Goal: Information Seeking & Learning: Check status

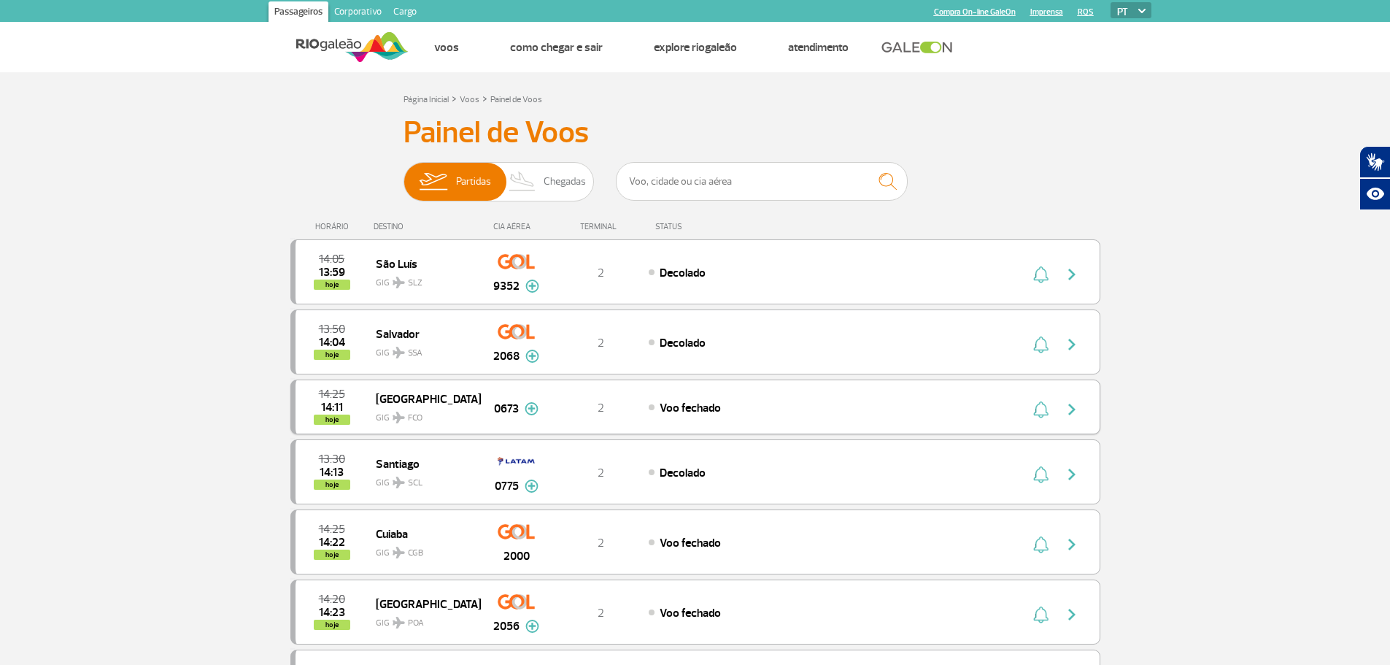
click at [472, 395] on div "Roma GIG FCO" at bounding box center [428, 407] width 104 height 36
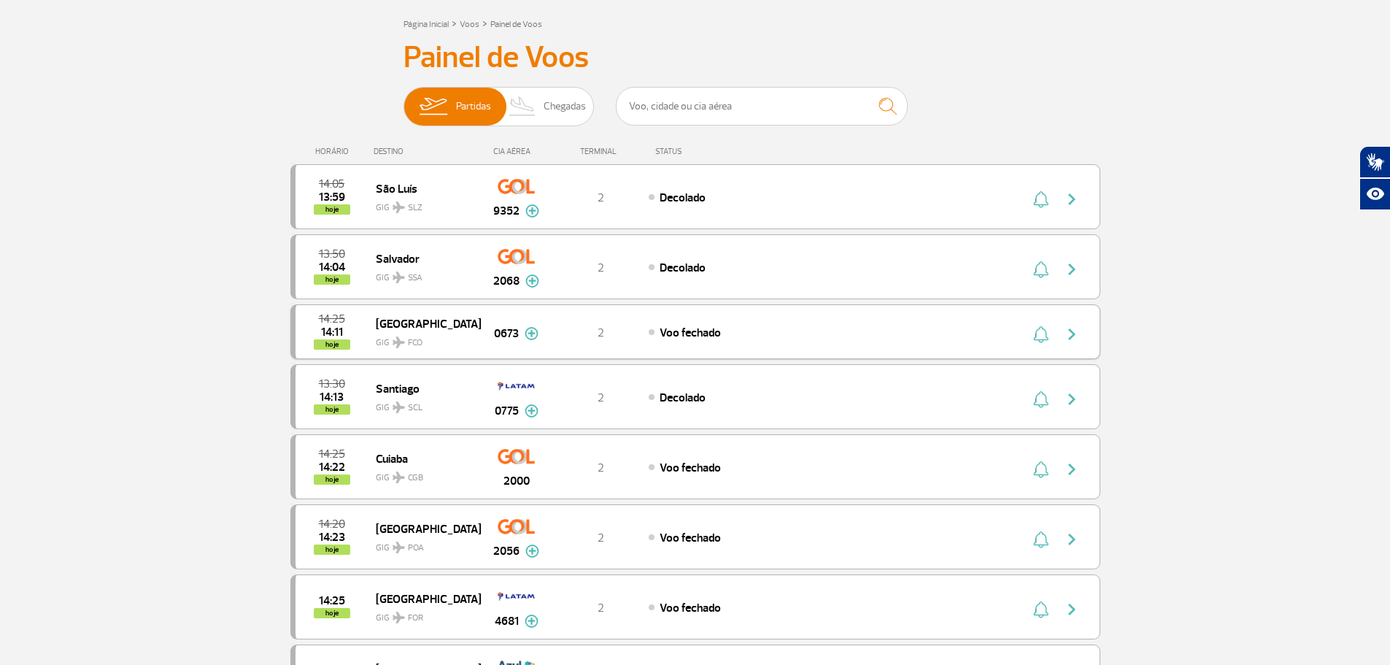
scroll to position [146, 0]
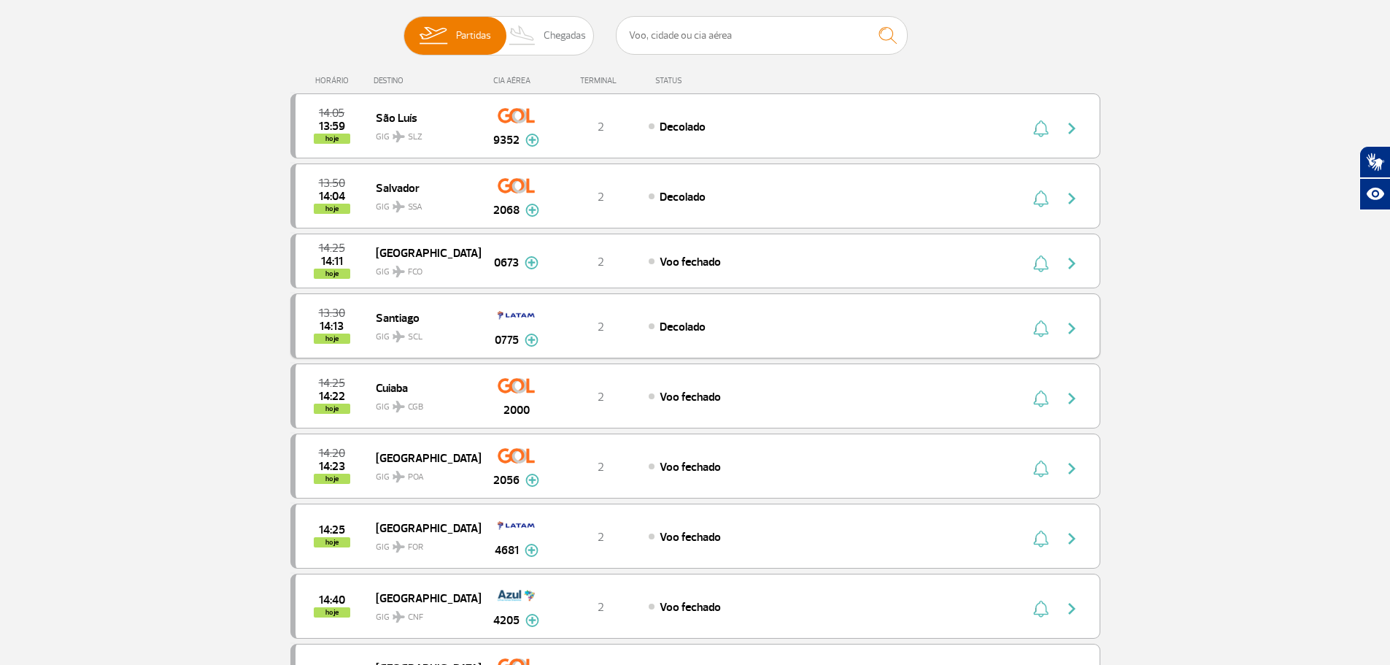
click at [421, 333] on span "SCL" at bounding box center [415, 337] width 15 height 13
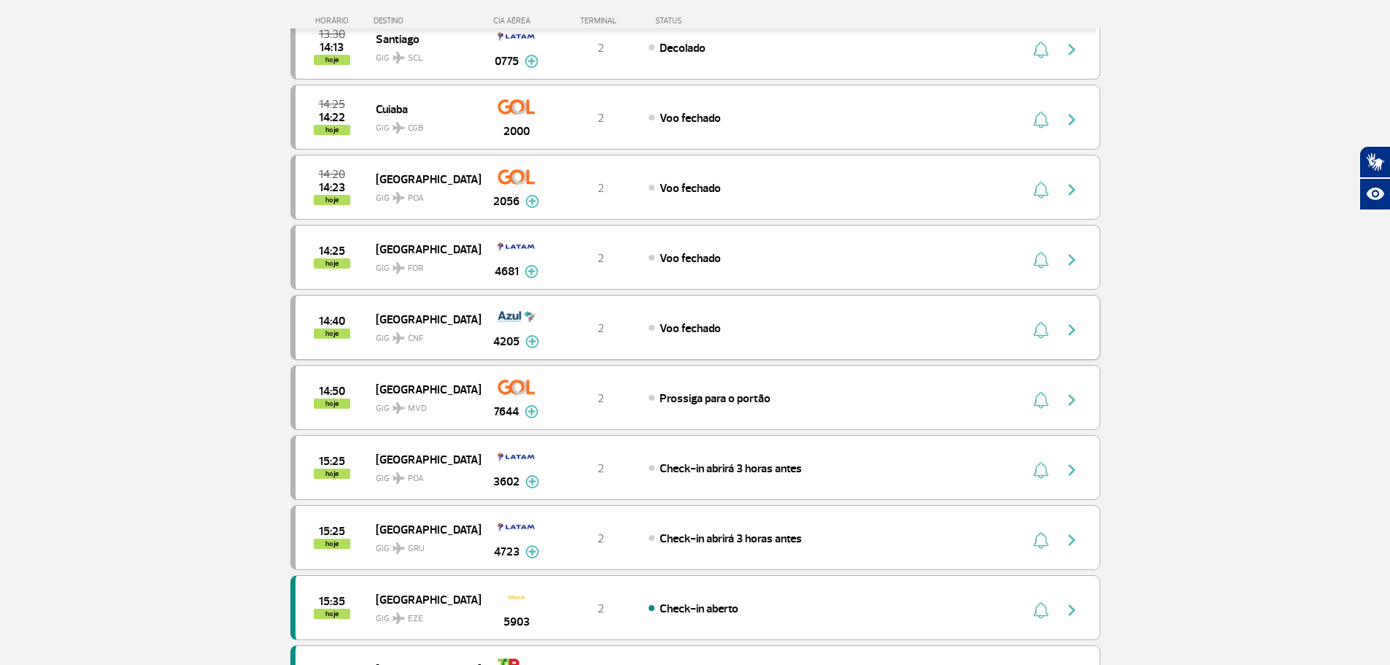
scroll to position [511, 0]
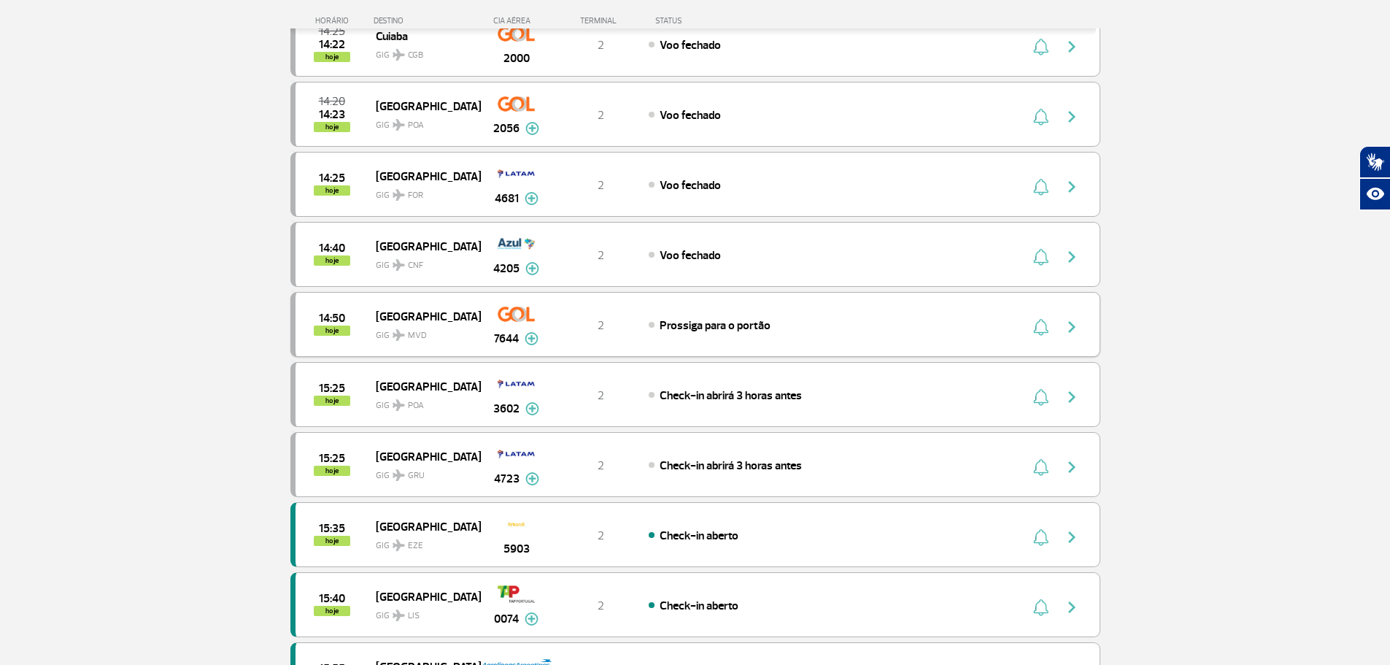
click at [422, 300] on div "14:50 hoje Montevideo GIG MVD 7644 2 Prossiga para o portão Parcerias: Air Fran…" at bounding box center [695, 324] width 810 height 65
click at [422, 309] on span "[GEOGRAPHIC_DATA]" at bounding box center [422, 315] width 93 height 19
click at [430, 312] on span "[GEOGRAPHIC_DATA]" at bounding box center [422, 315] width 93 height 19
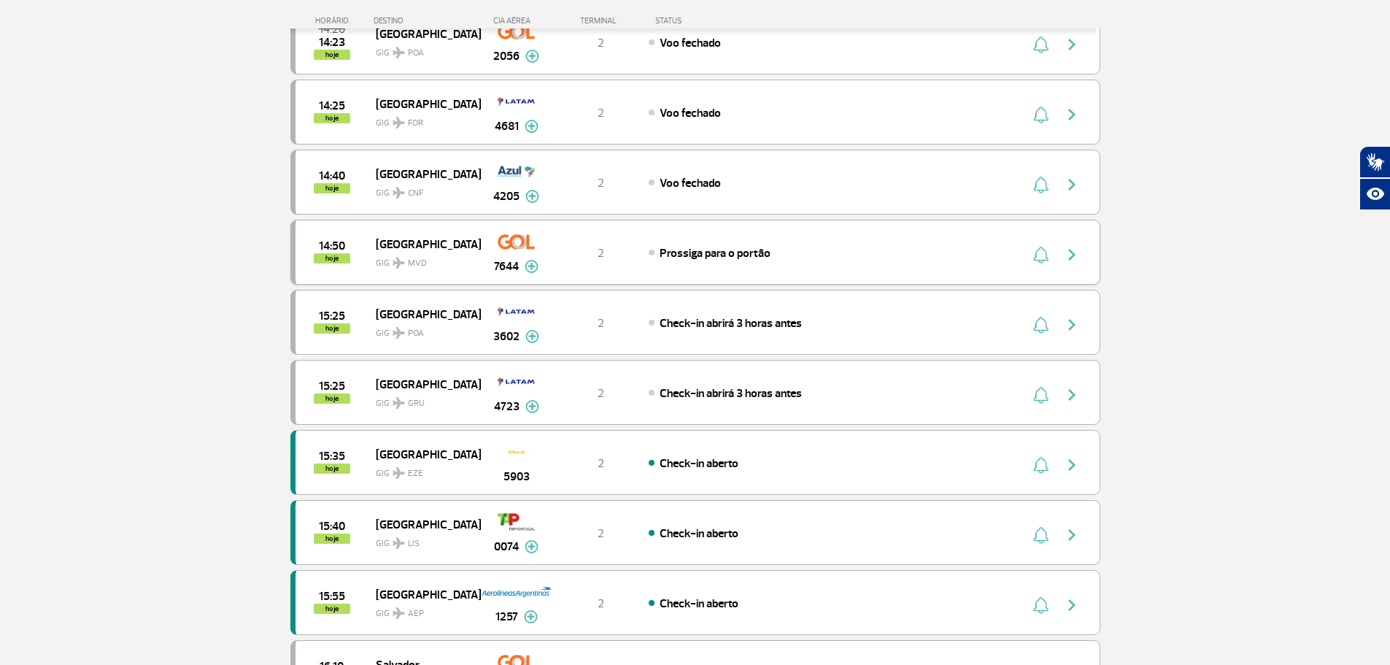
scroll to position [584, 0]
click at [424, 448] on span "[GEOGRAPHIC_DATA]" at bounding box center [422, 453] width 93 height 19
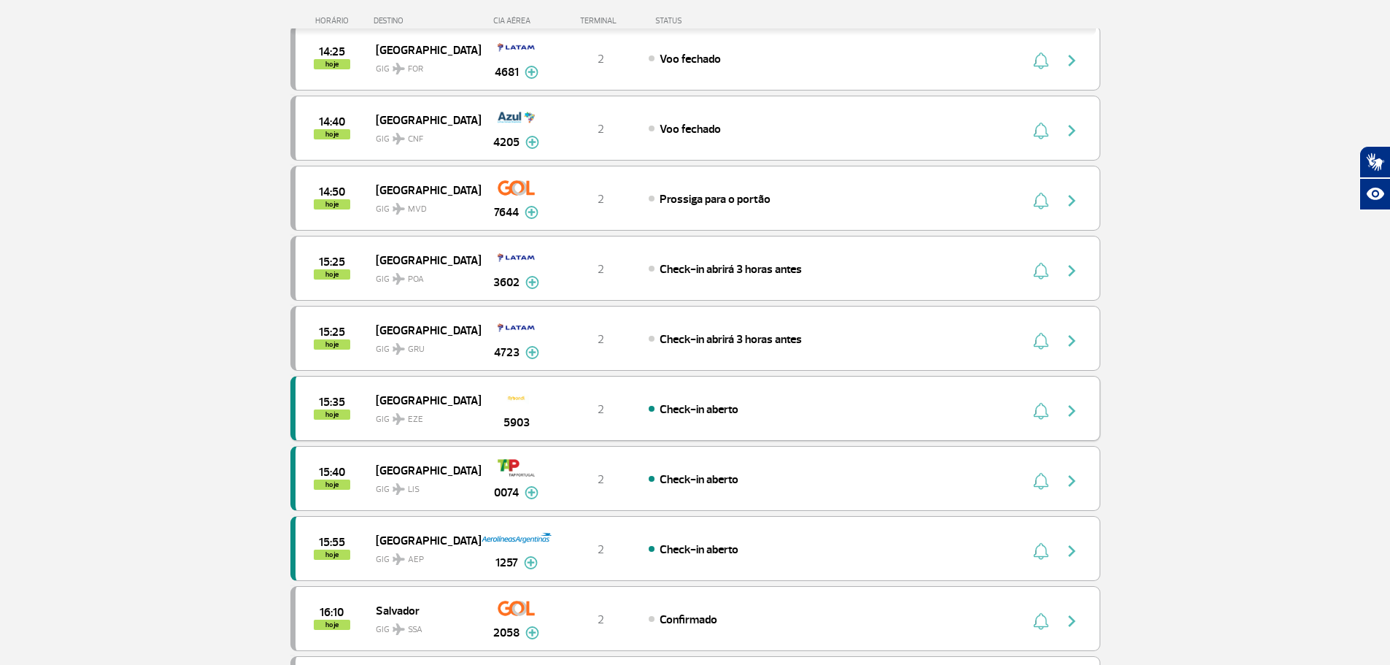
scroll to position [657, 0]
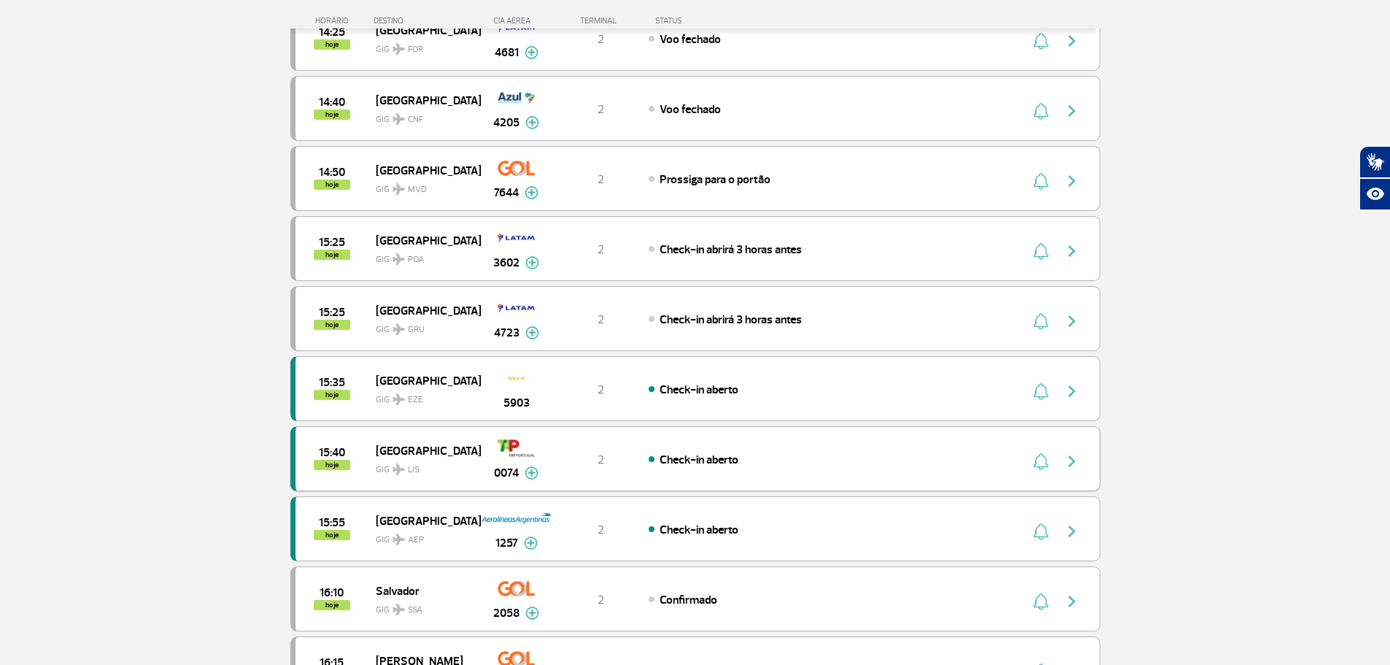
click at [514, 453] on img at bounding box center [516, 448] width 37 height 25
click at [473, 447] on div "Lisboa GIG LIS" at bounding box center [428, 459] width 104 height 36
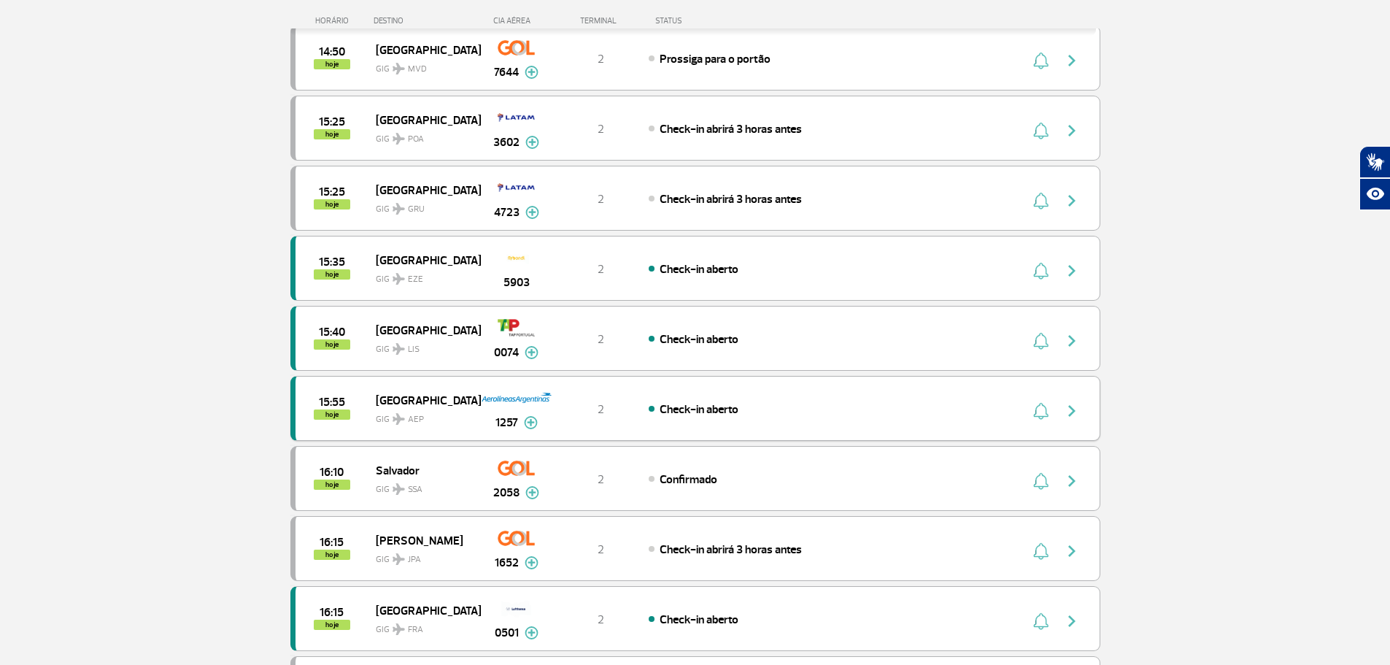
scroll to position [803, 0]
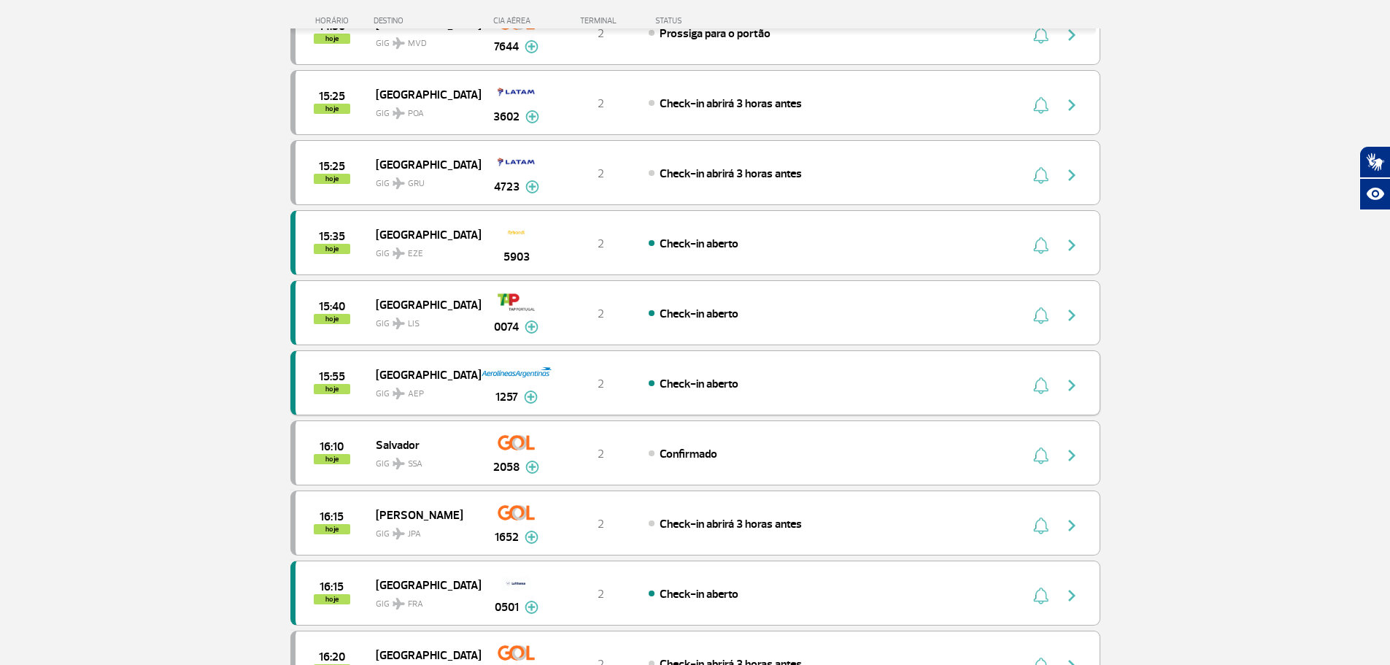
click at [431, 389] on span "GIG AEP" at bounding box center [422, 389] width 93 height 21
click at [858, 401] on div "15:55 hoje [GEOGRAPHIC_DATA] GIG AEP 1257 2 Check-in aberto Parcerias: GOL Tran…" at bounding box center [695, 382] width 810 height 65
click at [846, 376] on div "Check-in aberto" at bounding box center [810, 383] width 322 height 16
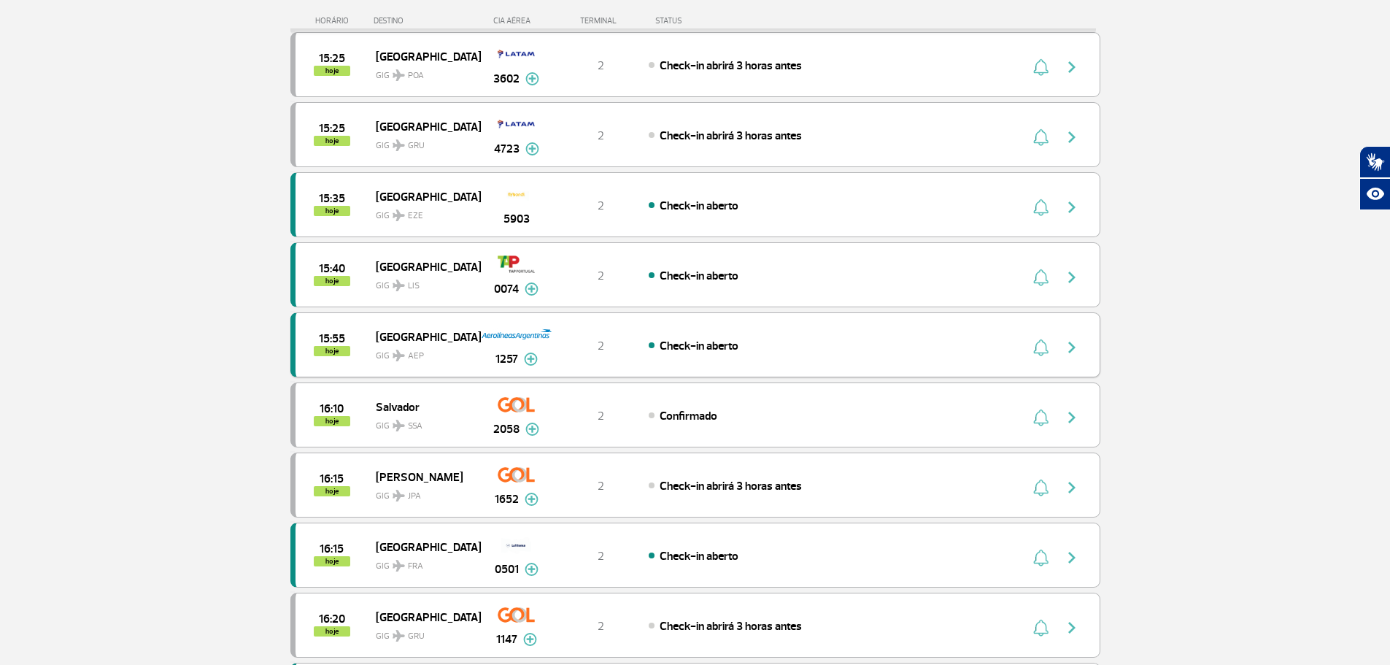
scroll to position [876, 0]
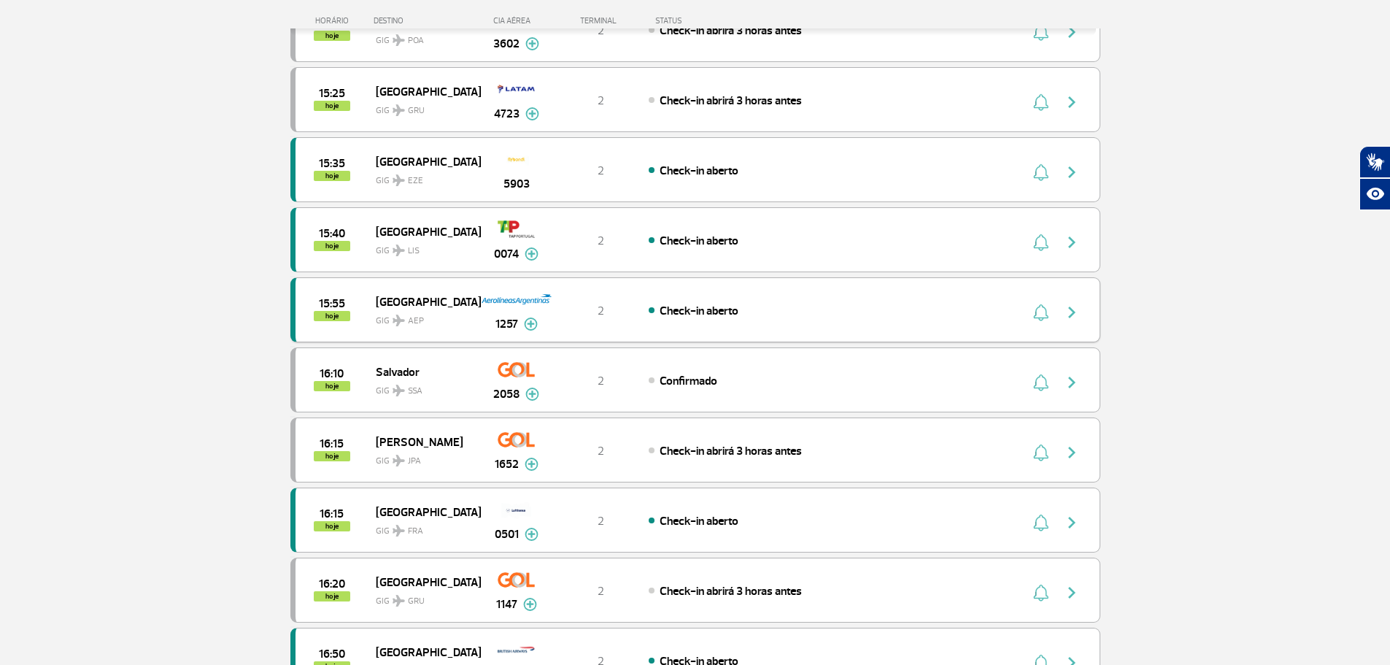
click at [803, 309] on div "Check-in aberto" at bounding box center [810, 310] width 322 height 16
click at [788, 540] on div "16:15 hoje [GEOGRAPHIC_DATA] FRA 0501 2 Check-in aberto Parcerias: Singapore Ai…" at bounding box center [695, 519] width 810 height 65
click at [779, 514] on div "Check-in aberto" at bounding box center [810, 520] width 322 height 16
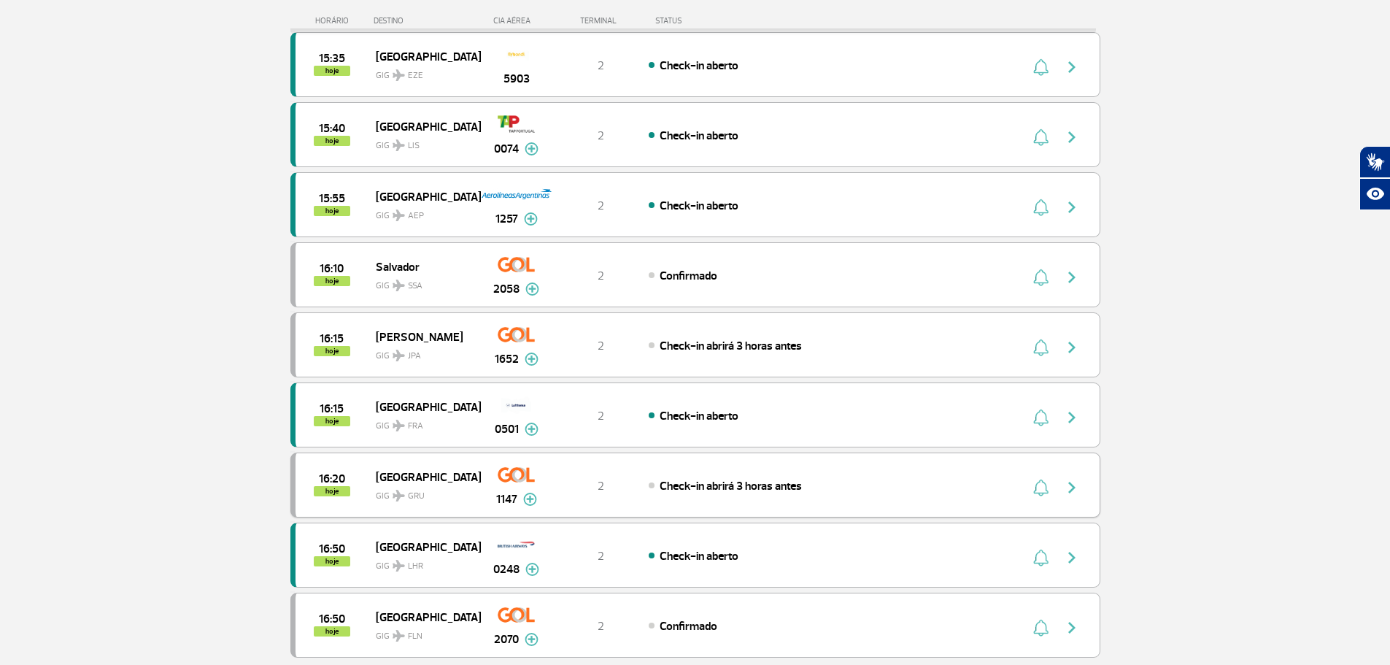
scroll to position [1095, 0]
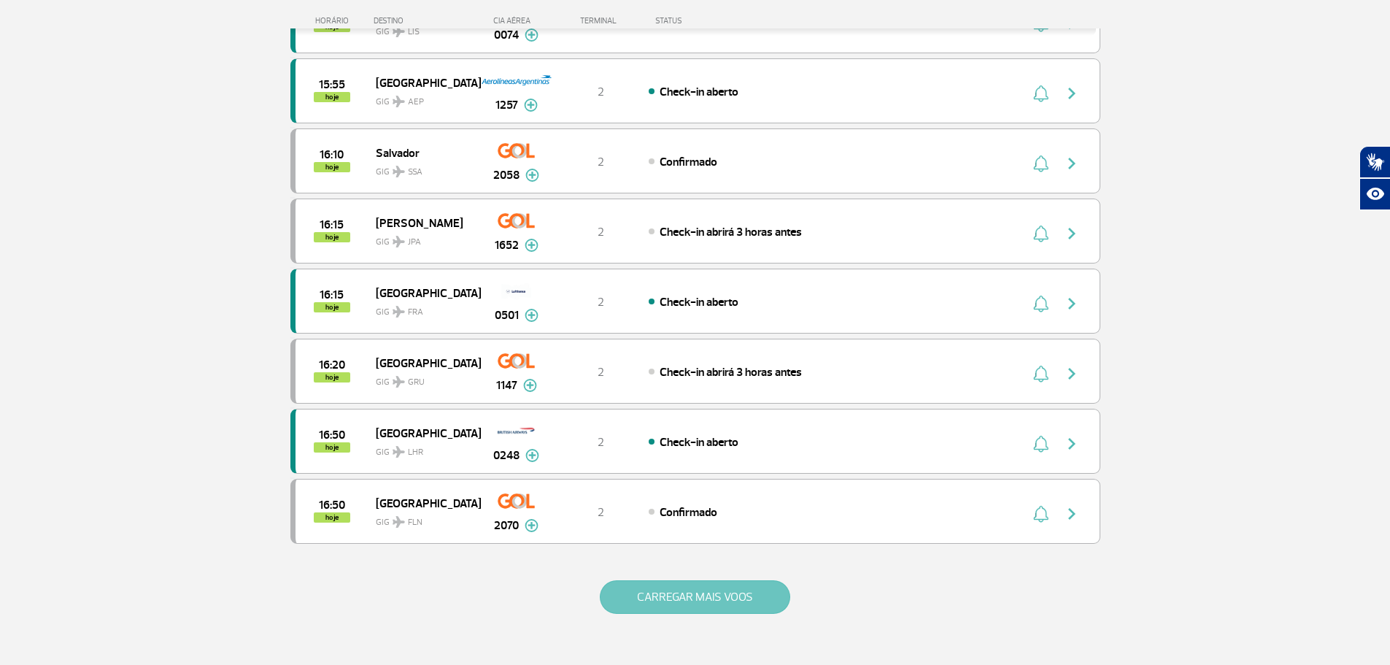
click at [673, 600] on button "CARREGAR MAIS VOOS" at bounding box center [695, 597] width 190 height 34
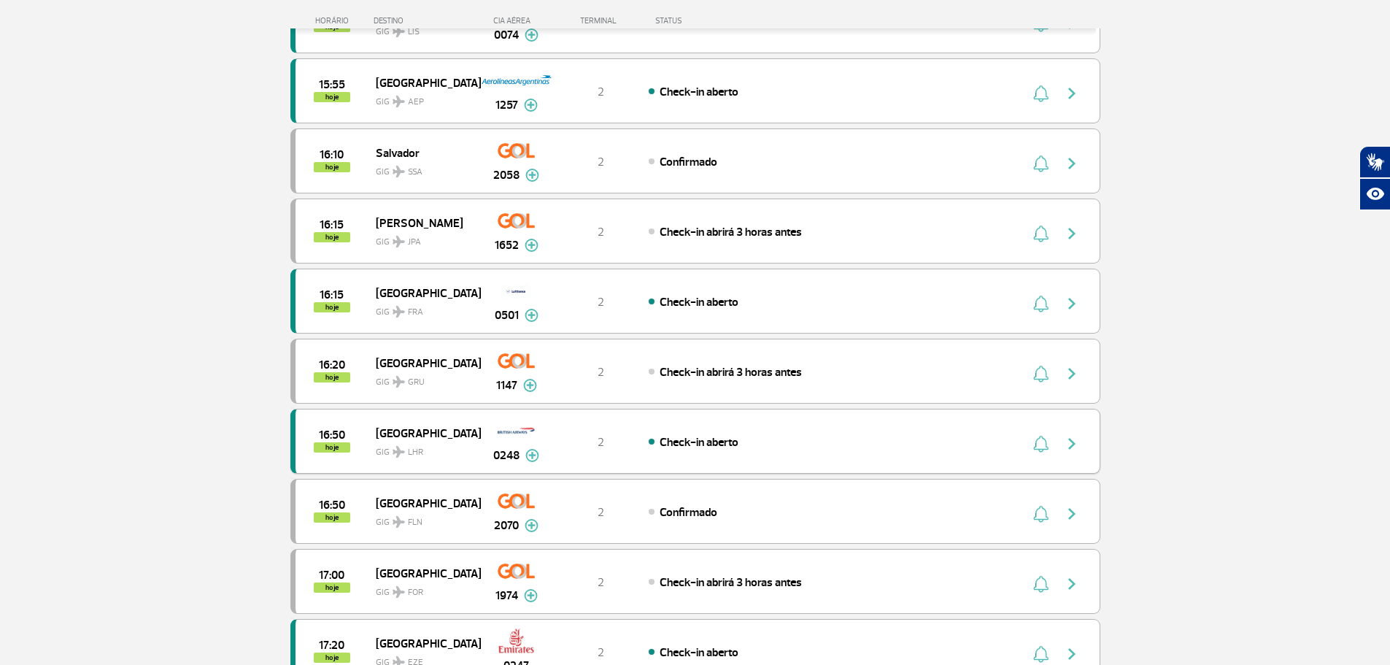
click at [790, 438] on div "Check-in aberto" at bounding box center [810, 441] width 322 height 16
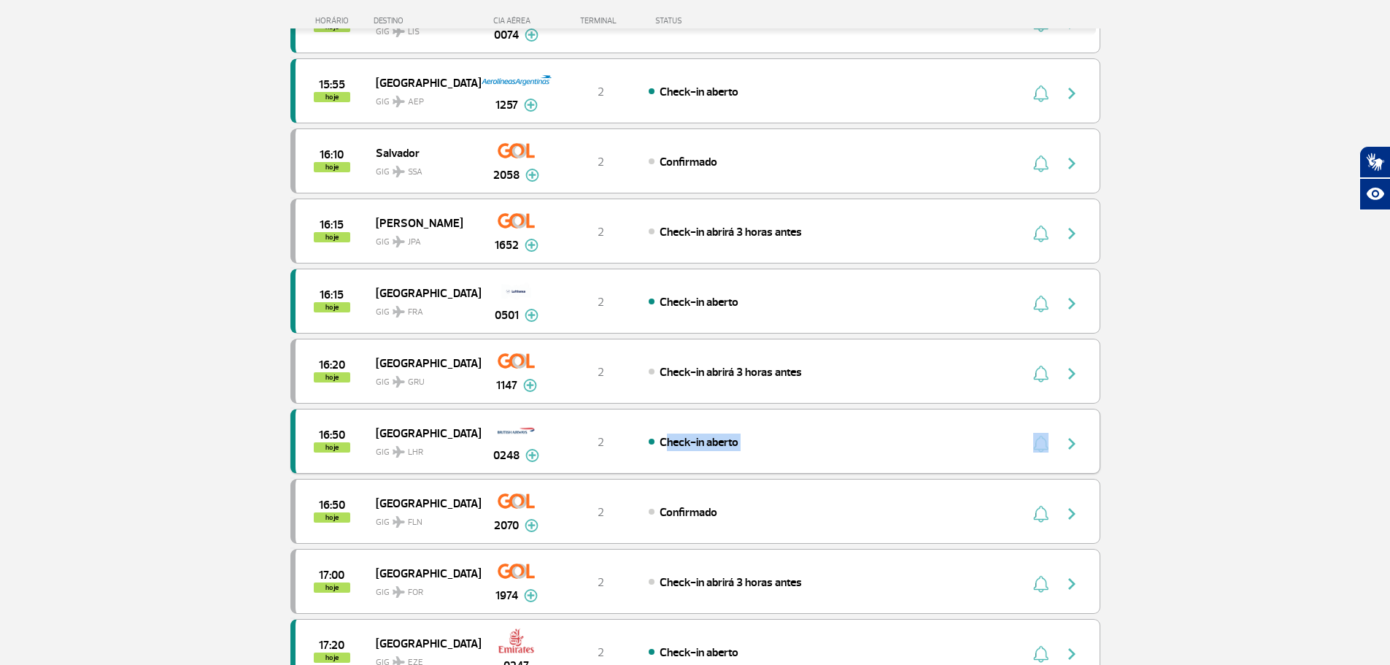
click at [790, 438] on div "Check-in aberto" at bounding box center [810, 441] width 322 height 16
click at [895, 445] on div "Check-in aberto" at bounding box center [810, 441] width 322 height 16
click at [1275, 439] on section "Página Inicial > Voos > Painel de Voos Painel de Voos Partidas Chegadas 14:05 1…" at bounding box center [695, 529] width 1390 height 3103
click at [797, 431] on div "16:50 hoje [GEOGRAPHIC_DATA] 0248 2 Check-in aberto Parcerias: Iberia Airlines …" at bounding box center [695, 441] width 810 height 65
click at [806, 444] on div "Check-in aberto" at bounding box center [810, 441] width 322 height 16
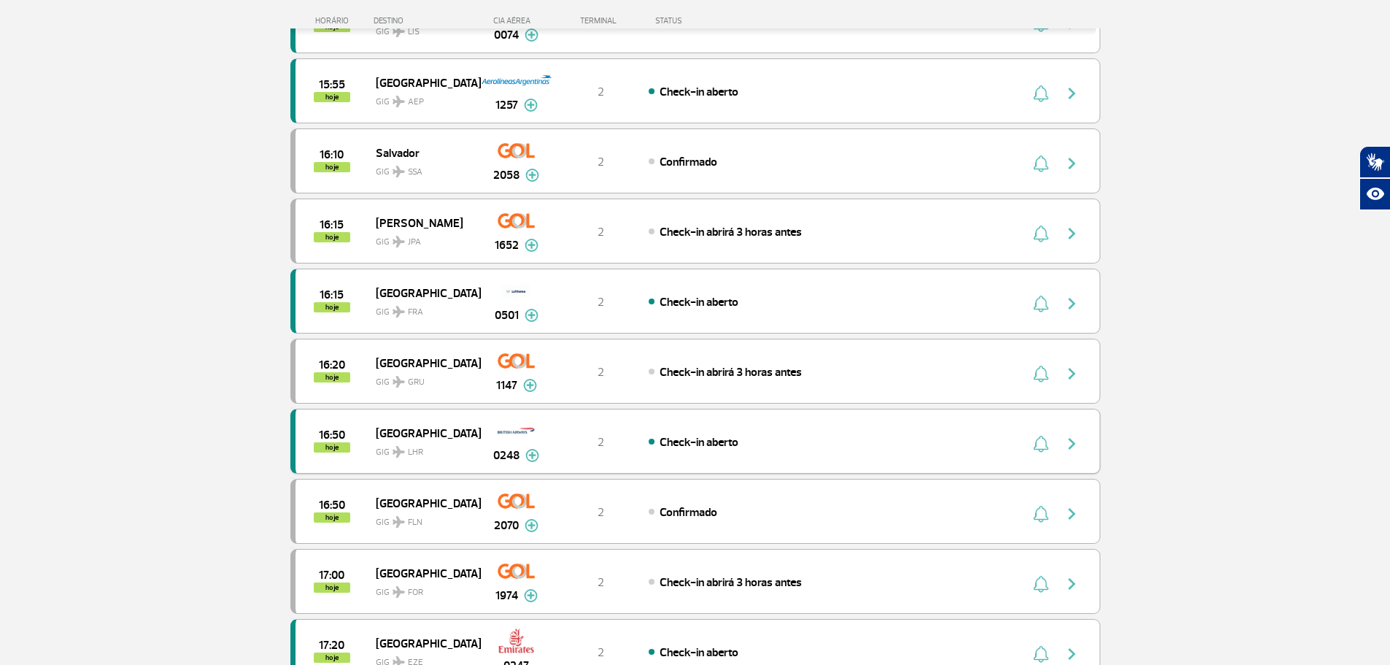
click at [1073, 446] on img "button" at bounding box center [1072, 444] width 18 height 18
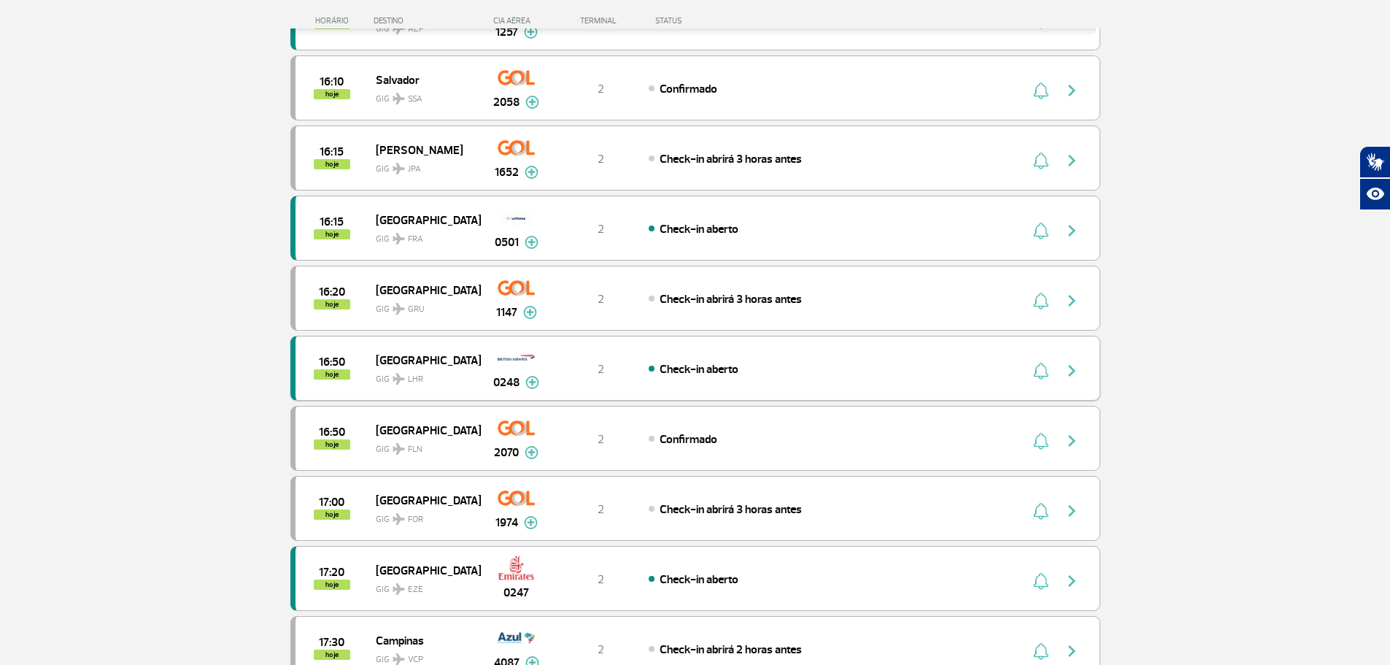
scroll to position [1240, 0]
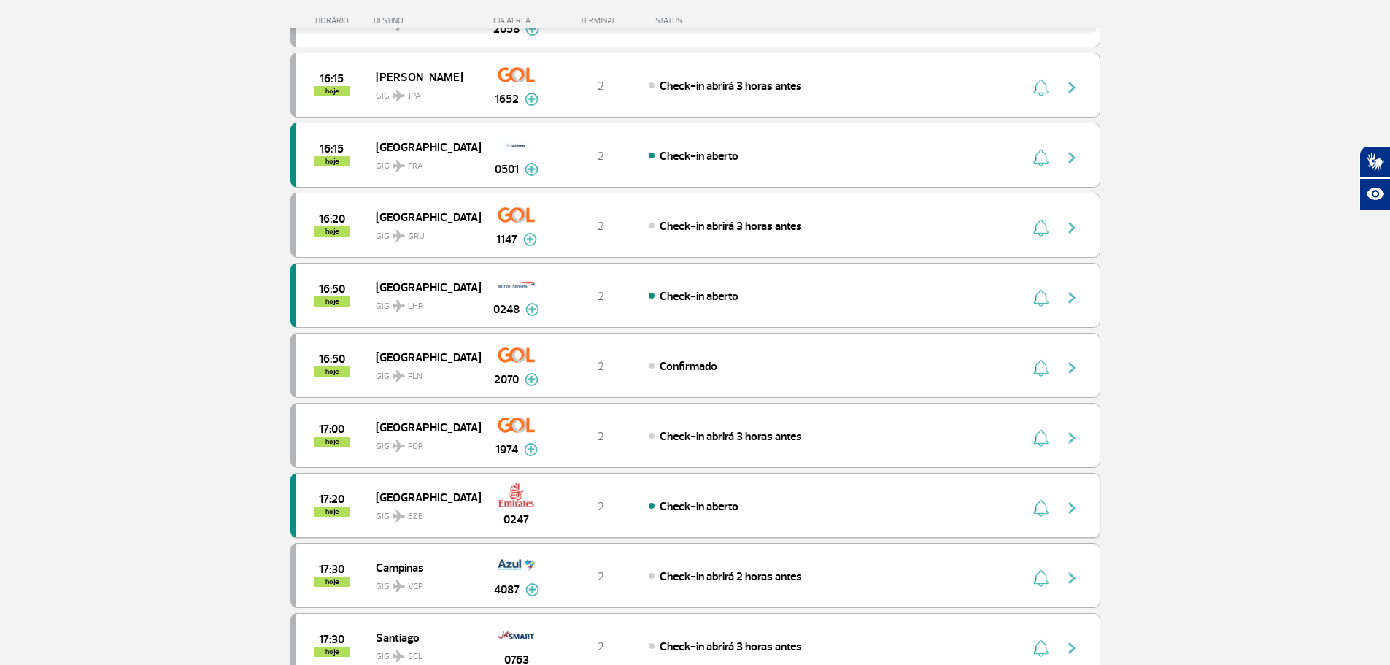
click at [774, 509] on div "Check-in aberto" at bounding box center [810, 506] width 322 height 16
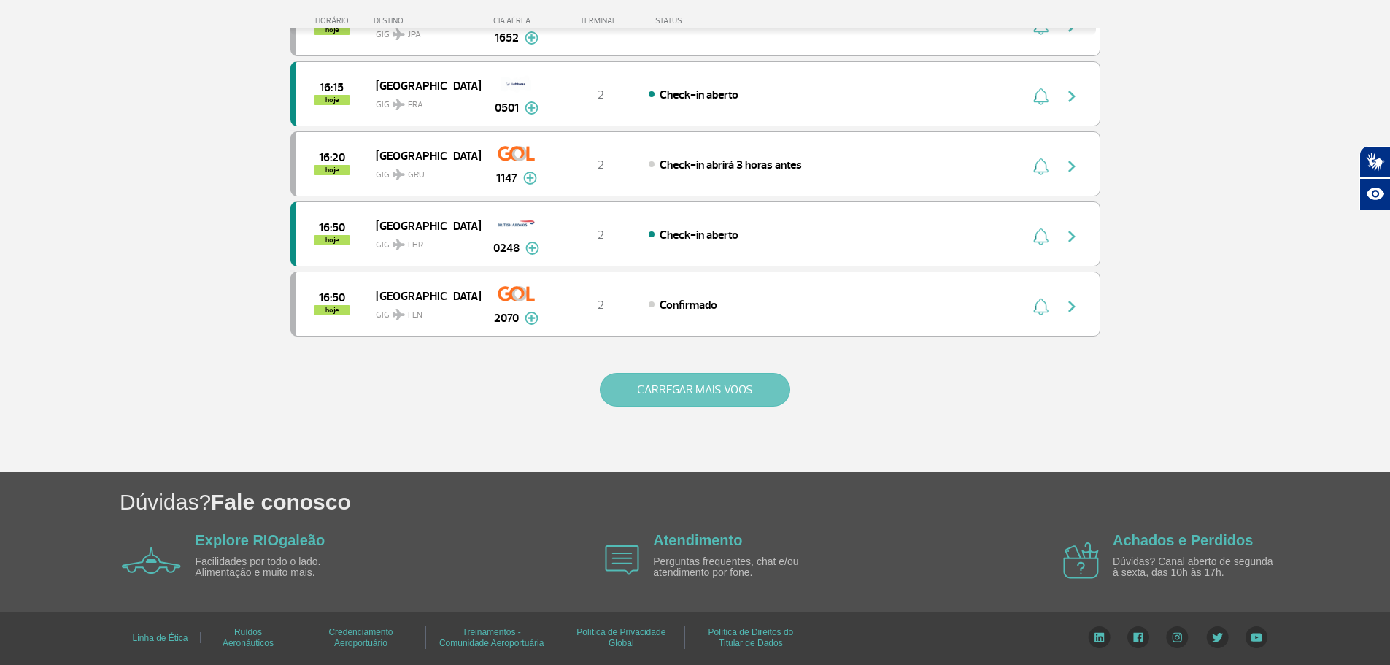
click at [699, 402] on button "CARREGAR MAIS VOOS" at bounding box center [695, 390] width 190 height 34
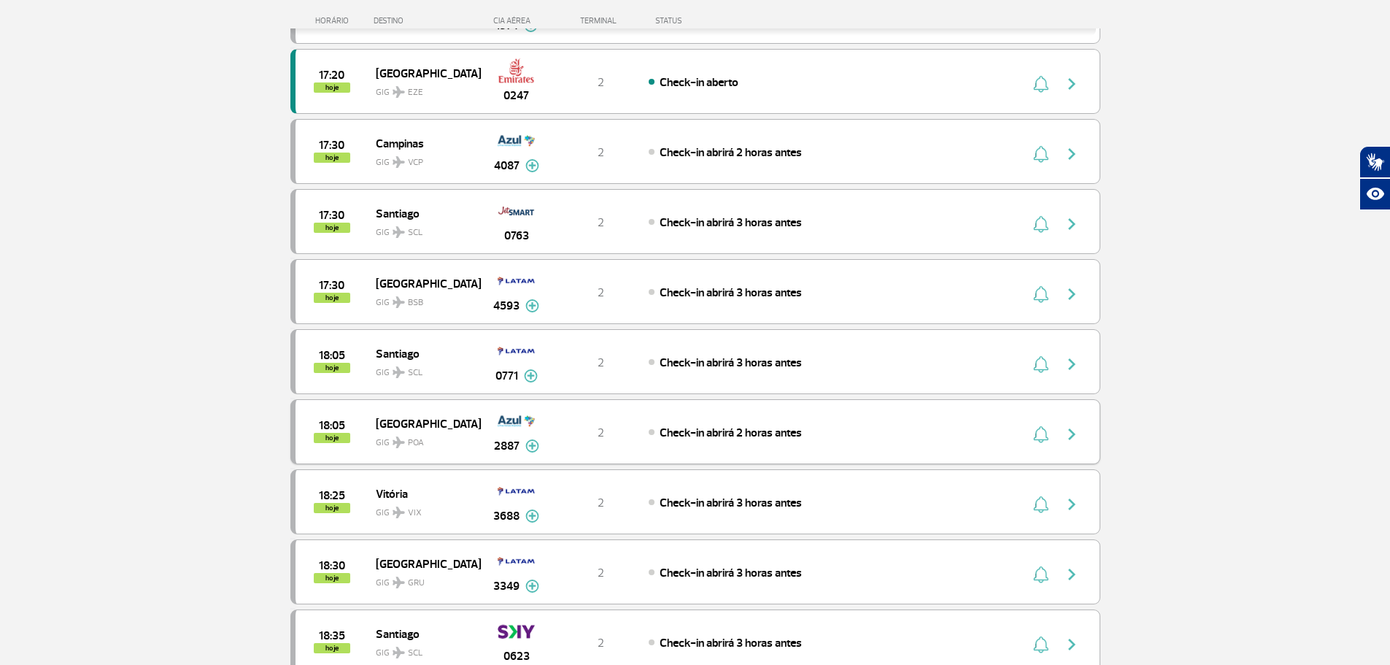
scroll to position [1667, 0]
click at [689, 206] on div "17:30 hoje Santiago GIG SCL 0763 2 Check-in abrirá 3 horas antes" at bounding box center [695, 219] width 810 height 65
click at [700, 231] on div "17:30 hoje Santiago GIG SCL 0763 2 Check-in abrirá 3 horas antes" at bounding box center [695, 219] width 810 height 65
click at [772, 233] on div "17:30 hoje Santiago GIG SCL 0763 2 Check-in abrirá 3 horas antes" at bounding box center [695, 219] width 810 height 65
click at [805, 220] on div "Check-in abrirá 3 horas antes" at bounding box center [810, 220] width 322 height 16
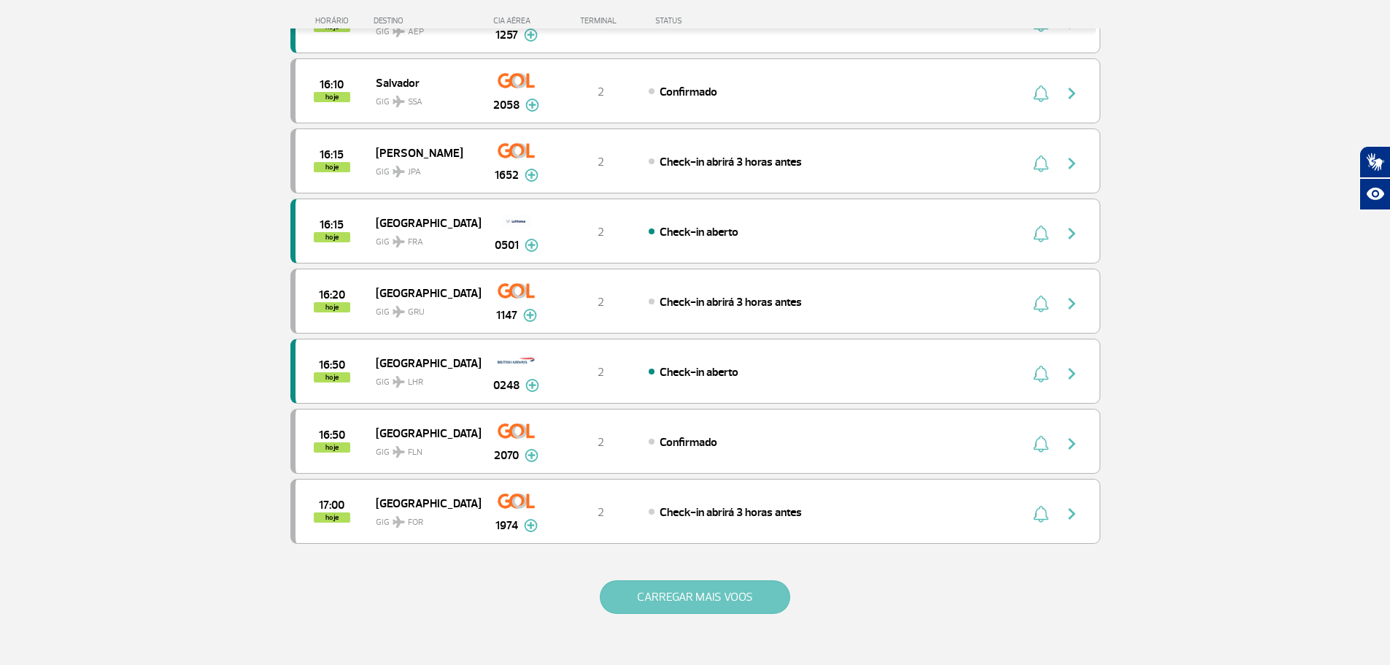
click at [744, 602] on button "CARREGAR MAIS VOOS" at bounding box center [695, 597] width 190 height 34
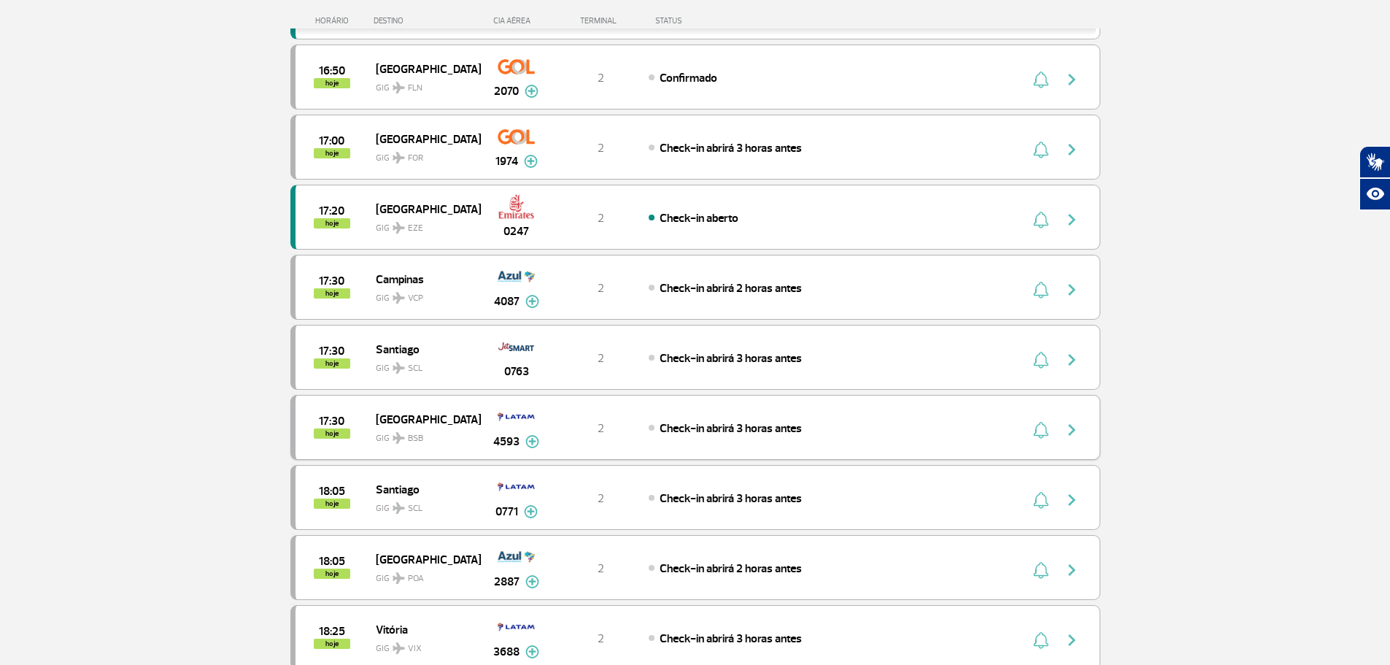
scroll to position [1459, 0]
click at [568, 496] on div "2" at bounding box center [600, 497] width 96 height 16
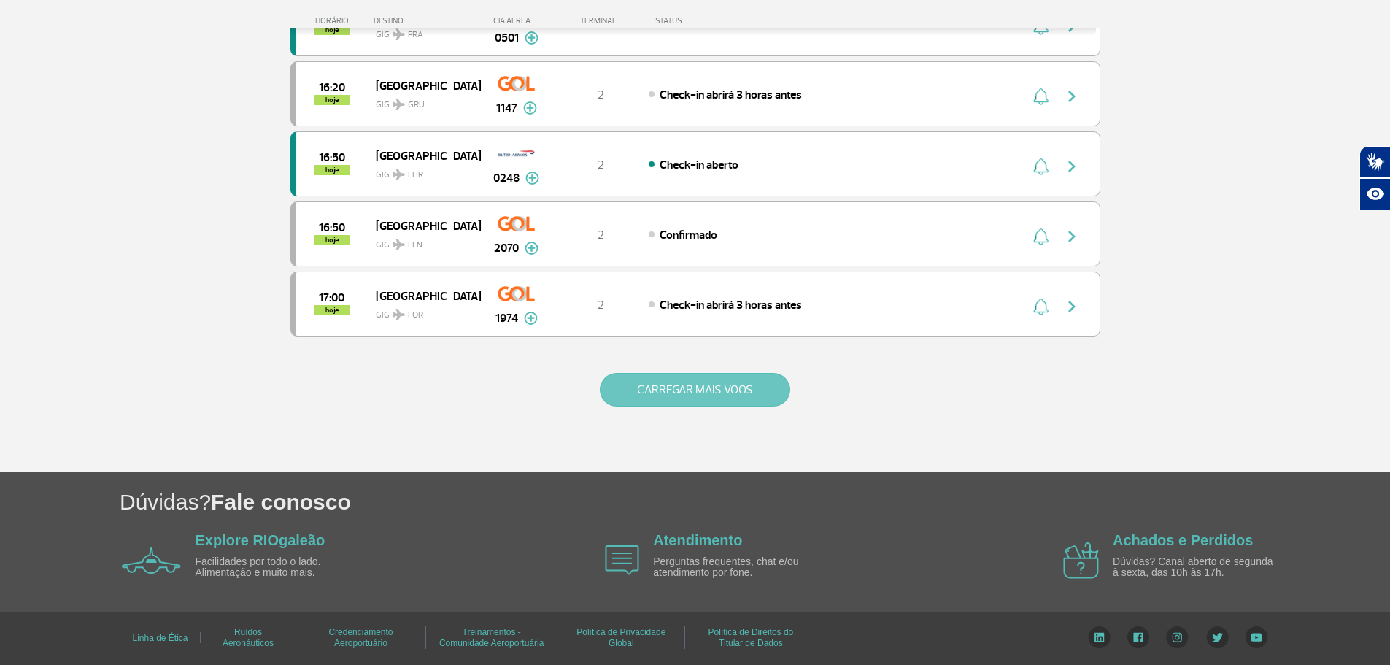
click at [711, 384] on button "CARREGAR MAIS VOOS" at bounding box center [695, 390] width 190 height 34
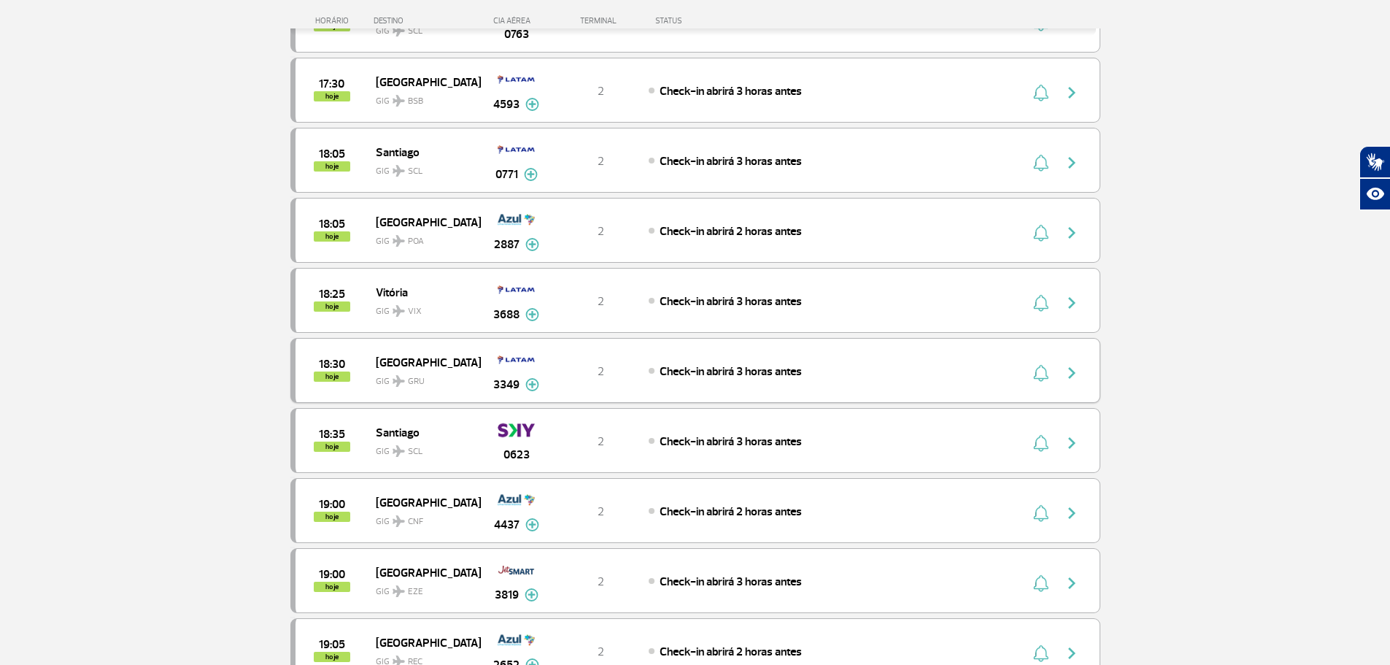
scroll to position [1885, 0]
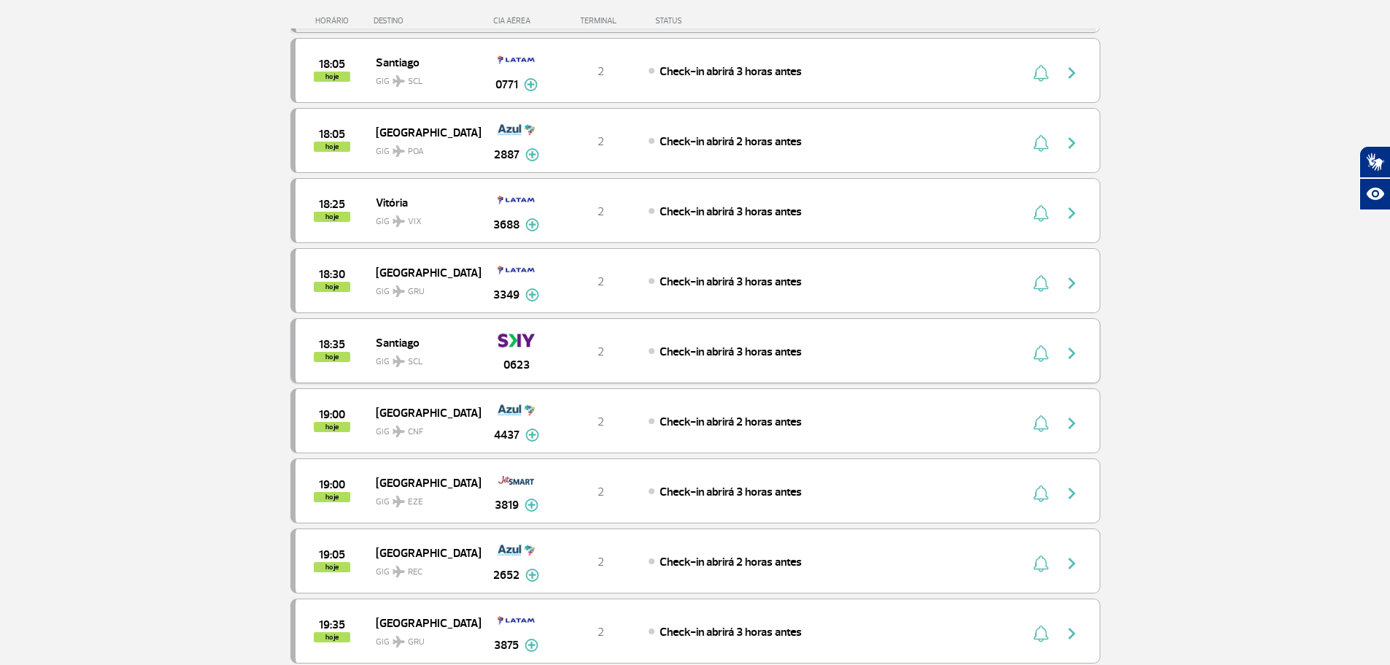
click at [414, 351] on span "GIG SCL" at bounding box center [422, 357] width 93 height 21
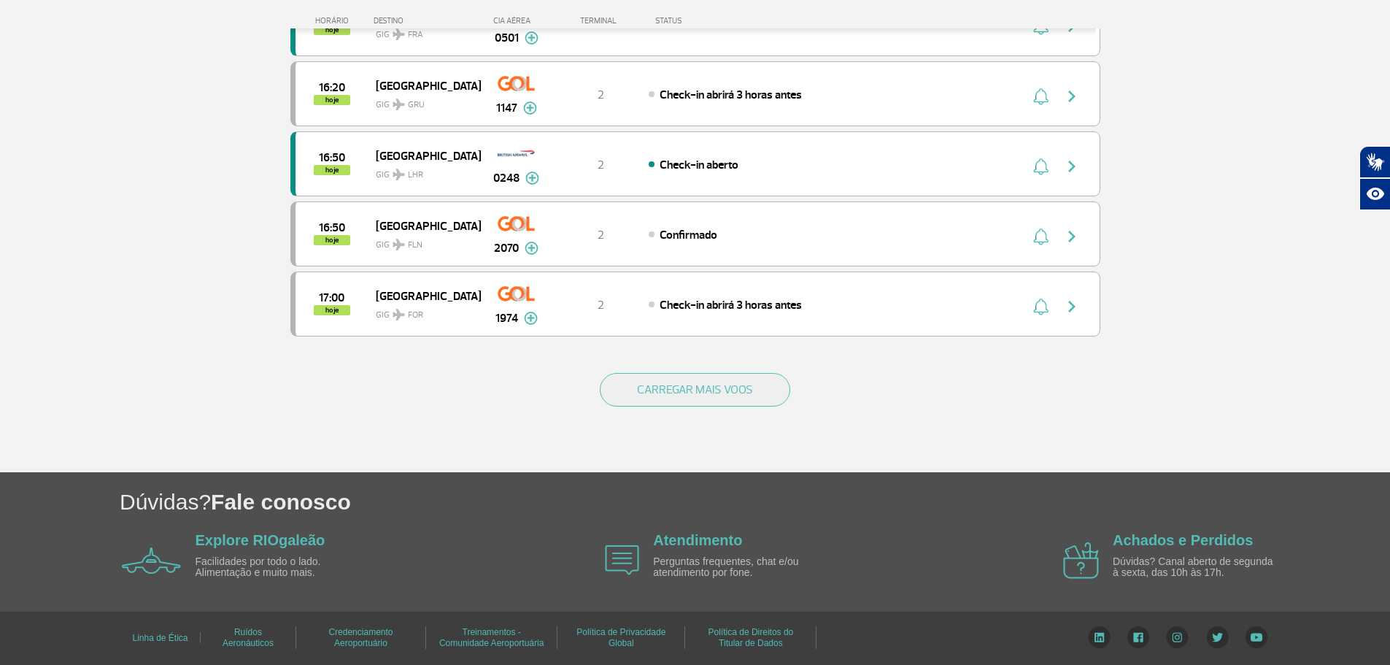
click at [691, 368] on div "CARREGAR MAIS VOOS" at bounding box center [695, 413] width 810 height 117
click at [700, 380] on button "CARREGAR MAIS VOOS" at bounding box center [695, 390] width 190 height 34
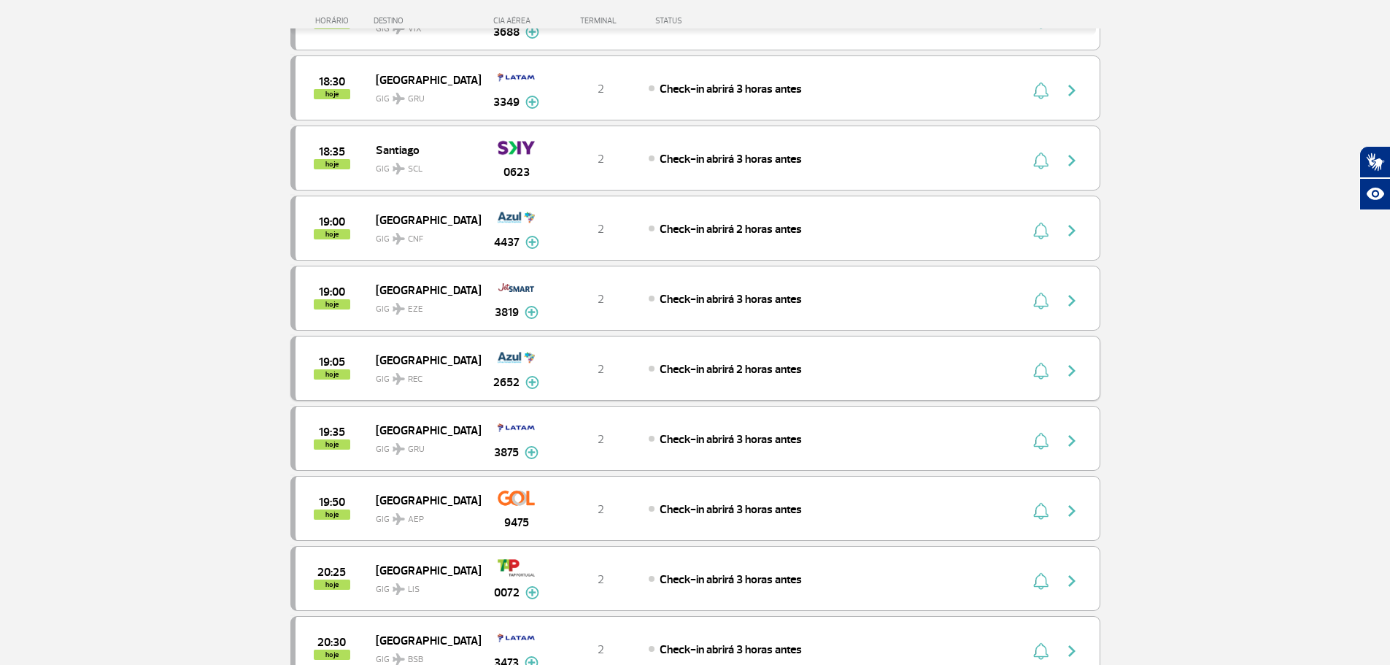
scroll to position [2104, 0]
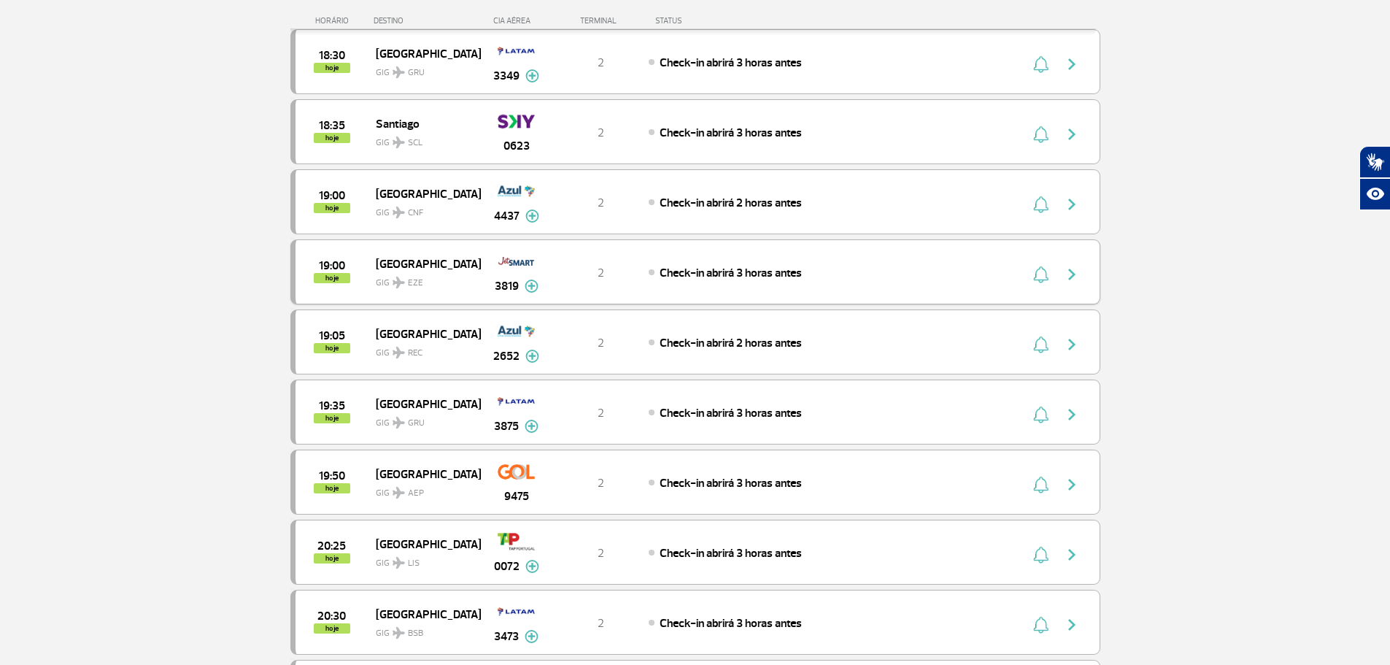
click at [425, 285] on span "GIG EZE" at bounding box center [422, 279] width 93 height 21
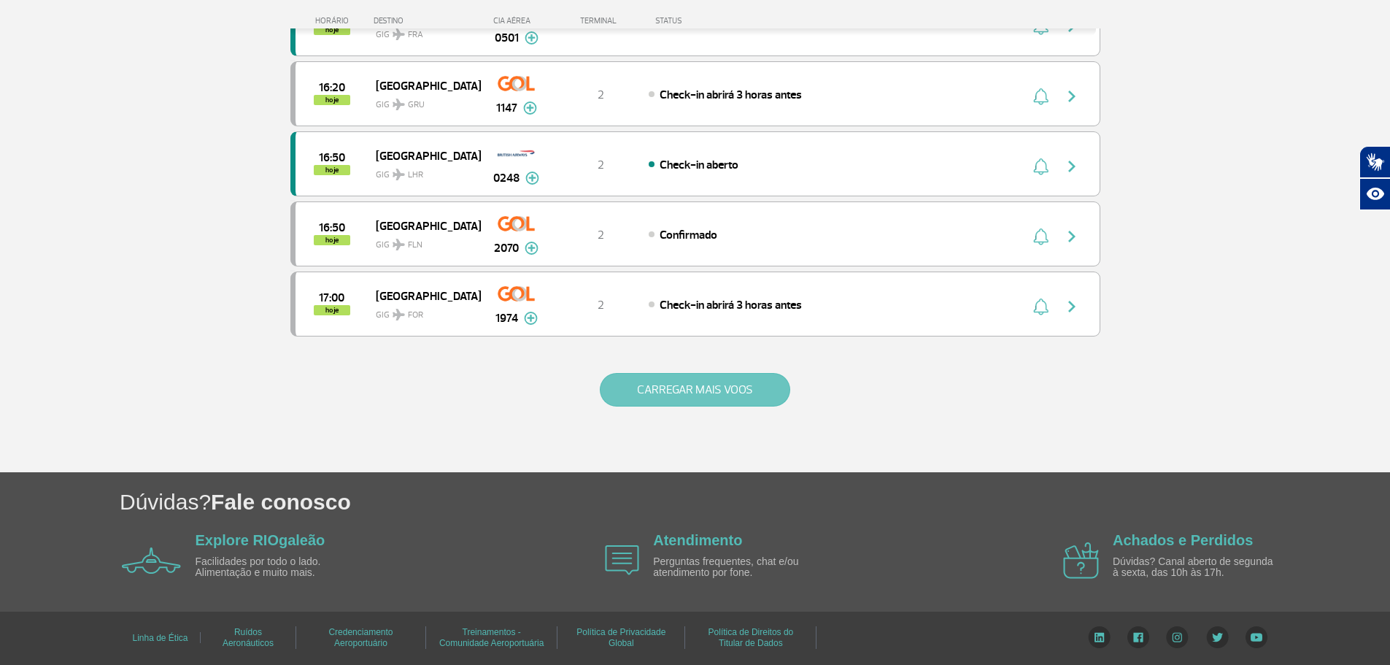
click at [706, 393] on button "CARREGAR MAIS VOOS" at bounding box center [695, 390] width 190 height 34
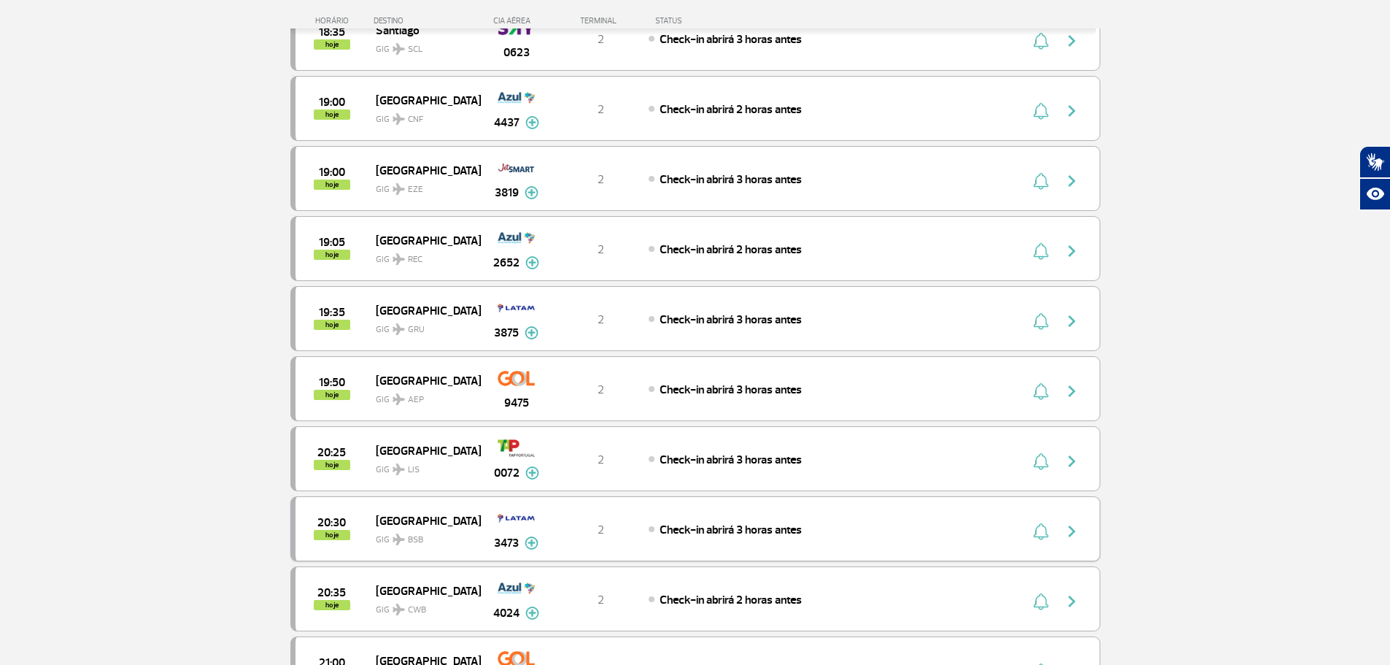
scroll to position [2104, 0]
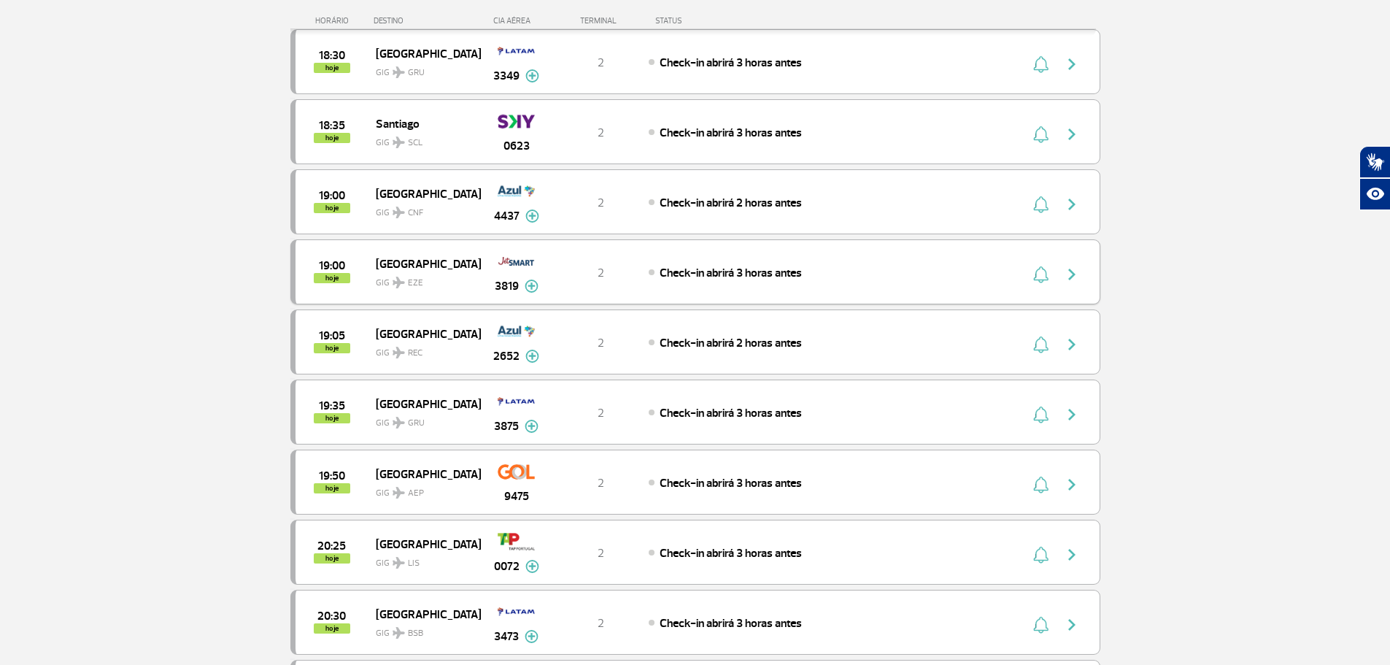
click at [436, 282] on span "GIG EZE" at bounding box center [422, 279] width 93 height 21
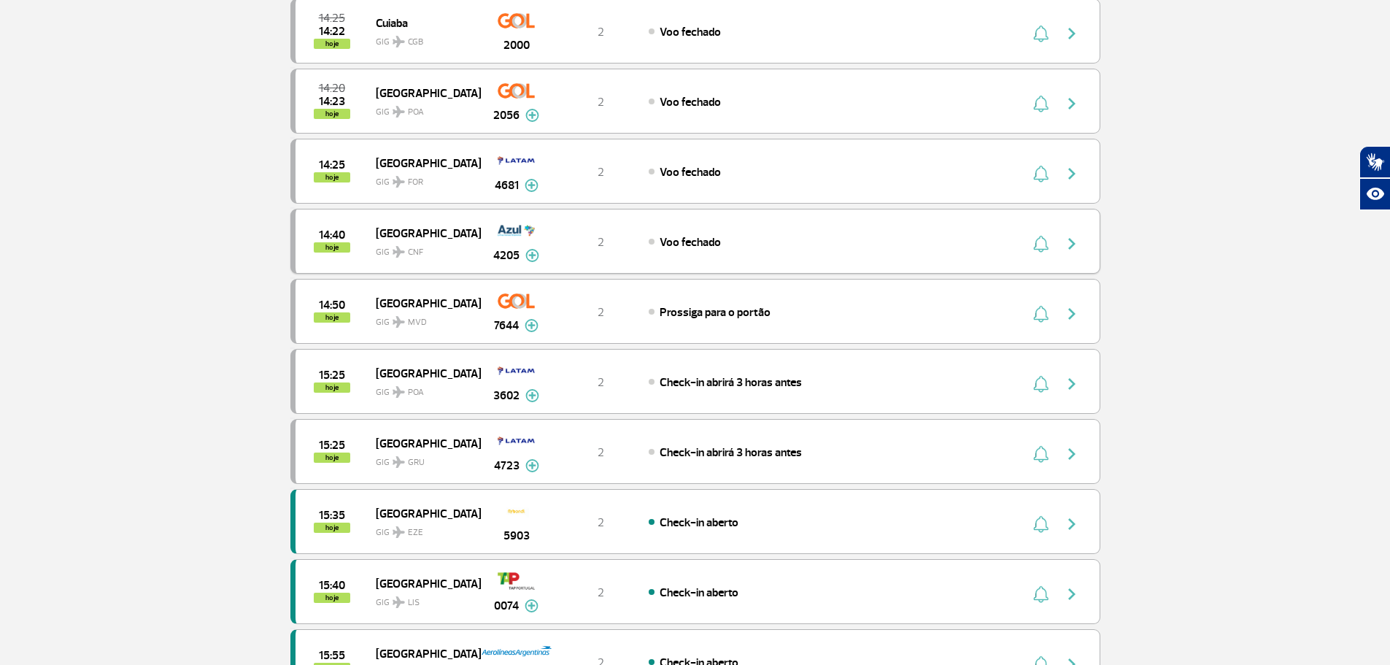
scroll to position [511, 0]
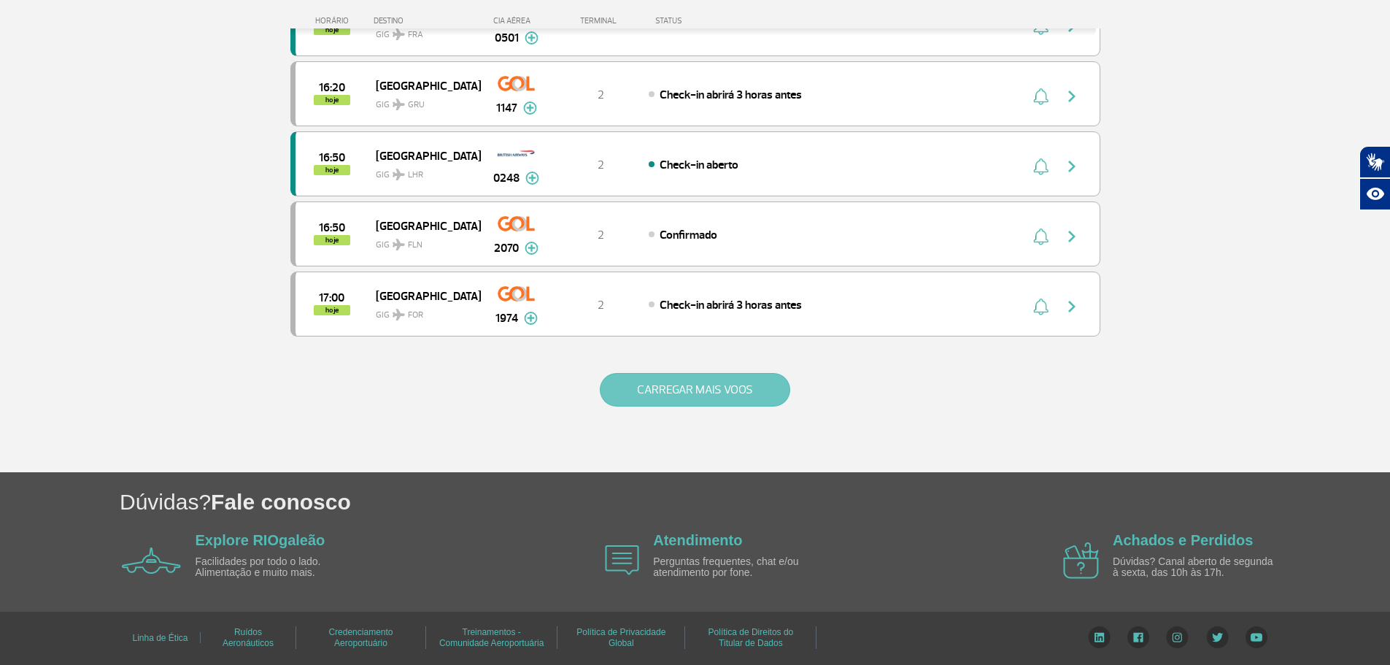
click at [720, 387] on button "CARREGAR MAIS VOOS" at bounding box center [695, 390] width 190 height 34
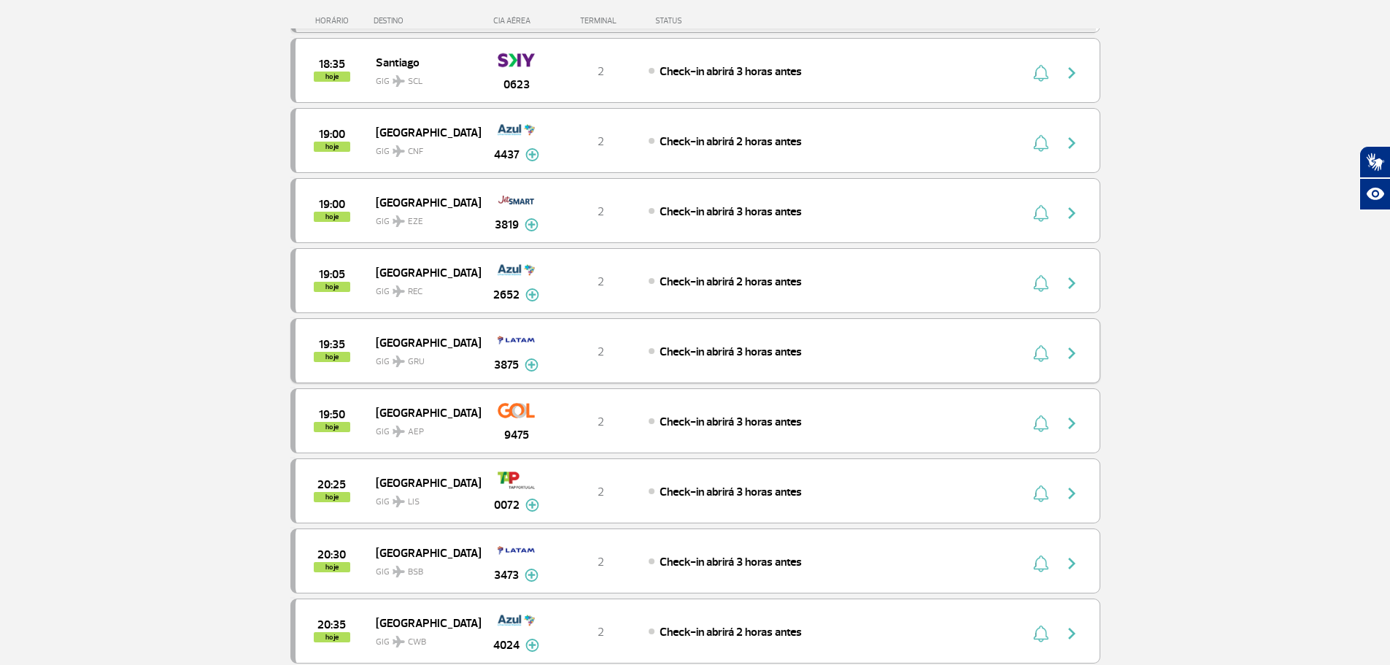
scroll to position [2250, 0]
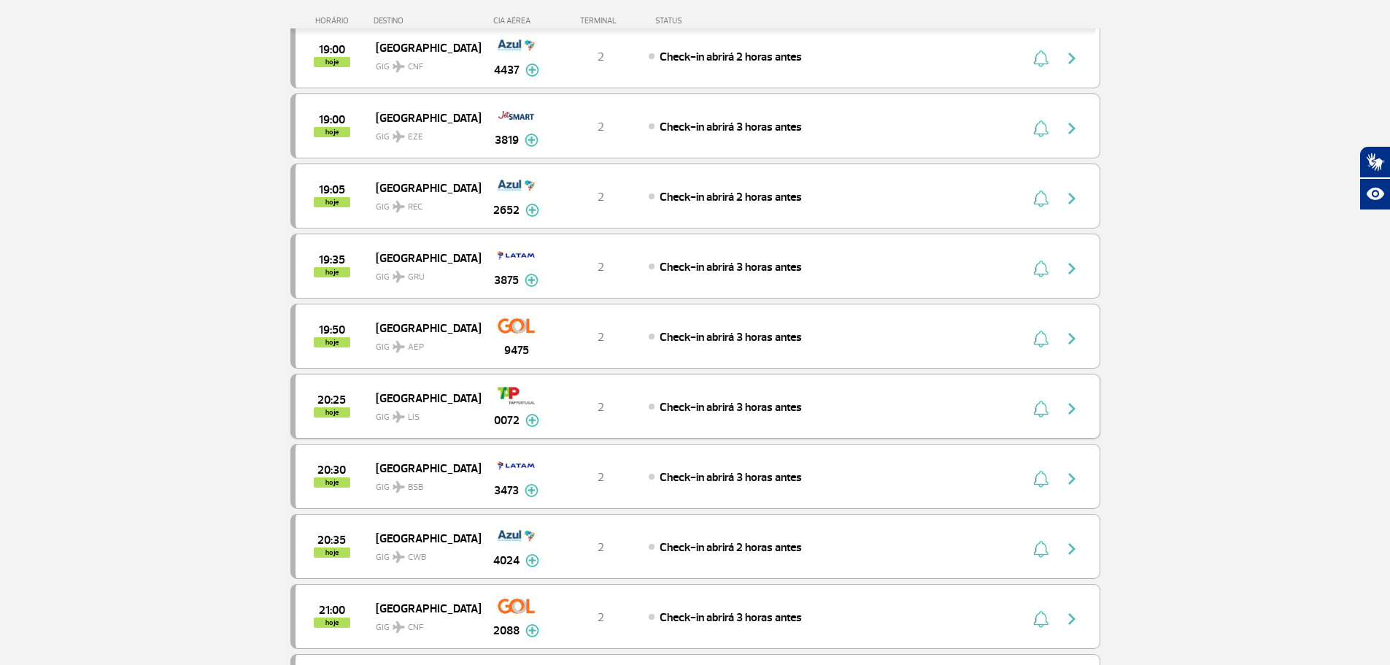
click at [414, 406] on span "GIG LIS" at bounding box center [422, 413] width 93 height 21
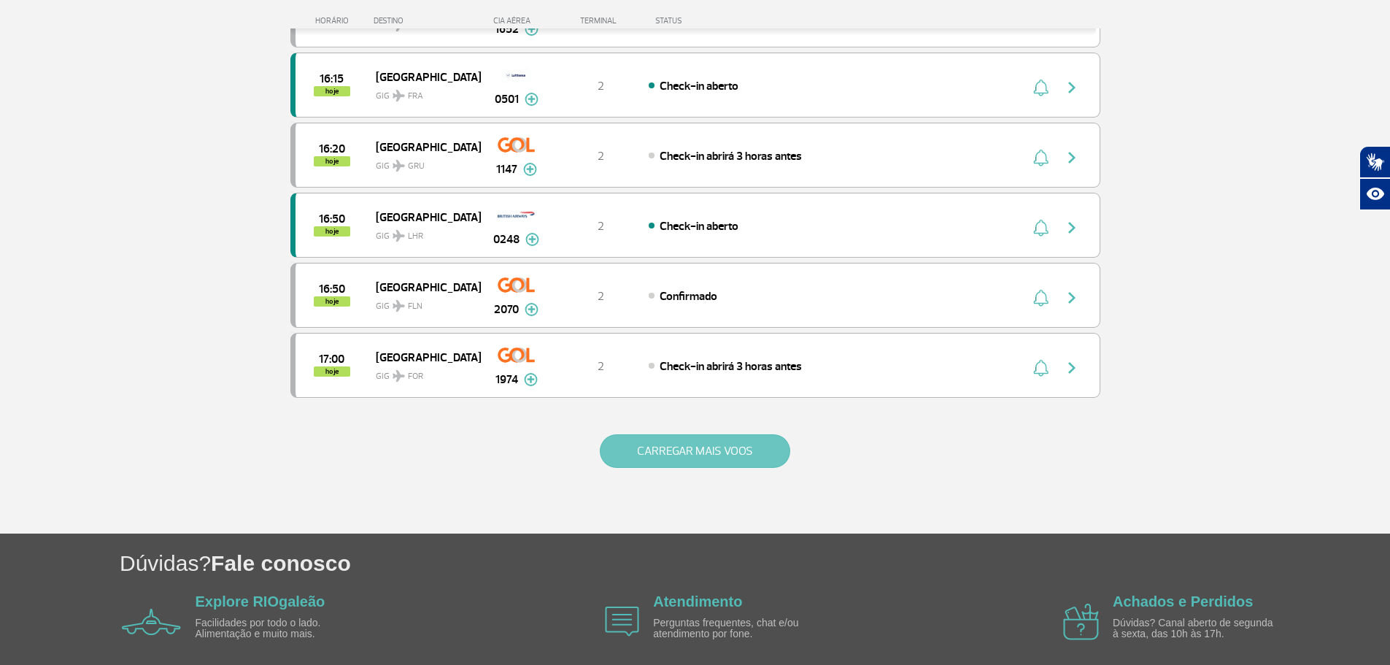
click at [738, 443] on button "CARREGAR MAIS VOOS" at bounding box center [695, 451] width 190 height 34
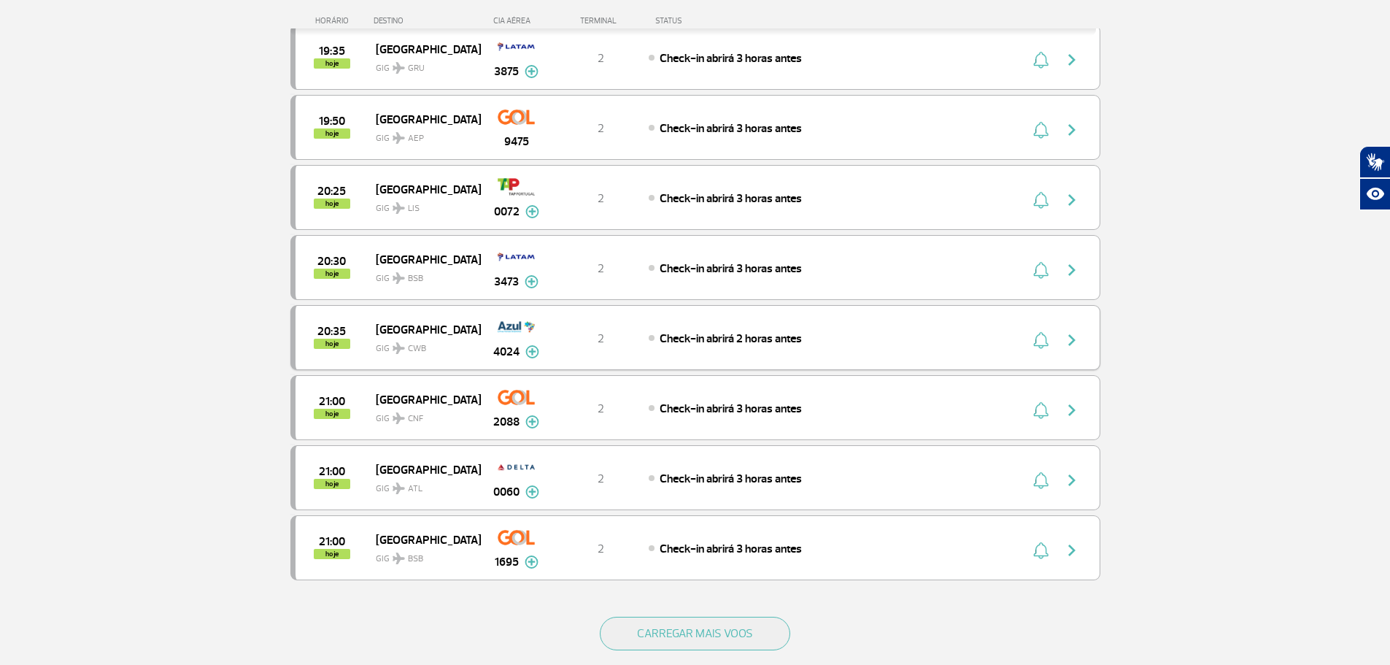
scroll to position [2481, 0]
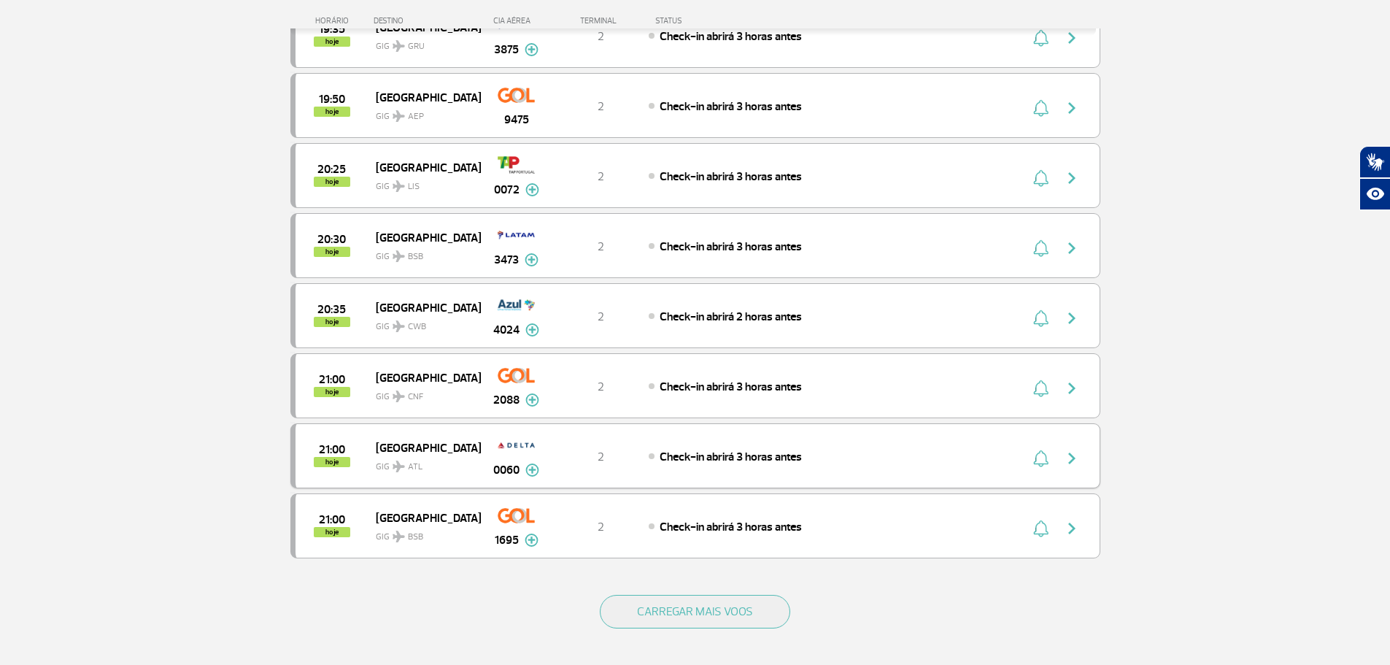
click at [450, 468] on span "GIG ATL" at bounding box center [422, 462] width 93 height 21
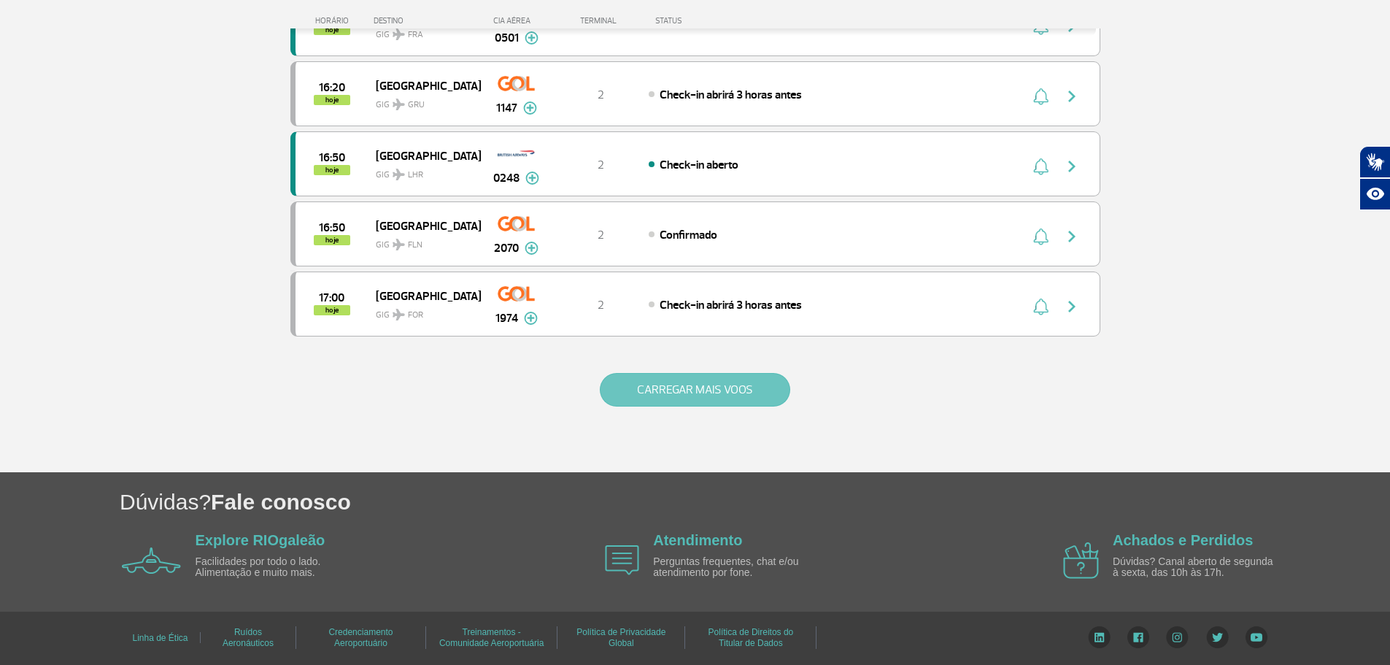
click at [700, 386] on button "CARREGAR MAIS VOOS" at bounding box center [695, 390] width 190 height 34
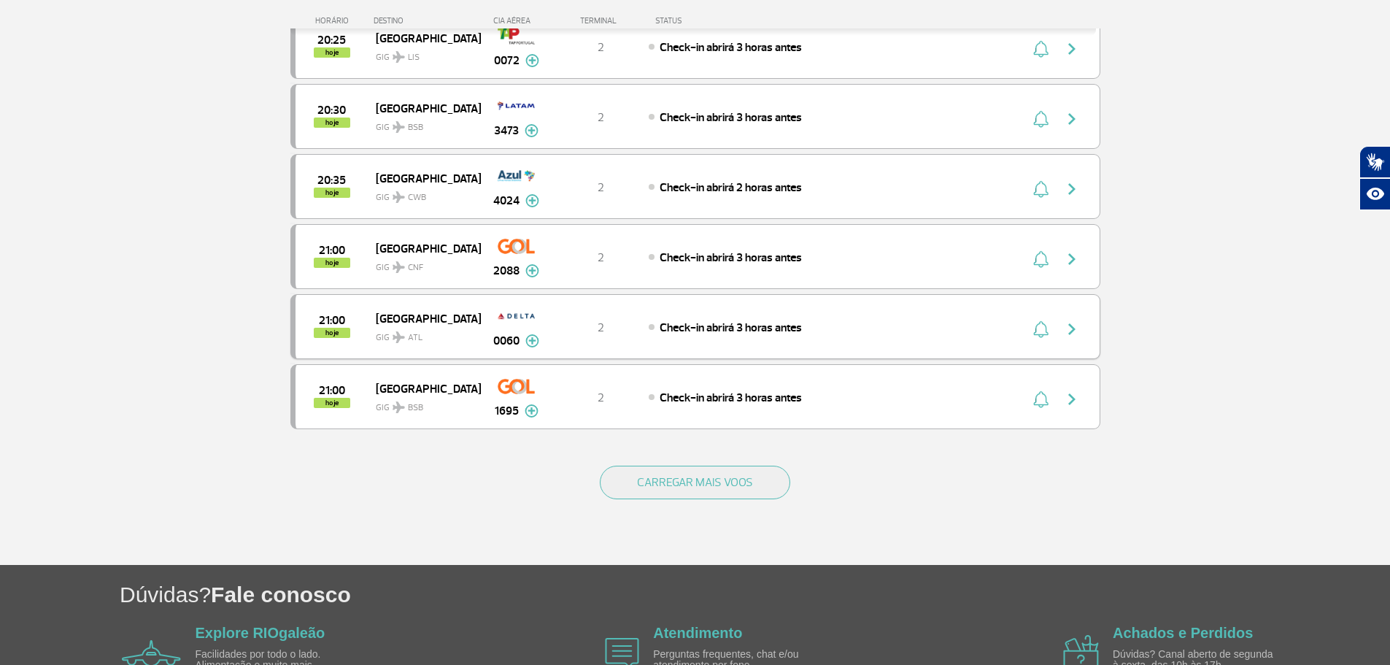
scroll to position [2615, 0]
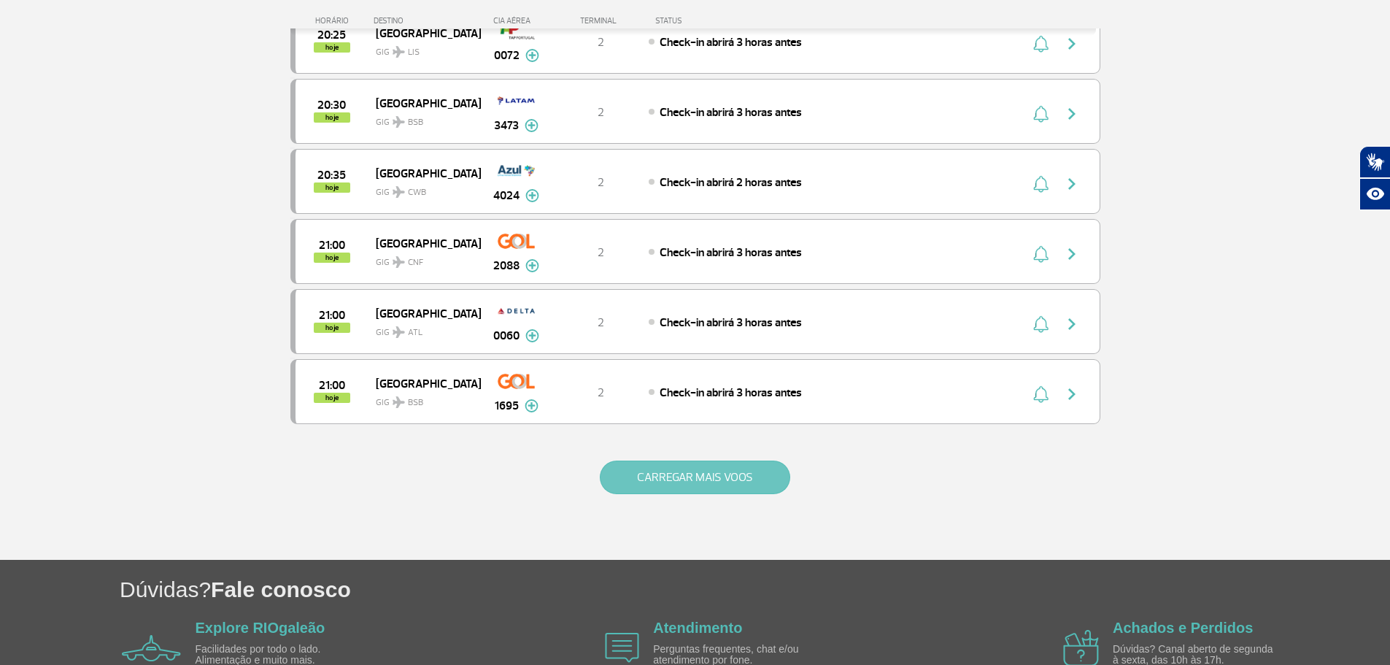
click at [706, 481] on button "CARREGAR MAIS VOOS" at bounding box center [695, 477] width 190 height 34
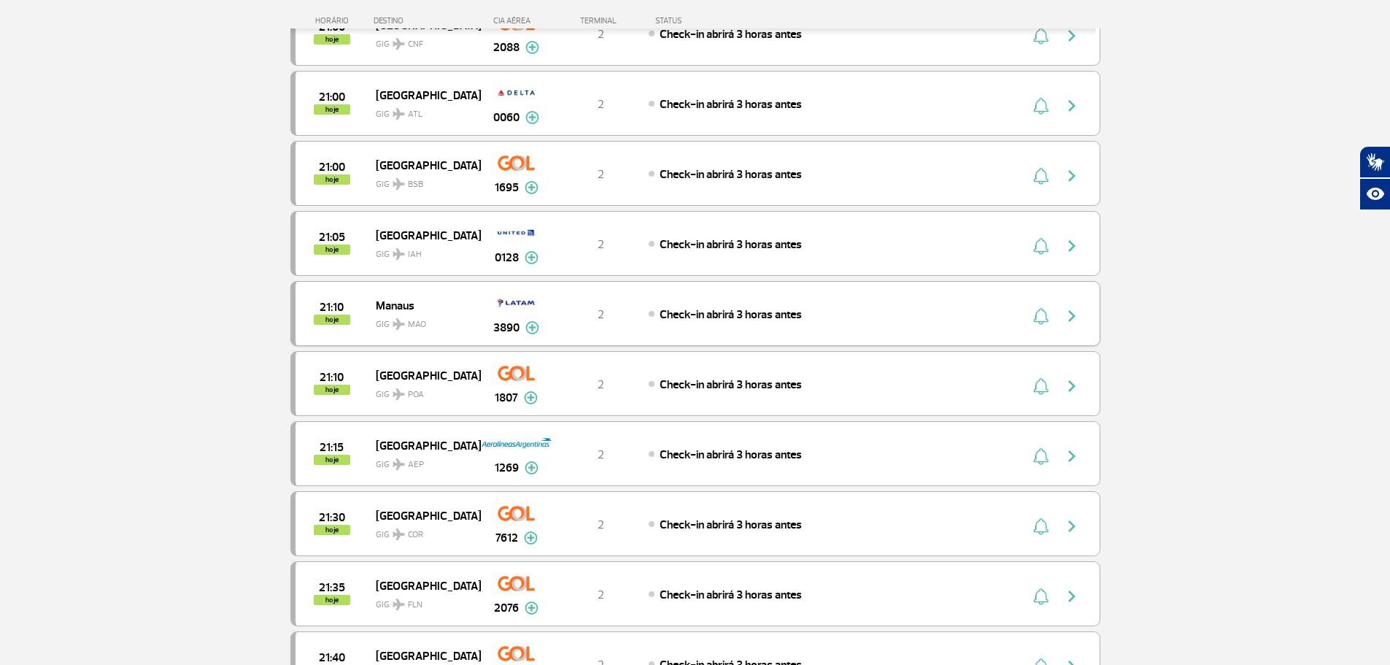
scroll to position [2834, 0]
click at [406, 242] on span "GIG IAH" at bounding box center [422, 249] width 93 height 21
click at [439, 253] on span "GIG IAH" at bounding box center [422, 249] width 93 height 21
click at [898, 240] on div "Check-in abrirá 3 horas antes" at bounding box center [810, 243] width 322 height 16
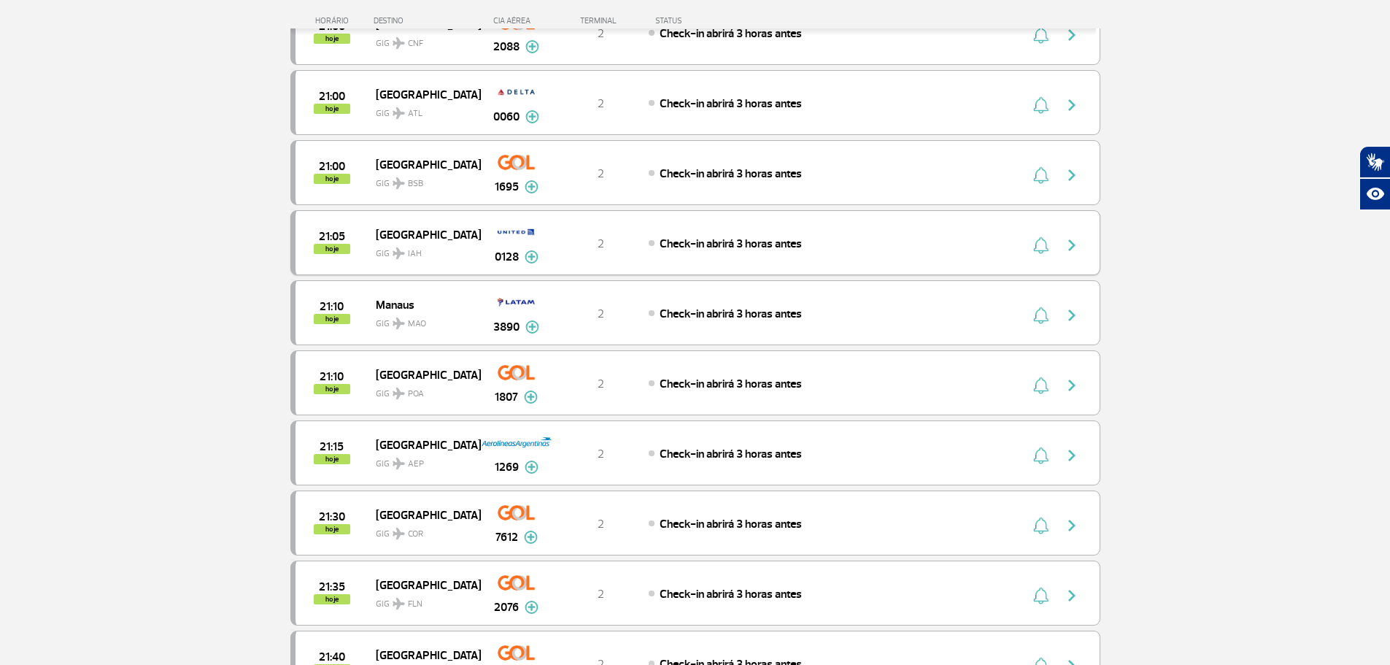
click at [931, 261] on div "21:05 hoje [GEOGRAPHIC_DATA] 0128 2 Check-in abrirá 3 horas antes Parcerias: AN…" at bounding box center [695, 242] width 810 height 65
click at [1078, 243] on img "button" at bounding box center [1072, 245] width 18 height 18
click at [749, 258] on div "21:05 hoje [GEOGRAPHIC_DATA] 0128 2 Check-in abrirá 3 horas antes Parcerias: AN…" at bounding box center [695, 242] width 810 height 65
click at [771, 231] on div "21:05 hoje [GEOGRAPHIC_DATA] 0128 2 Check-in abrirá 3 horas antes Parcerias: AN…" at bounding box center [695, 242] width 810 height 65
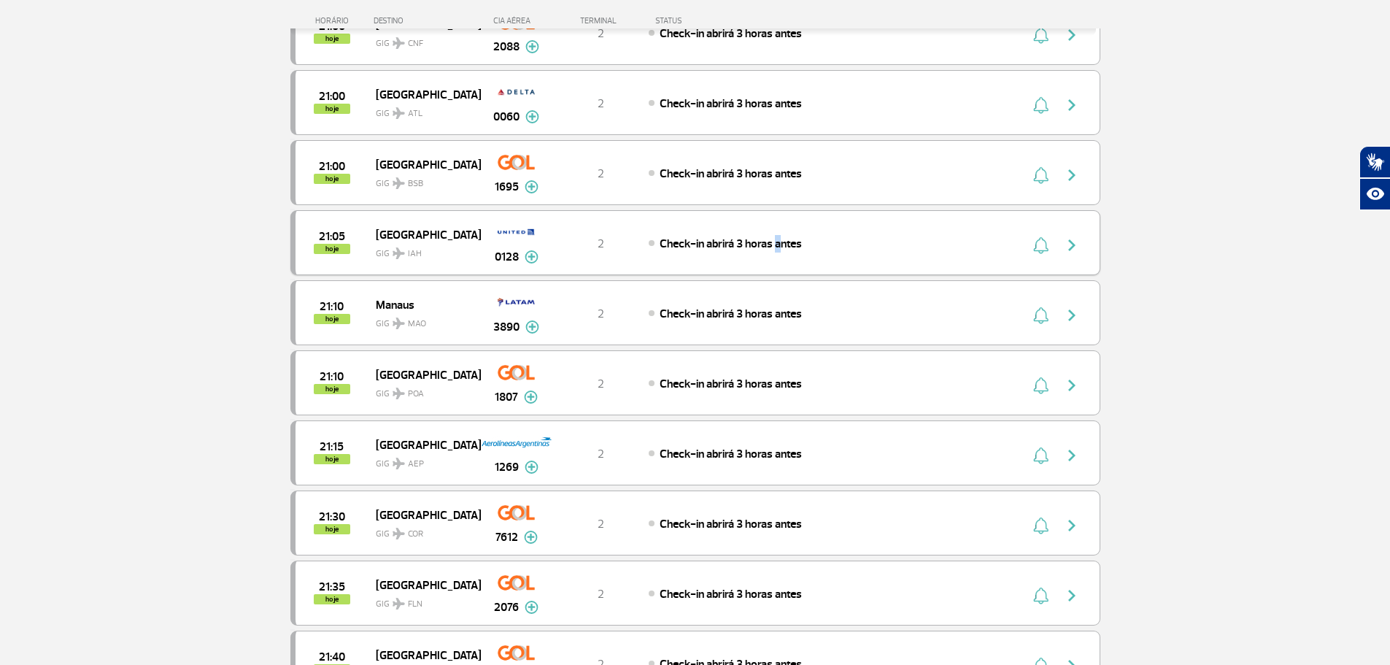
click at [771, 231] on div "21:05 hoje [GEOGRAPHIC_DATA] 0128 2 Check-in abrirá 3 horas antes Parcerias: AN…" at bounding box center [695, 242] width 810 height 65
click at [822, 242] on div "Check-in abrirá 3 horas antes" at bounding box center [810, 243] width 322 height 16
click at [751, 250] on span "Check-in abrirá 3 horas antes" at bounding box center [731, 243] width 142 height 15
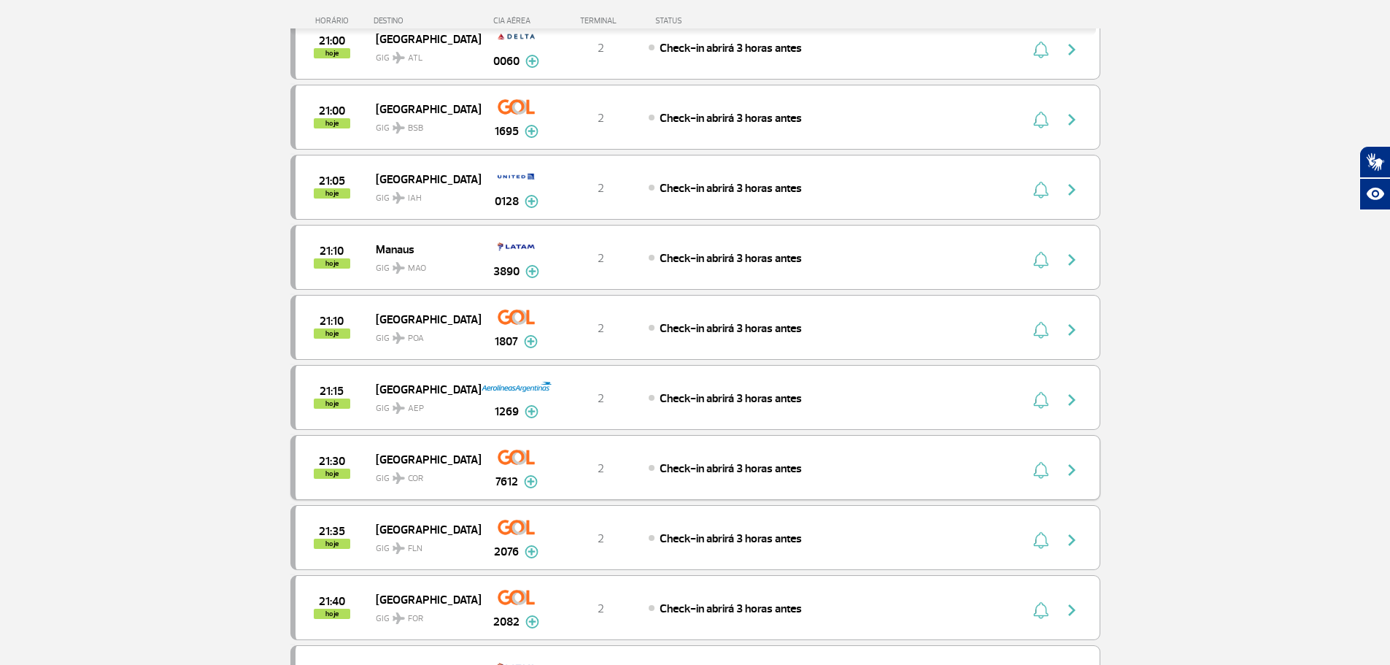
scroll to position [2980, 0]
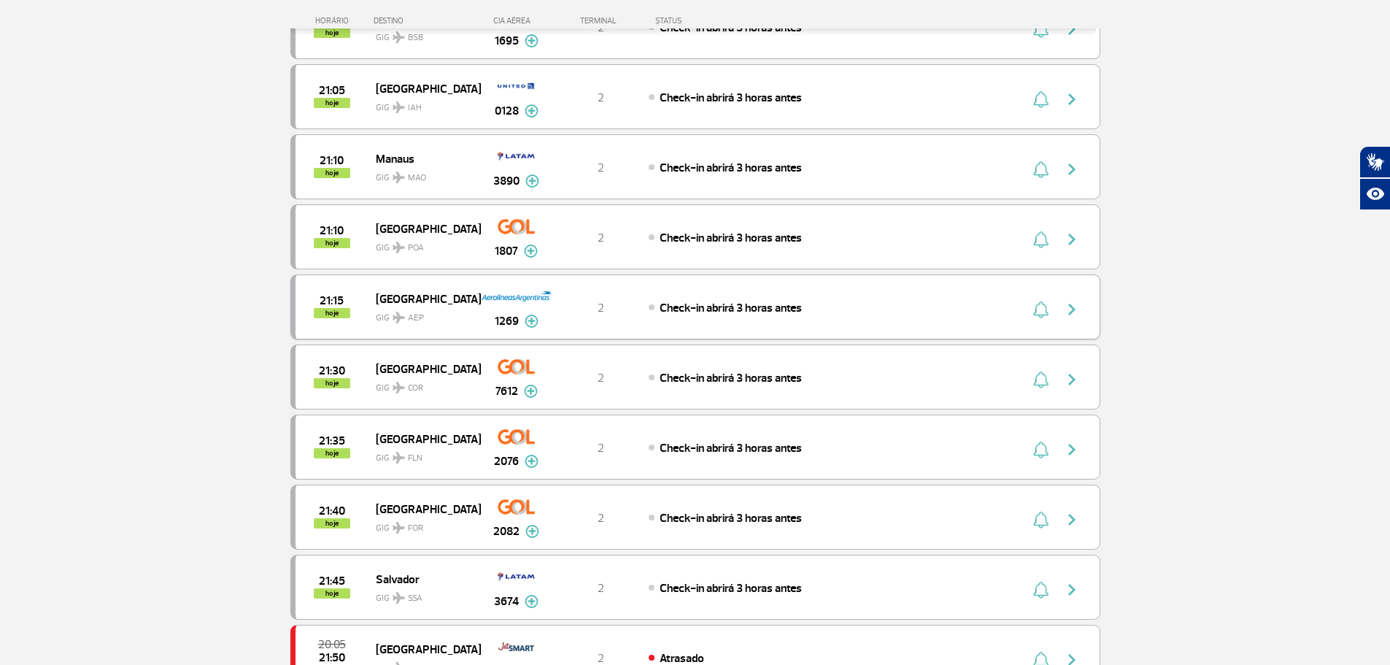
click at [783, 308] on span "Check-in abrirá 3 horas antes" at bounding box center [731, 308] width 142 height 15
click at [910, 308] on div "Check-in abrirá 3 horas antes" at bounding box center [810, 307] width 322 height 16
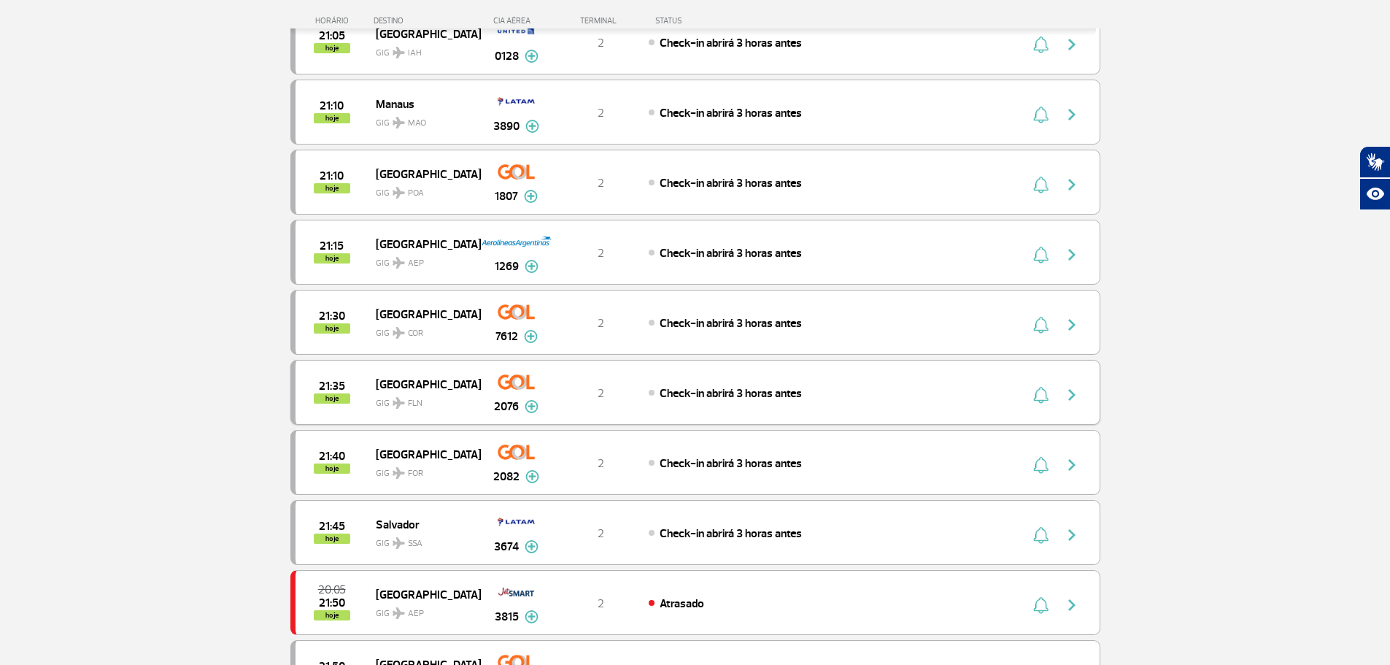
scroll to position [3126, 0]
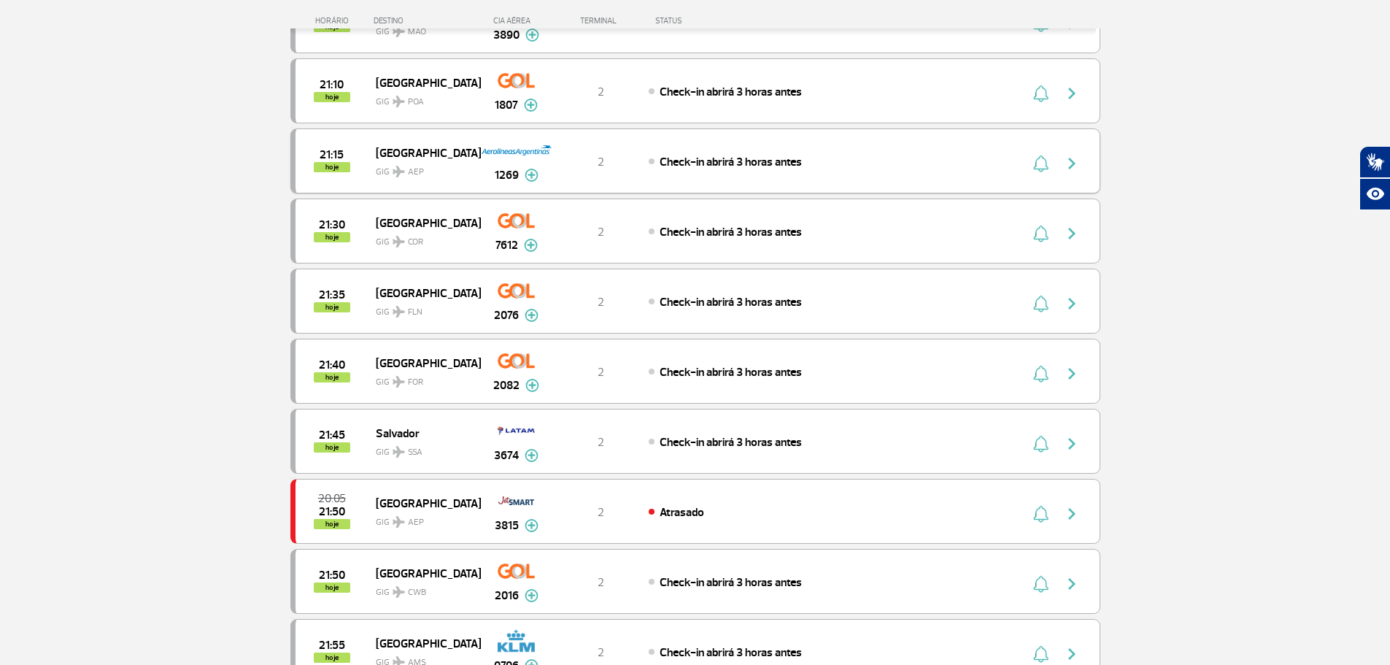
click at [1070, 177] on div "21:15 hoje [GEOGRAPHIC_DATA] GIG AEP 1269 2 Check-in abrirá 3 horas antes Parce…" at bounding box center [695, 160] width 810 height 65
click at [919, 164] on div "Check-in abrirá 3 horas antes" at bounding box center [810, 161] width 322 height 16
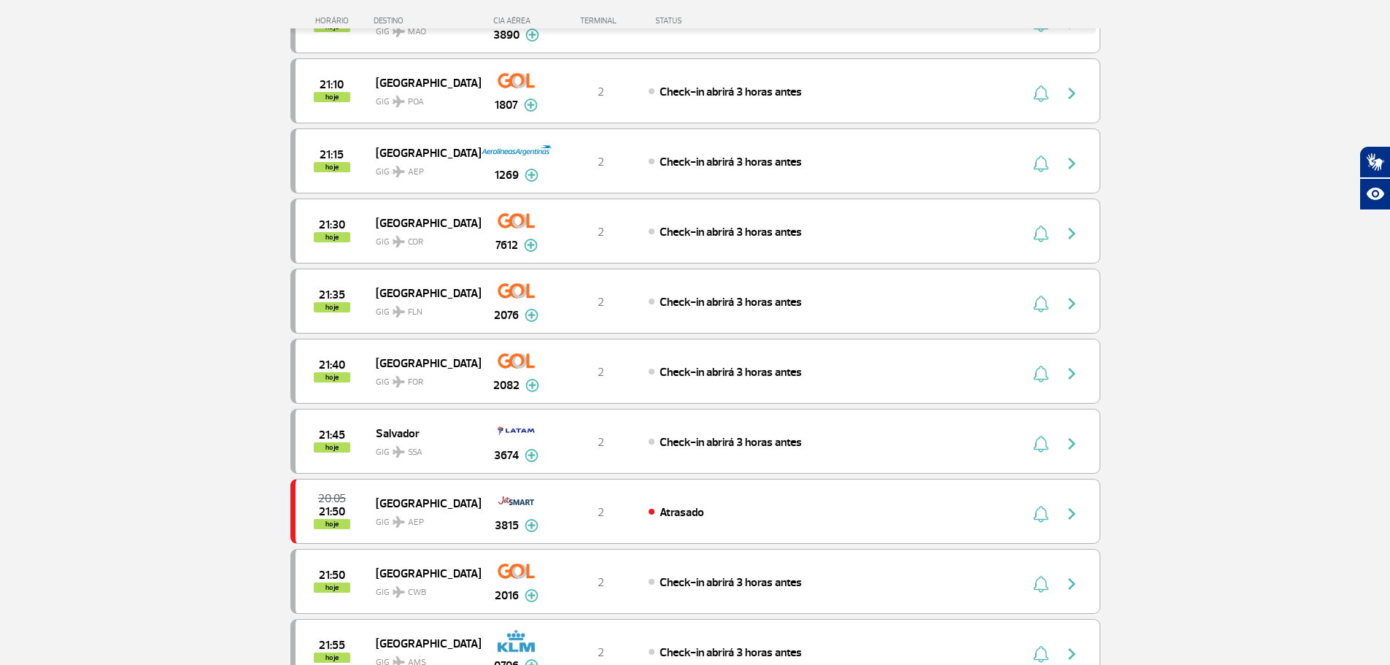
click at [808, 163] on div "Check-in abrirá 3 horas antes" at bounding box center [810, 161] width 322 height 16
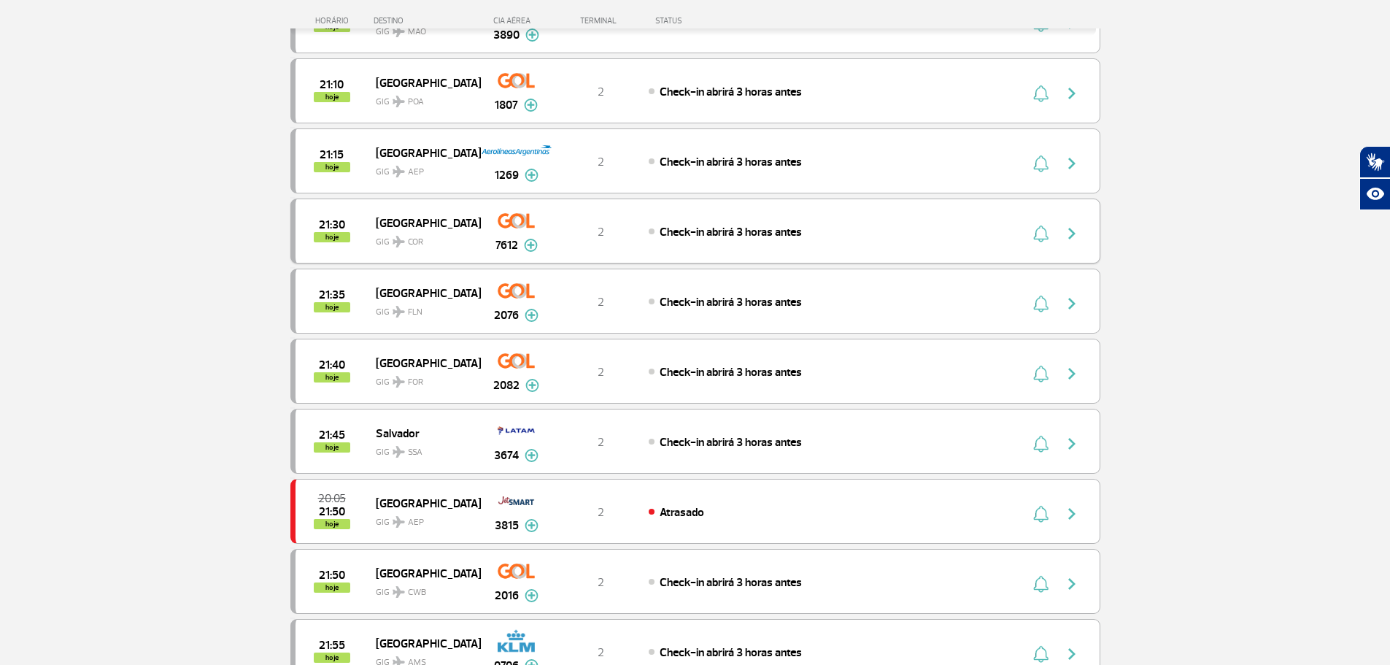
click at [758, 213] on div "21:30 hoje Córdoba GIG COR 7612 2 Check-in abrirá 3 horas antes Parcerias: Amer…" at bounding box center [695, 230] width 810 height 65
click at [768, 219] on div "21:30 hoje Córdoba GIG COR 7612 2 Check-in abrirá 3 horas antes Parcerias: Amer…" at bounding box center [695, 230] width 810 height 65
click at [776, 233] on span "Check-in abrirá 3 horas antes" at bounding box center [731, 232] width 142 height 15
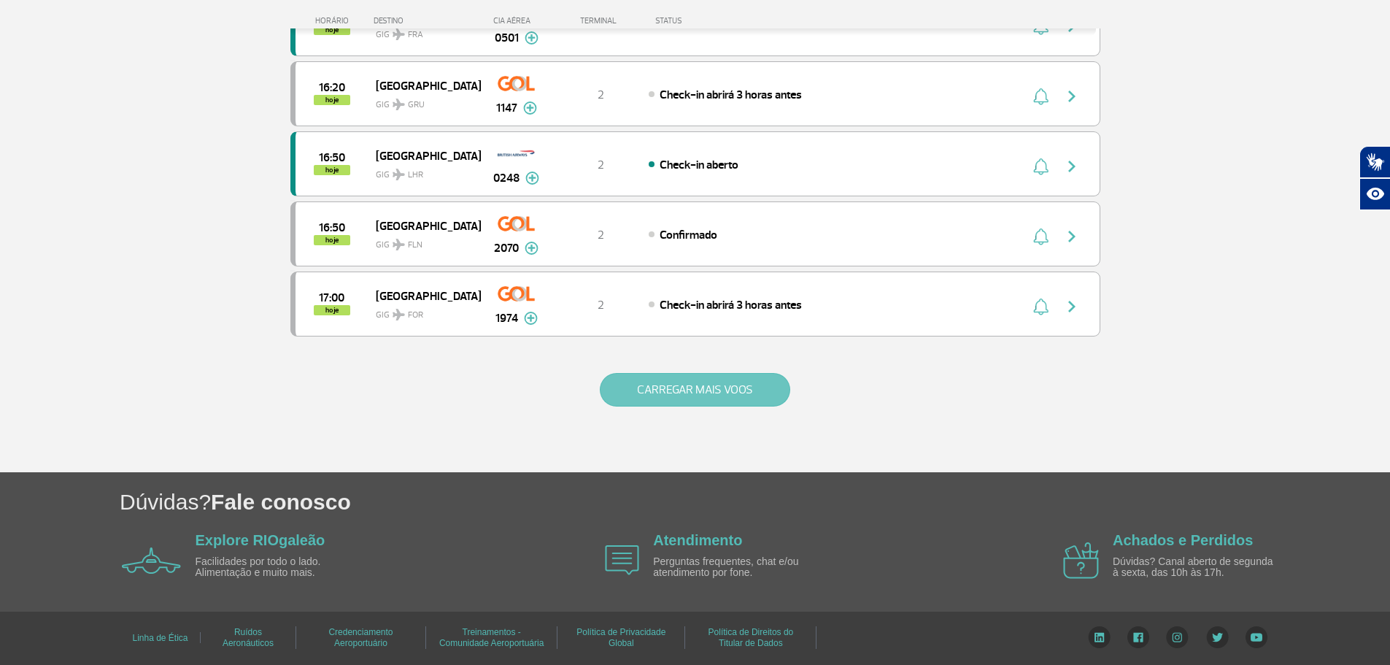
click at [717, 379] on button "CARREGAR MAIS VOOS" at bounding box center [695, 390] width 190 height 34
click at [718, 380] on button "CARREGAR MAIS VOOS" at bounding box center [695, 390] width 190 height 34
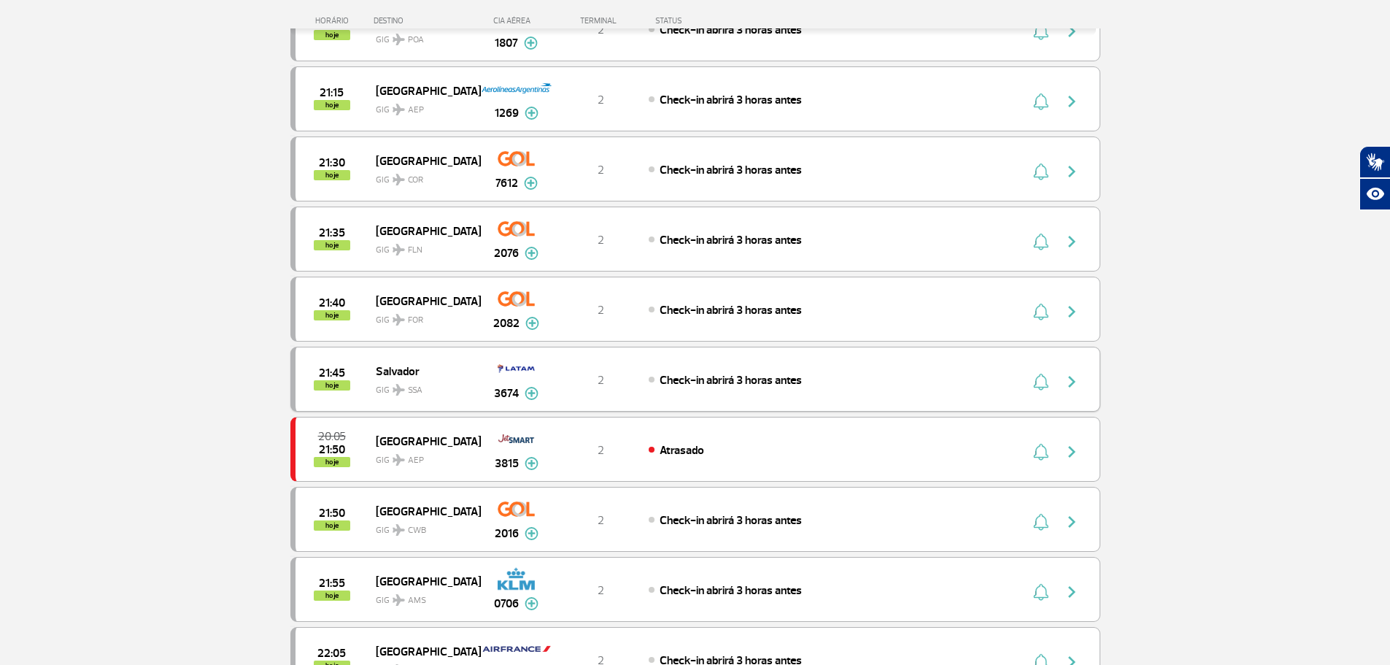
scroll to position [3214, 0]
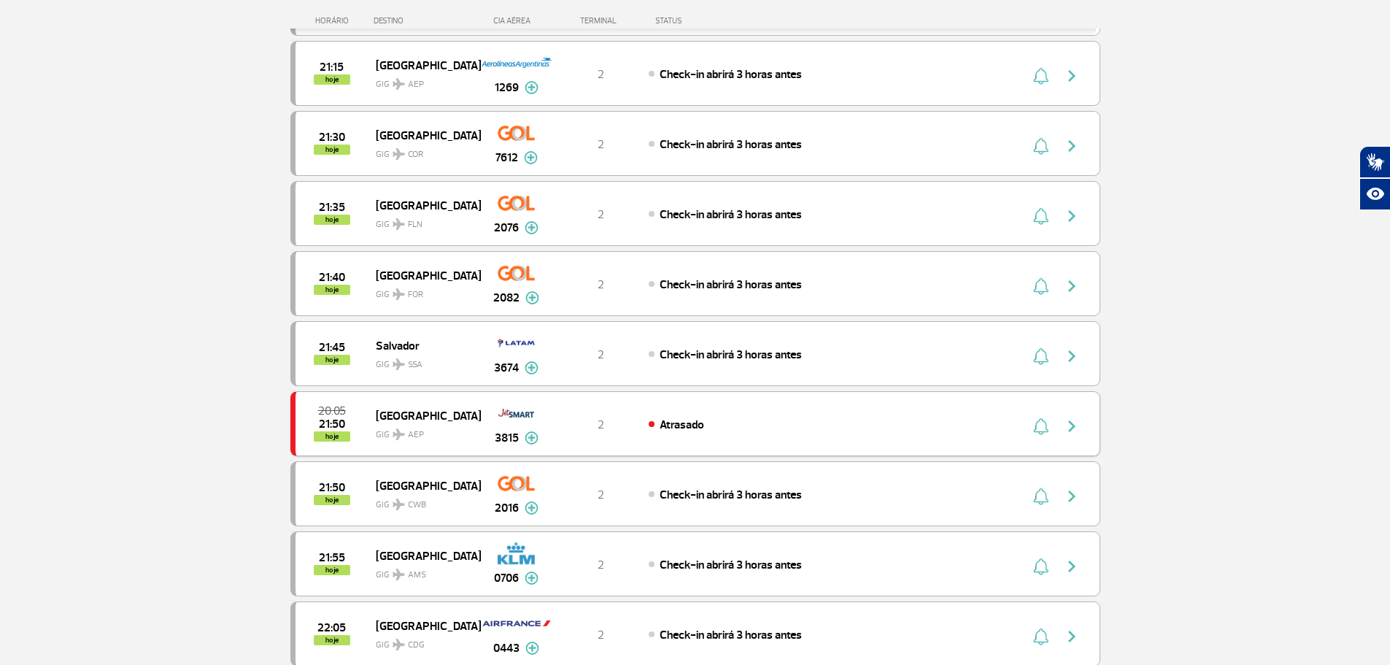
click at [763, 405] on div "20:05 21:50 hoje [GEOGRAPHIC_DATA] GIG AEP 3815 2 Atrasado Parcerias: JetSMART …" at bounding box center [695, 423] width 810 height 65
click at [763, 414] on div "20:05 21:50 hoje [GEOGRAPHIC_DATA] GIG AEP 3815 2 Atrasado Parcerias: JetSMART …" at bounding box center [695, 423] width 810 height 65
click at [766, 427] on div "Atrasado" at bounding box center [810, 424] width 322 height 16
click at [808, 432] on div "20:05 21:50 hoje [GEOGRAPHIC_DATA] GIG AEP 3815 2 Atrasado Parcerias: JetSMART …" at bounding box center [695, 423] width 810 height 65
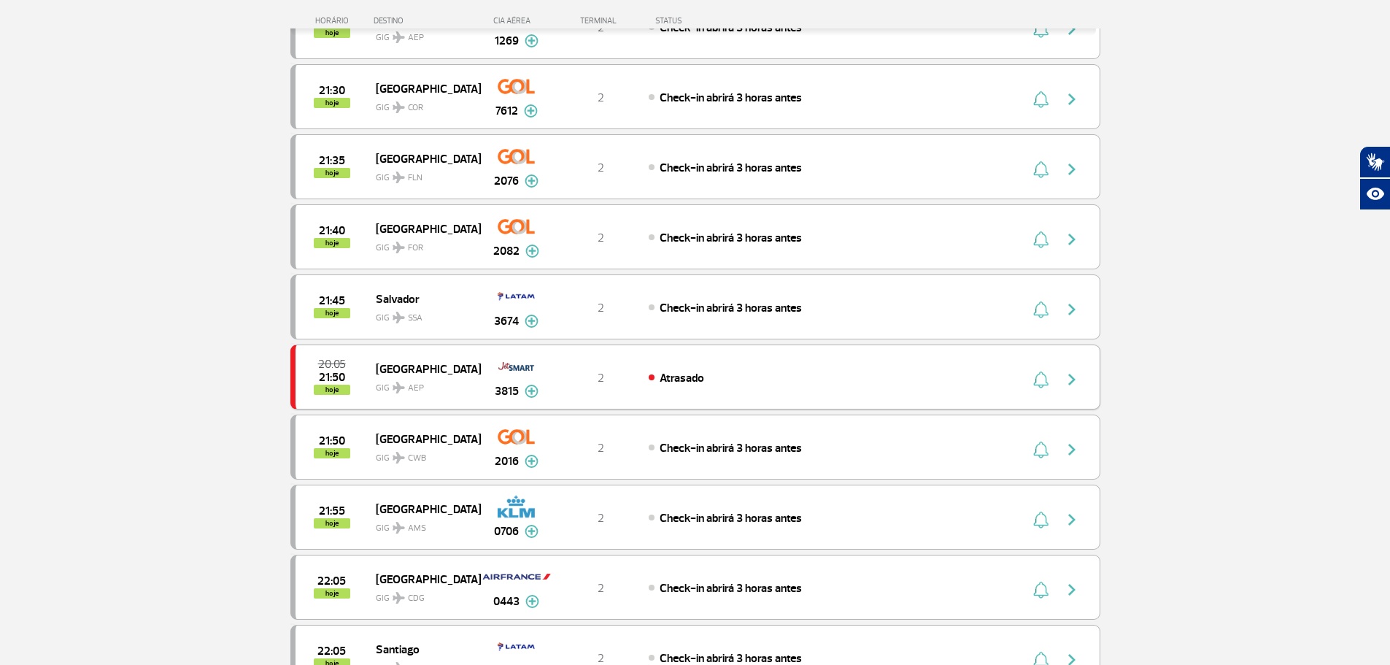
scroll to position [3286, 0]
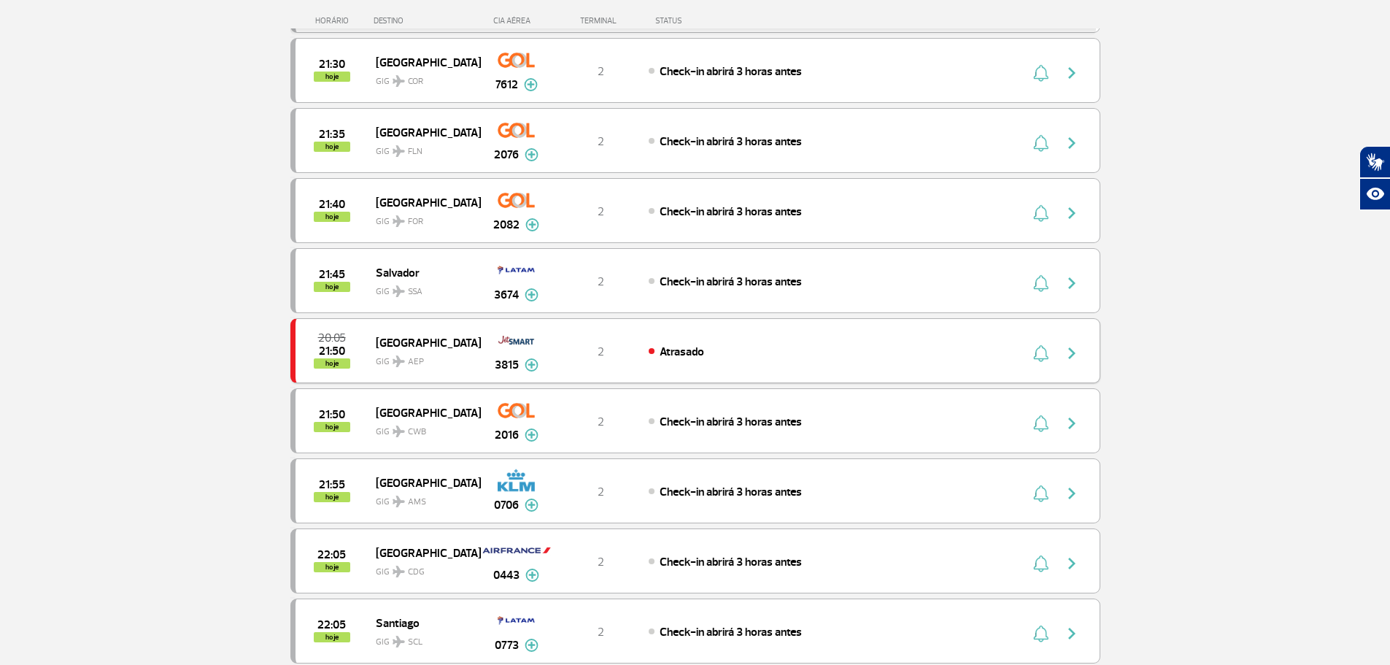
click at [880, 343] on div "Atrasado" at bounding box center [810, 351] width 322 height 16
click at [1065, 347] on img "button" at bounding box center [1072, 353] width 18 height 18
click at [1071, 353] on img "button" at bounding box center [1072, 353] width 18 height 18
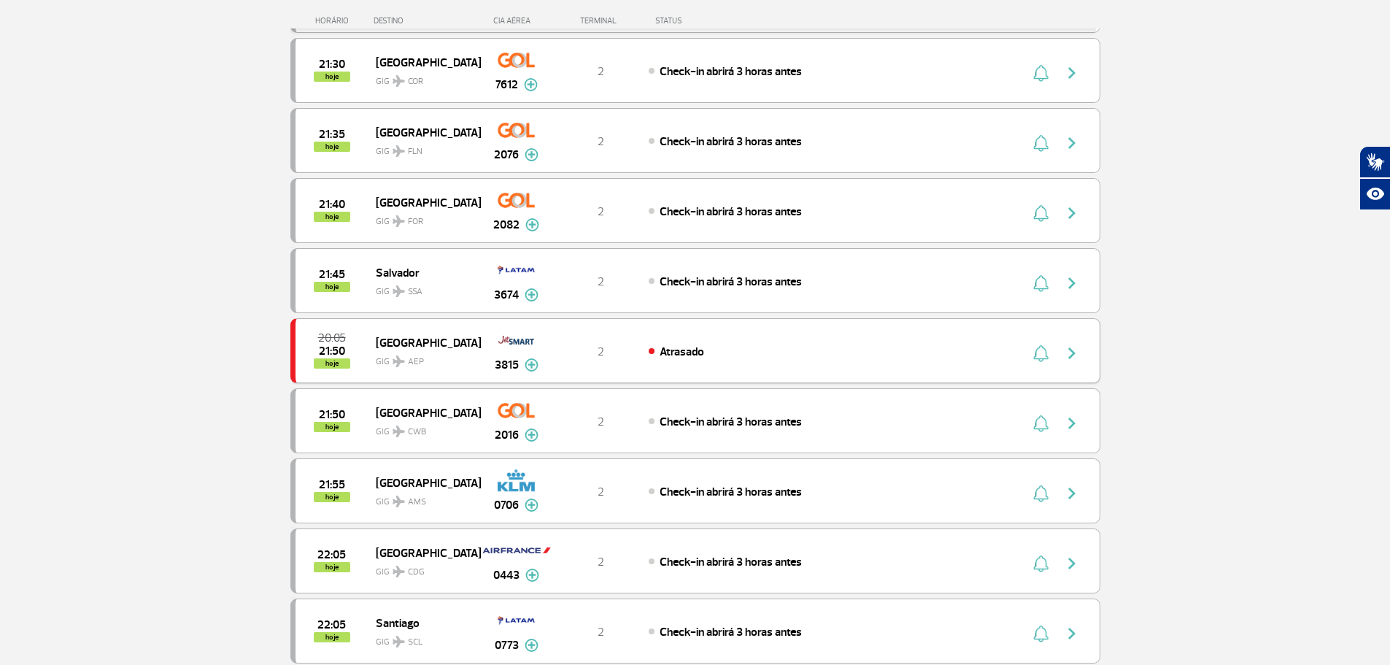
click at [894, 357] on div "Atrasado" at bounding box center [810, 351] width 322 height 16
drag, startPoint x: 1181, startPoint y: 377, endPoint x: 1164, endPoint y: 377, distance: 16.8
click at [974, 358] on div "20:05 21:50 hoje [GEOGRAPHIC_DATA] GIG AEP 3815 2 Atrasado Parcerias: JetSMART …" at bounding box center [695, 350] width 810 height 65
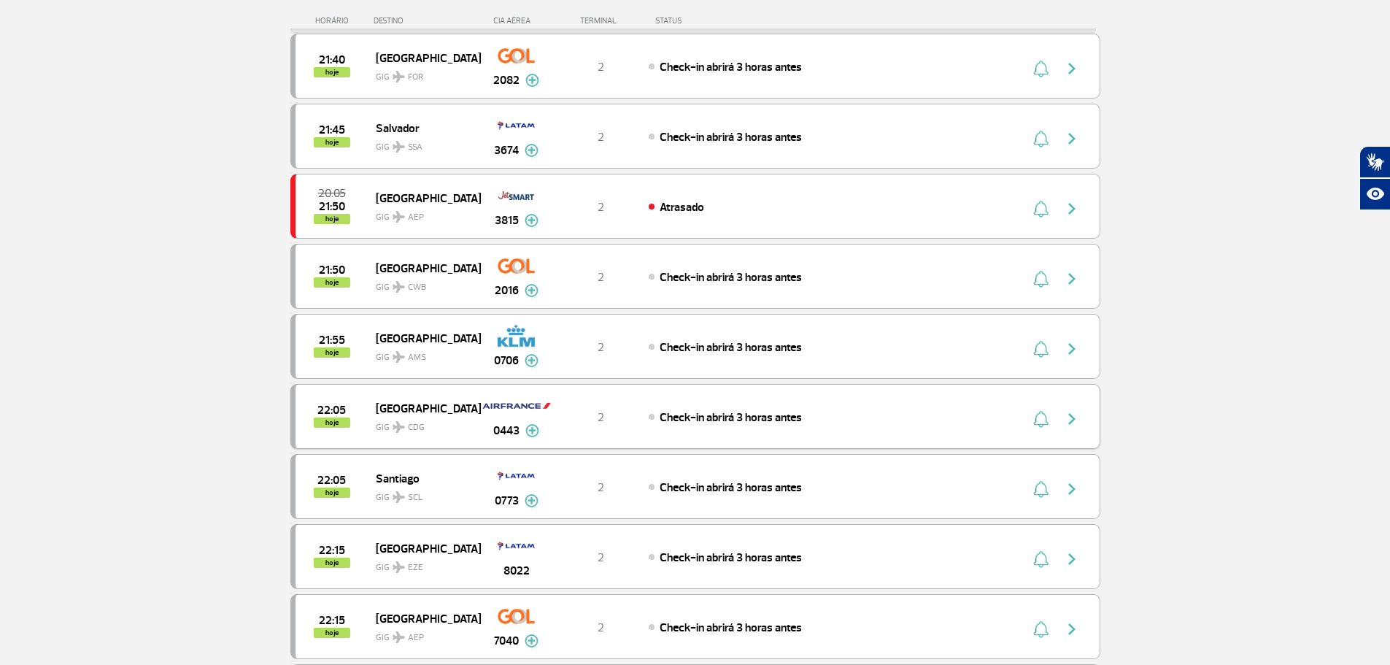
scroll to position [3432, 0]
click at [824, 337] on div "Check-in abrirá 3 horas antes" at bounding box center [810, 345] width 322 height 16
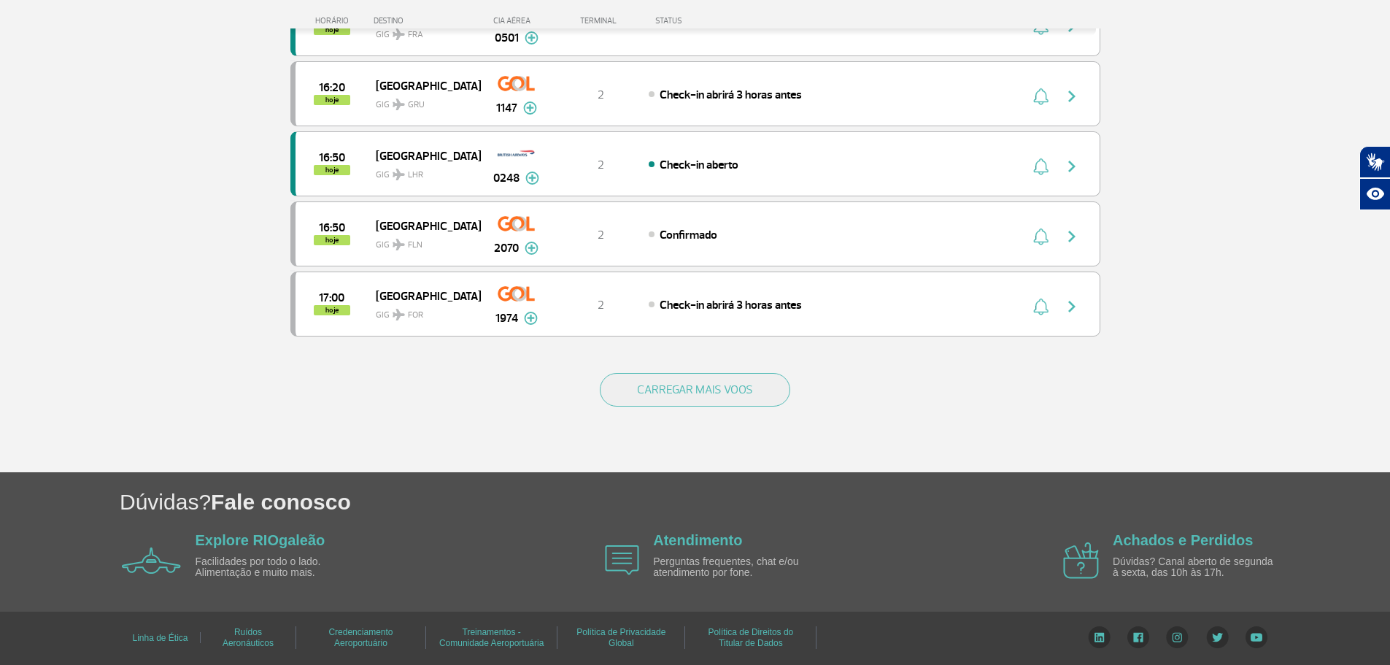
click at [735, 355] on div "CARREGAR MAIS VOOS" at bounding box center [695, 413] width 810 height 117
click at [742, 390] on button "CARREGAR MAIS VOOS" at bounding box center [695, 390] width 190 height 34
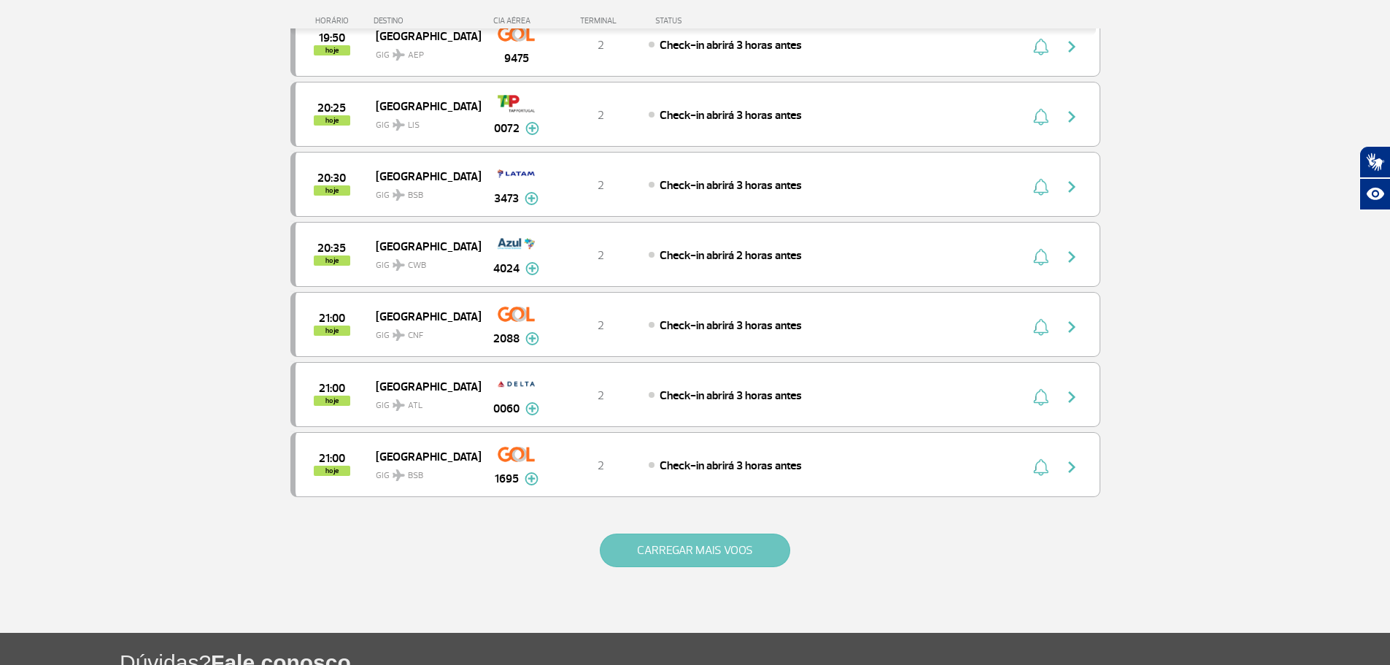
click at [690, 536] on button "CARREGAR MAIS VOOS" at bounding box center [695, 550] width 190 height 34
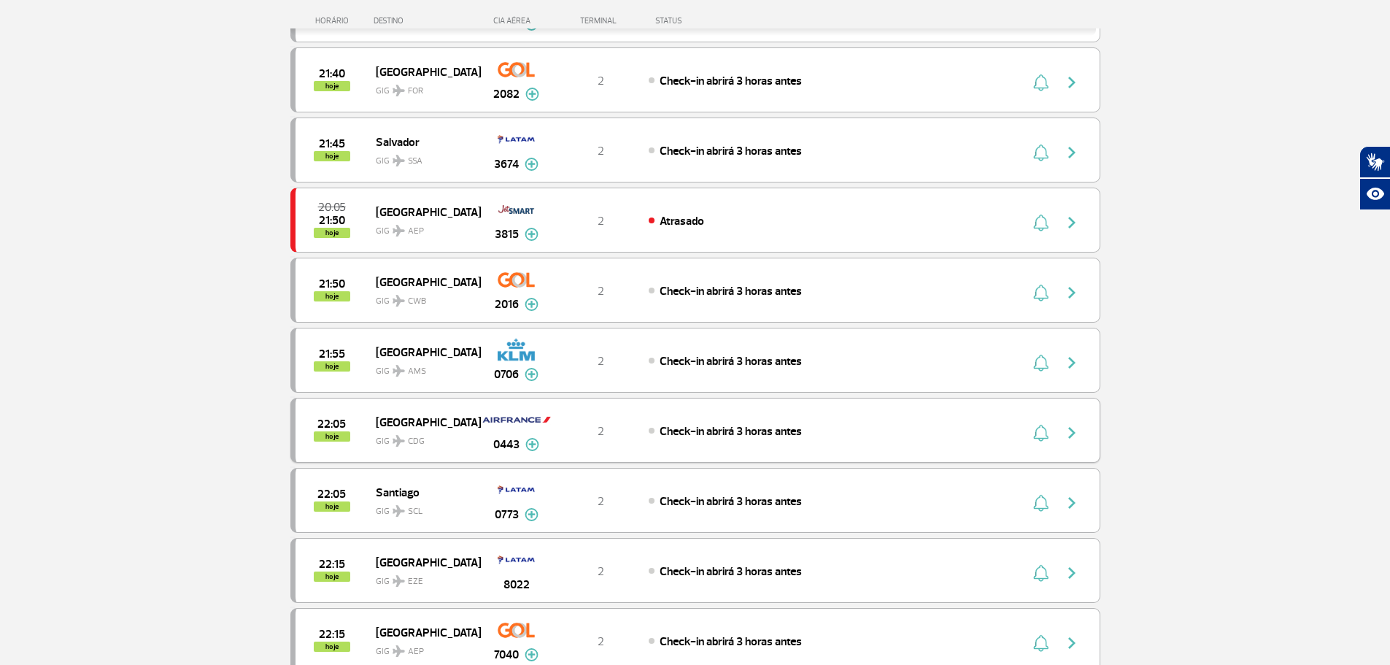
scroll to position [3418, 0]
click at [802, 431] on span "Check-in abrirá 3 horas antes" at bounding box center [731, 430] width 142 height 15
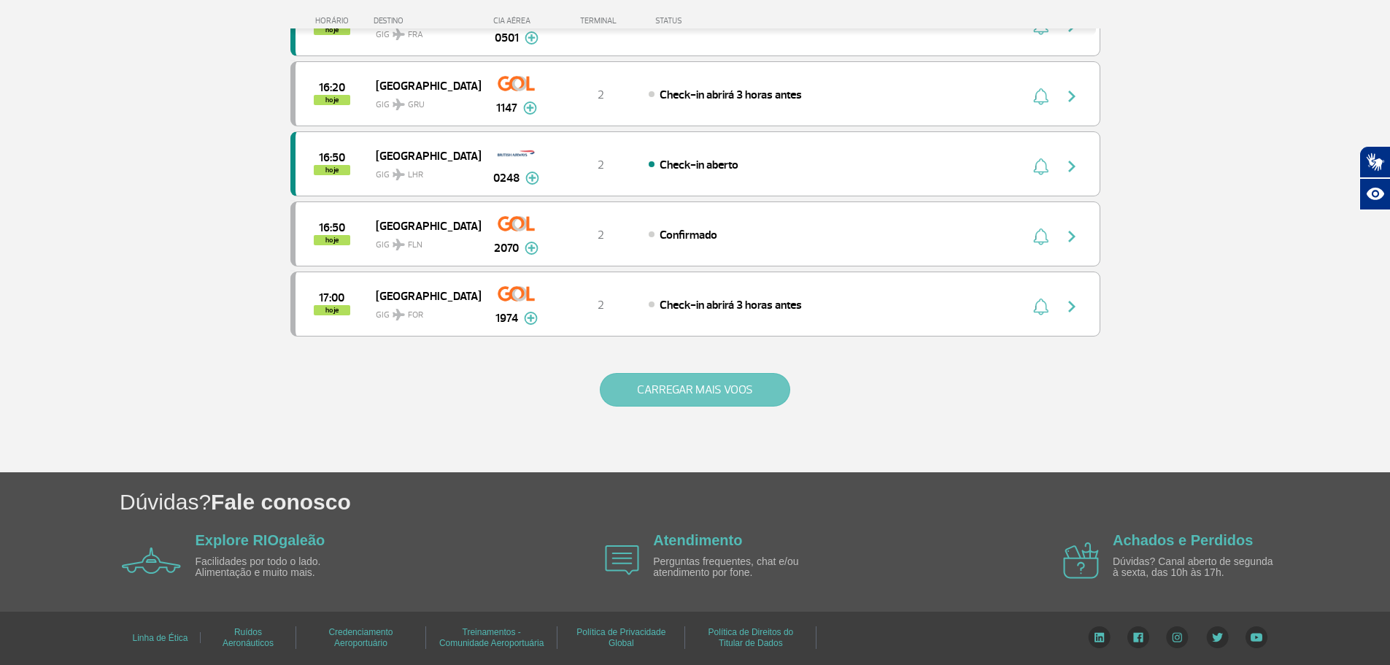
click at [698, 387] on button "CARREGAR MAIS VOOS" at bounding box center [695, 390] width 190 height 34
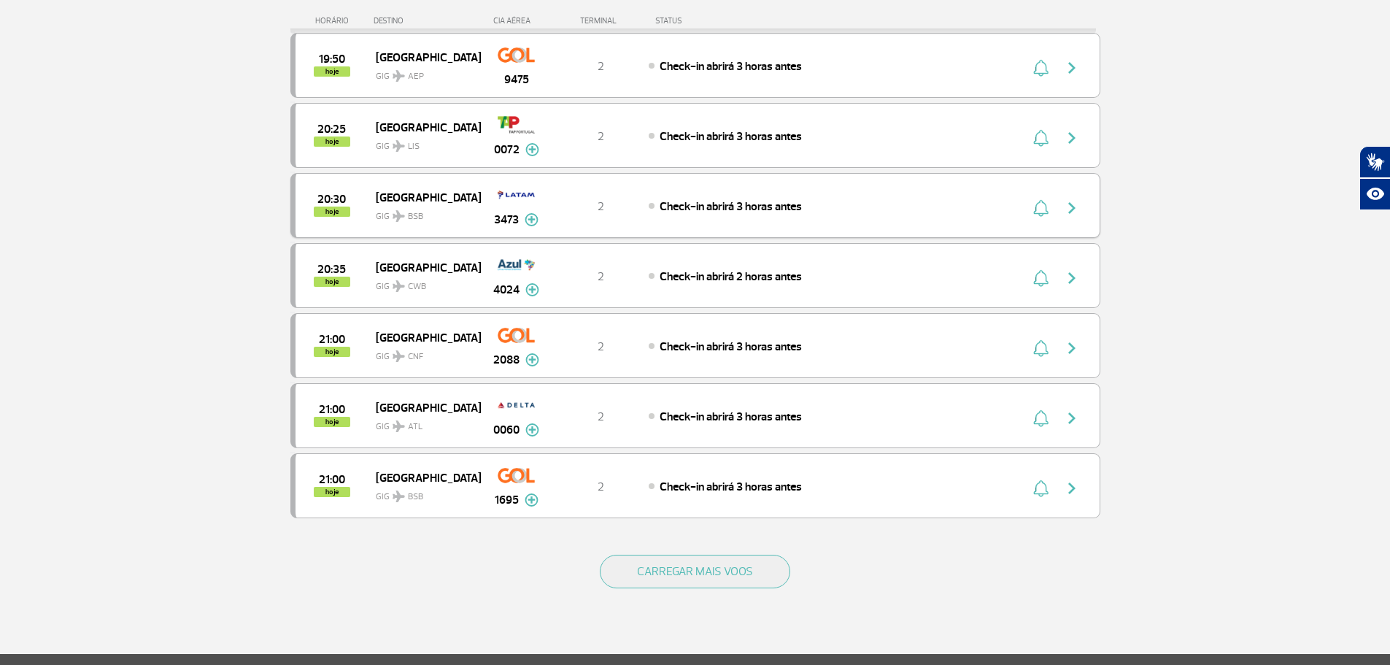
scroll to position [2542, 0]
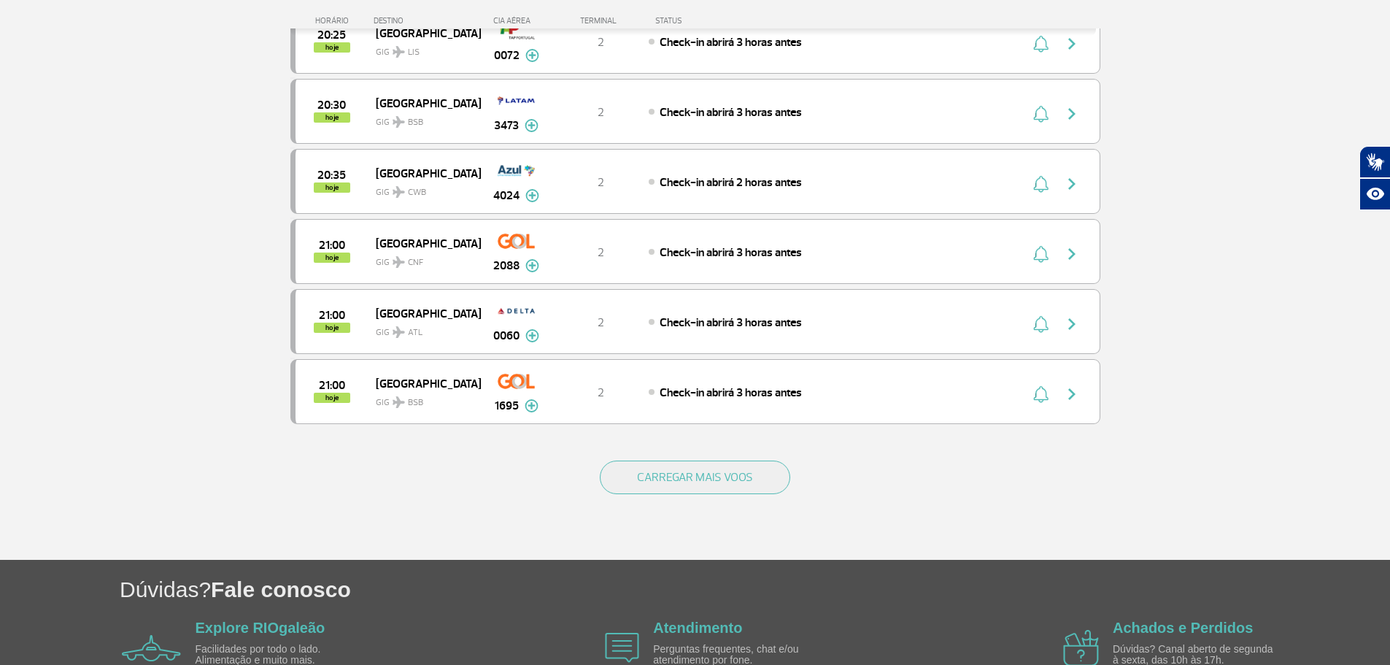
click at [672, 444] on div "CARREGAR MAIS VOOS" at bounding box center [695, 500] width 810 height 117
click at [676, 466] on button "CARREGAR MAIS VOOS" at bounding box center [695, 477] width 190 height 34
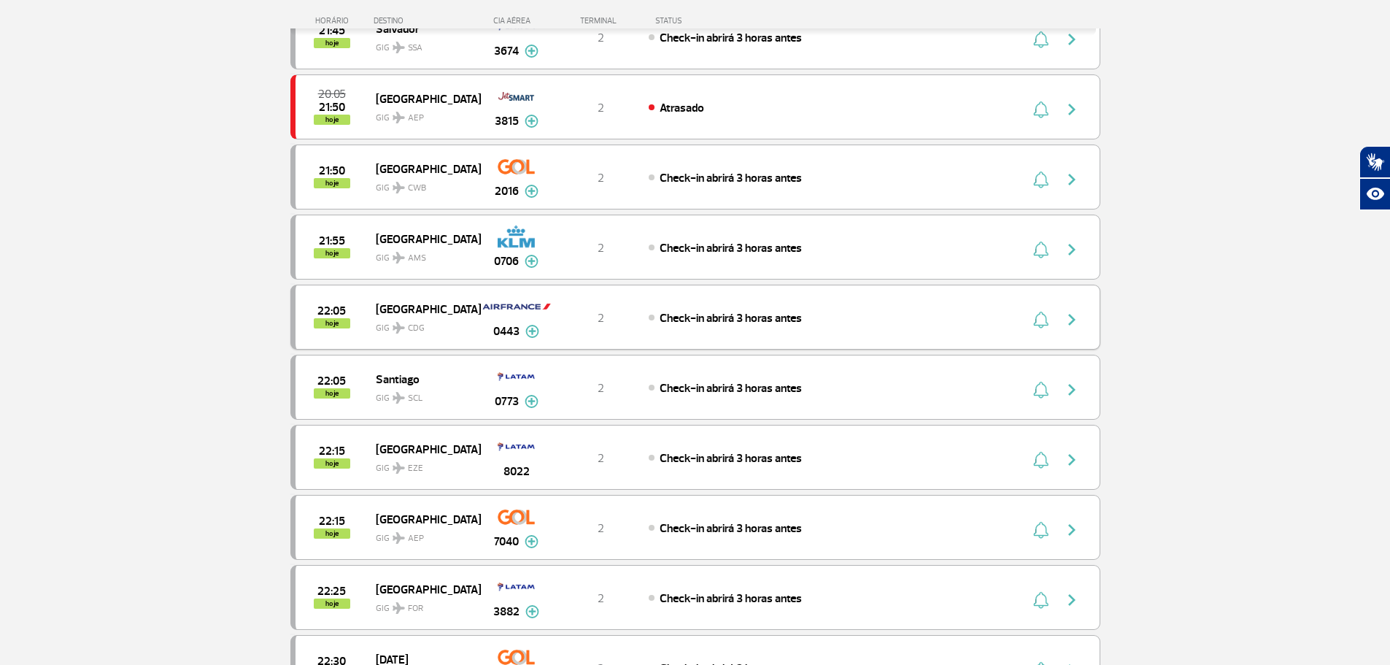
scroll to position [3564, 0]
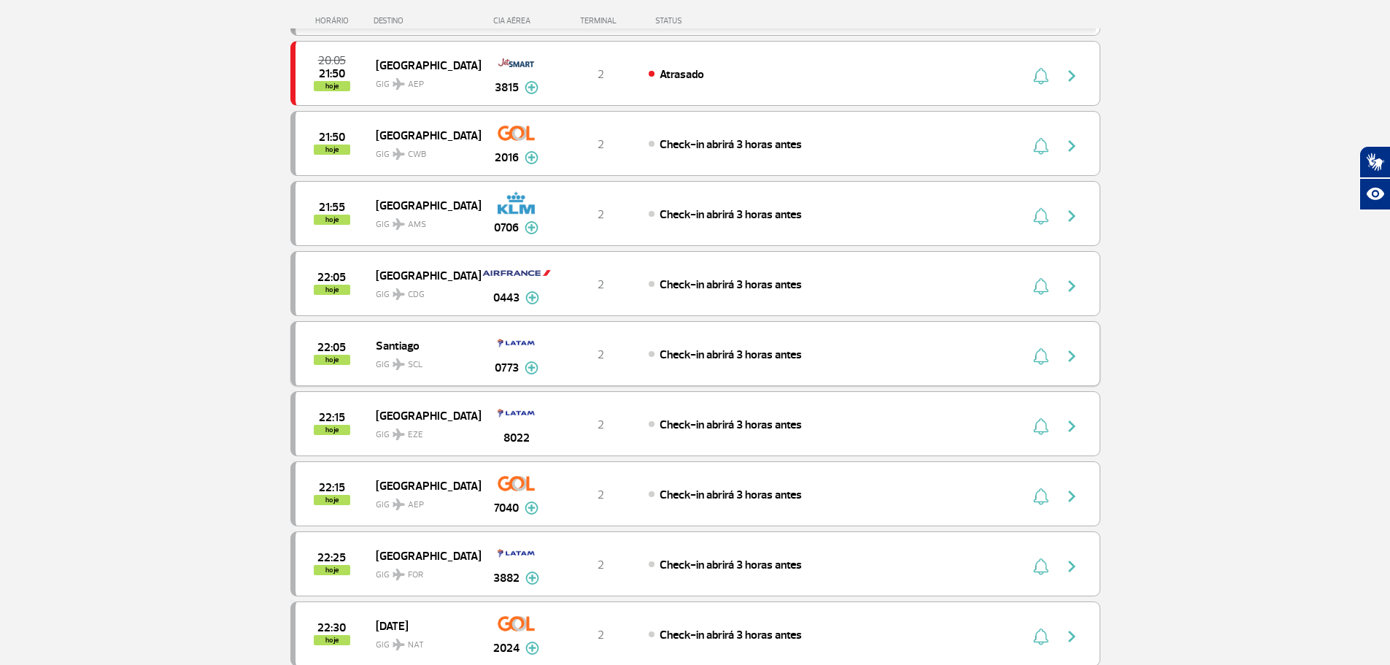
click at [676, 366] on div "22:05 hoje [PERSON_NAME] SCL 0773 2 Check-in abrirá 3 horas antes Parcerias: Qu…" at bounding box center [695, 353] width 810 height 65
click at [773, 342] on div "22:05 hoje [PERSON_NAME] SCL 0773 2 Check-in abrirá 3 horas antes Parcerias: Qu…" at bounding box center [695, 353] width 810 height 65
click at [802, 361] on span "Check-in abrirá 3 horas antes" at bounding box center [731, 354] width 142 height 15
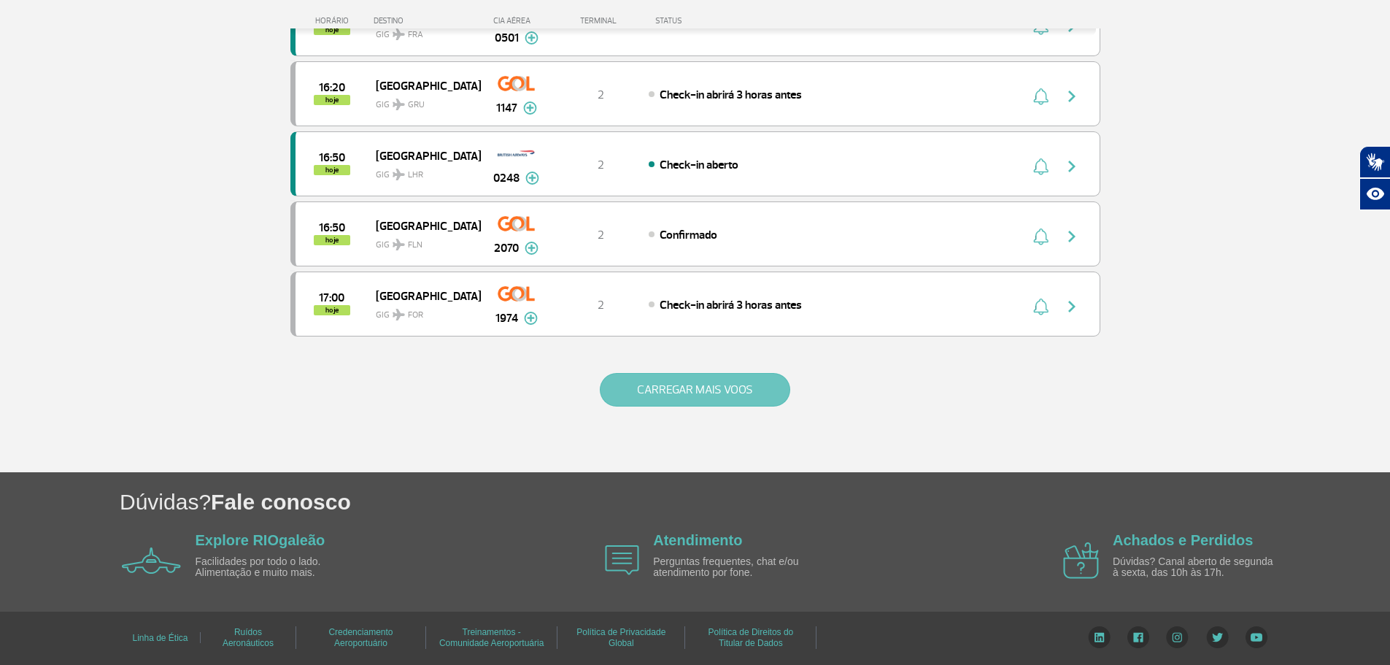
click at [743, 390] on button "CARREGAR MAIS VOOS" at bounding box center [695, 390] width 190 height 34
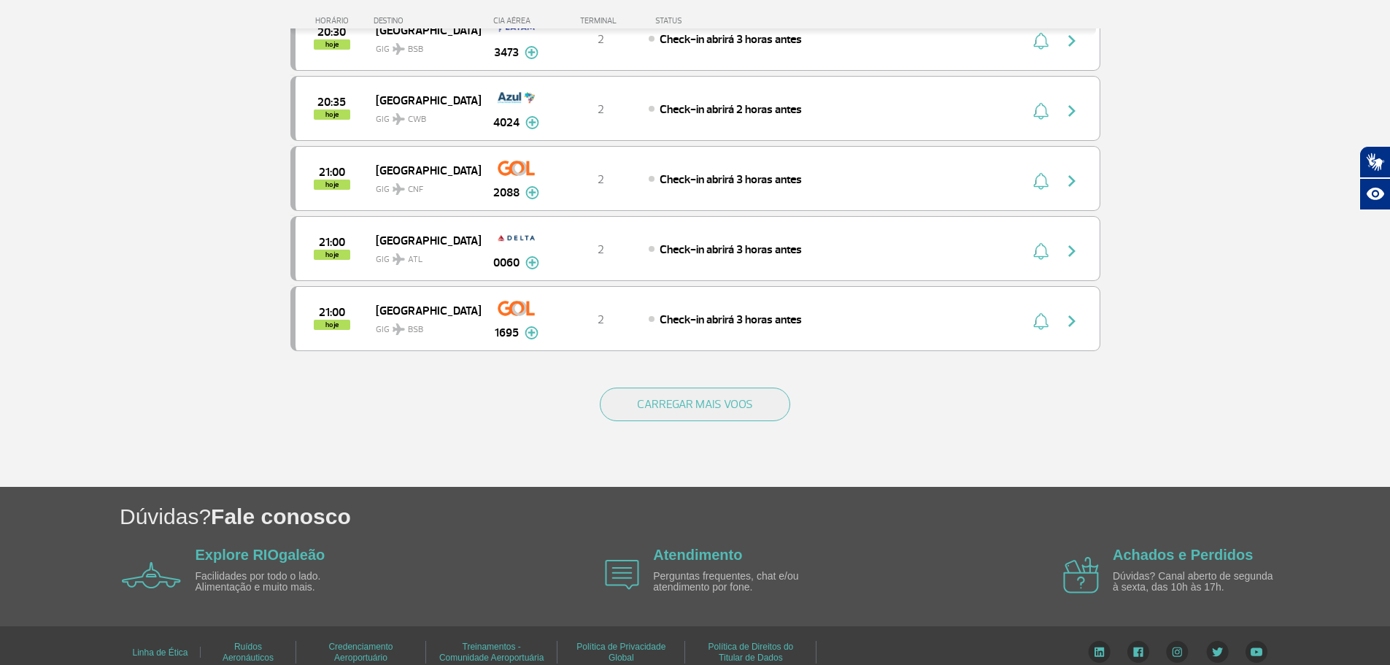
click at [737, 377] on div "CARREGAR MAIS VOOS" at bounding box center [695, 427] width 810 height 117
click at [741, 413] on button "CARREGAR MAIS VOOS" at bounding box center [695, 404] width 190 height 34
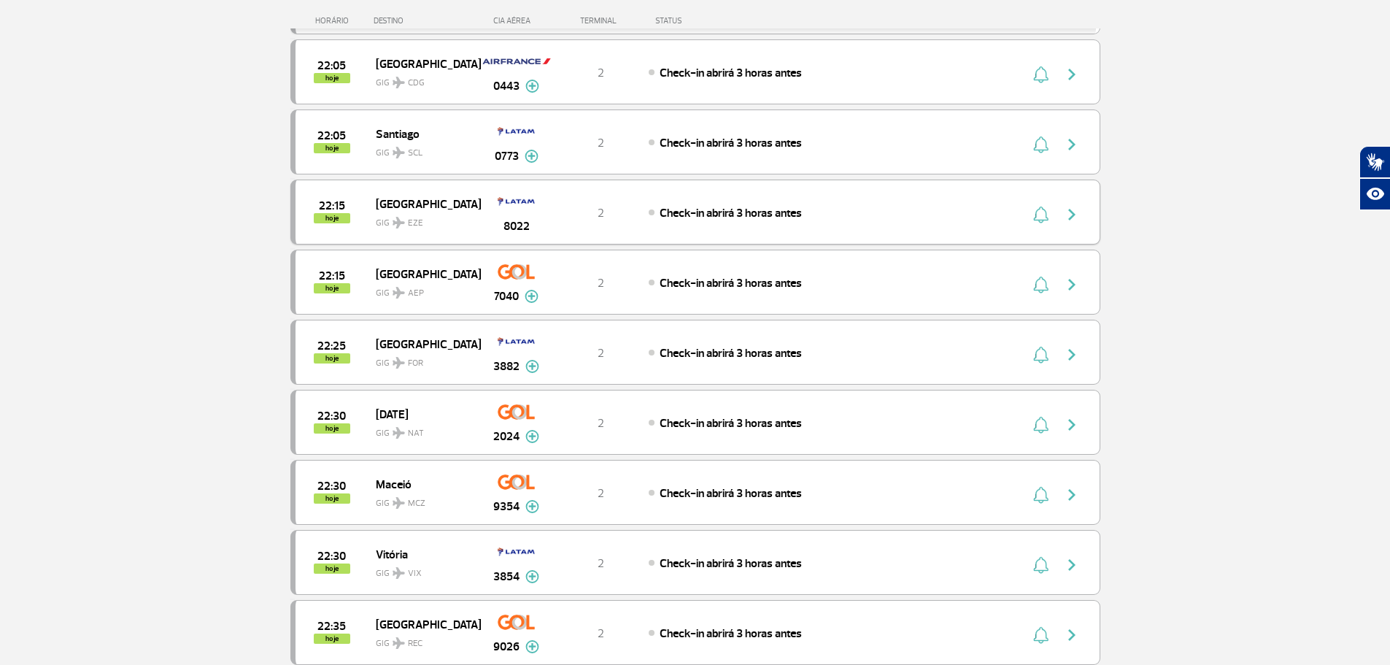
scroll to position [3783, 0]
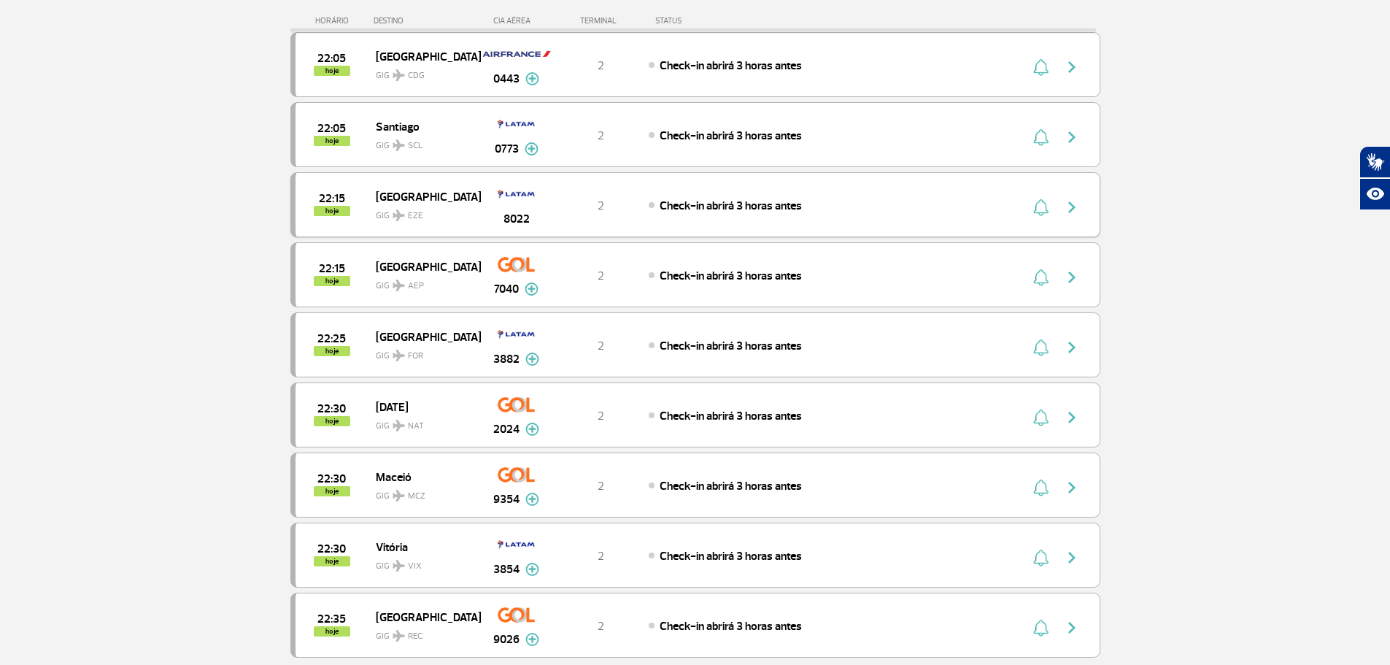
click at [862, 217] on div "22:15 hoje [GEOGRAPHIC_DATA] GIG EZE 8022 2 Check-in abrirá 3 horas antes" at bounding box center [695, 204] width 810 height 65
click at [852, 209] on div "Check-in abrirá 3 horas antes" at bounding box center [810, 205] width 322 height 16
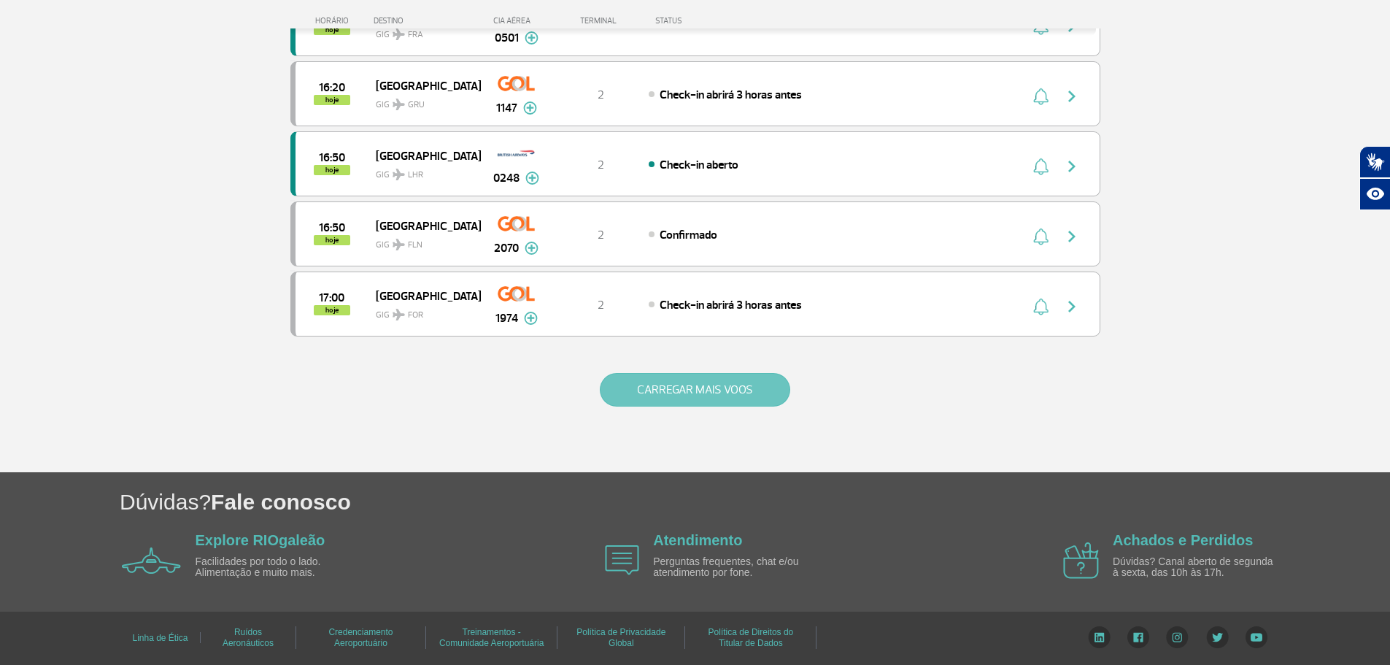
click at [666, 389] on button "CARREGAR MAIS VOOS" at bounding box center [695, 390] width 190 height 34
click at [663, 386] on button "CARREGAR MAIS VOOS" at bounding box center [695, 390] width 190 height 34
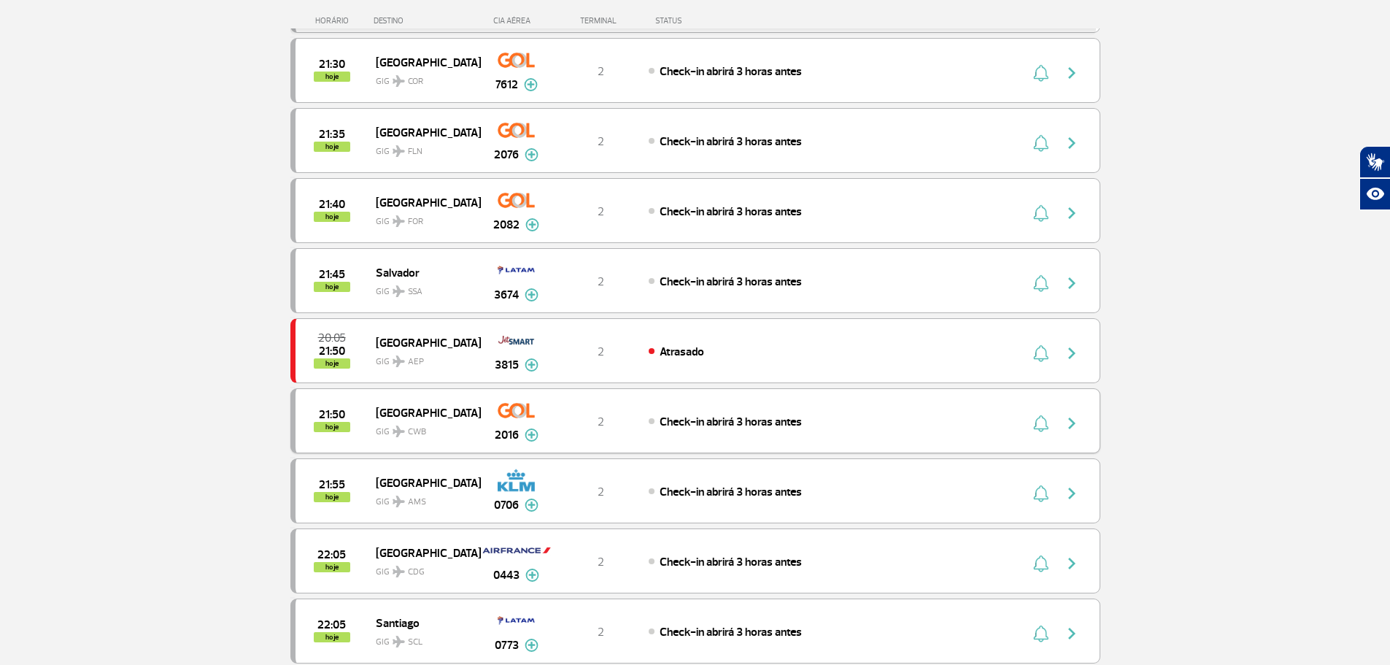
scroll to position [3724, 0]
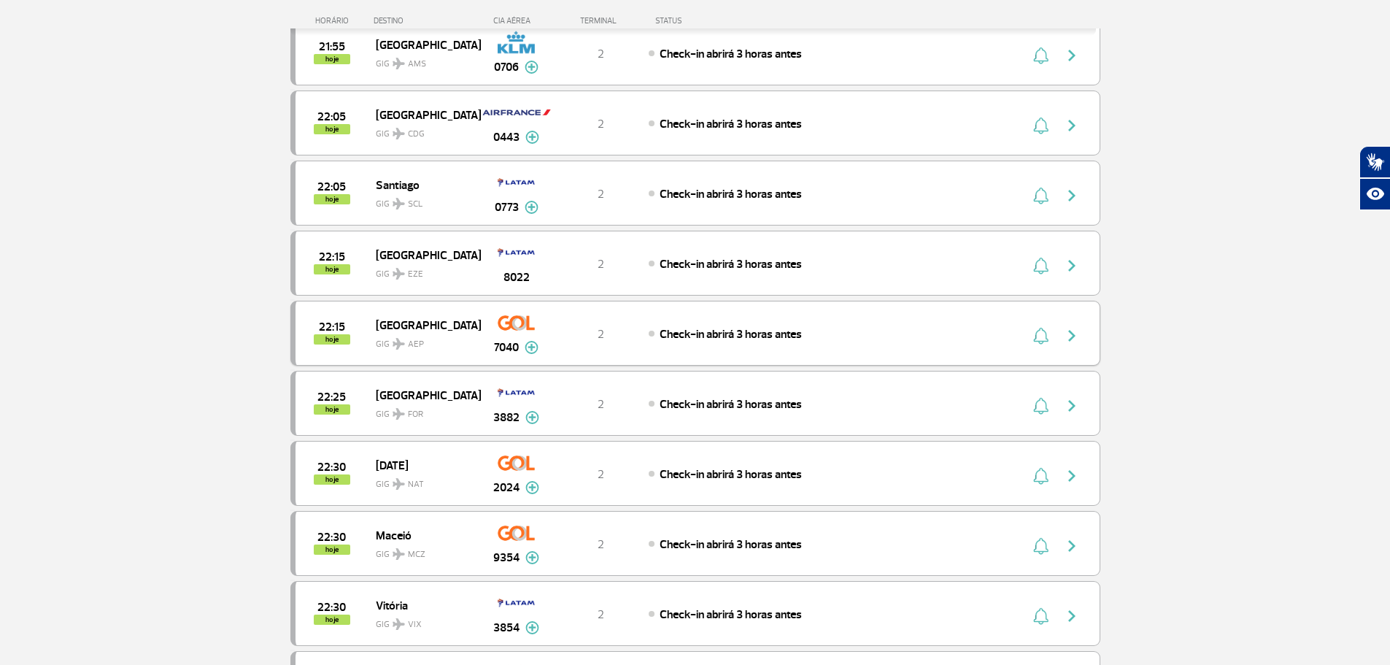
click at [773, 340] on span "Check-in abrirá 3 horas antes" at bounding box center [731, 334] width 142 height 15
click at [806, 331] on div "Check-in abrirá 3 horas antes" at bounding box center [810, 333] width 322 height 16
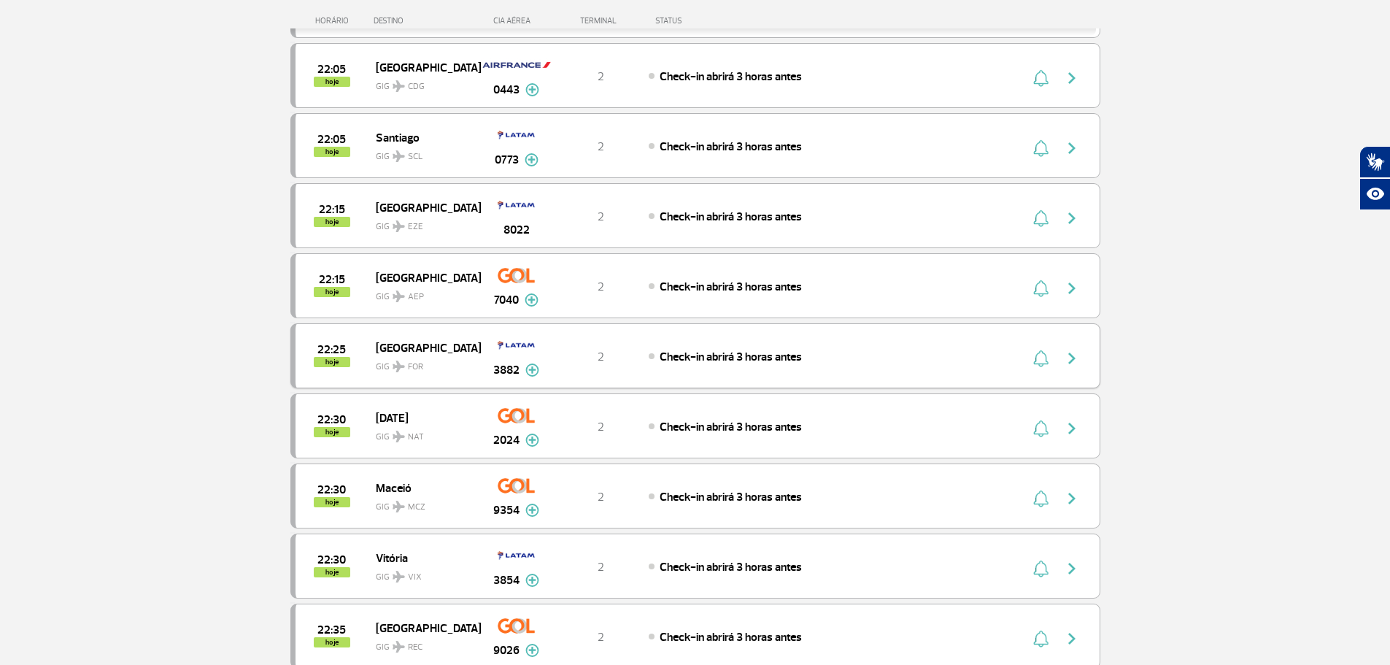
scroll to position [3797, 0]
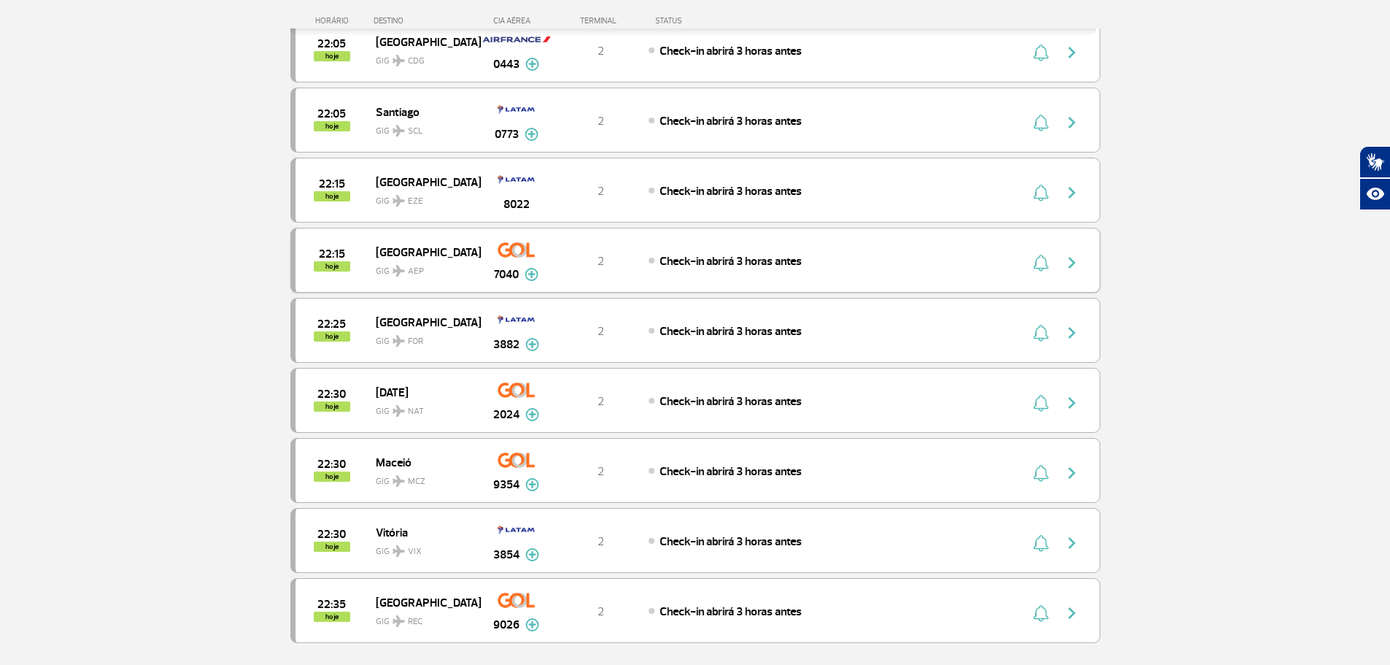
click at [818, 274] on div "22:15 hoje [GEOGRAPHIC_DATA] GIG AEP 7040 2 Check-in abrirá 3 horas antes Parce…" at bounding box center [695, 260] width 810 height 65
click at [751, 240] on div "22:15 hoje [GEOGRAPHIC_DATA] GIG AEP 7040 2 Check-in abrirá 3 horas antes Parce…" at bounding box center [695, 260] width 810 height 65
click at [1074, 261] on img "button" at bounding box center [1072, 263] width 18 height 18
click at [1078, 263] on img "button" at bounding box center [1072, 263] width 18 height 18
click at [831, 269] on div "22:15 hoje [GEOGRAPHIC_DATA] GIG AEP 7040 2 Check-in abrirá 3 horas antes Parce…" at bounding box center [695, 260] width 810 height 65
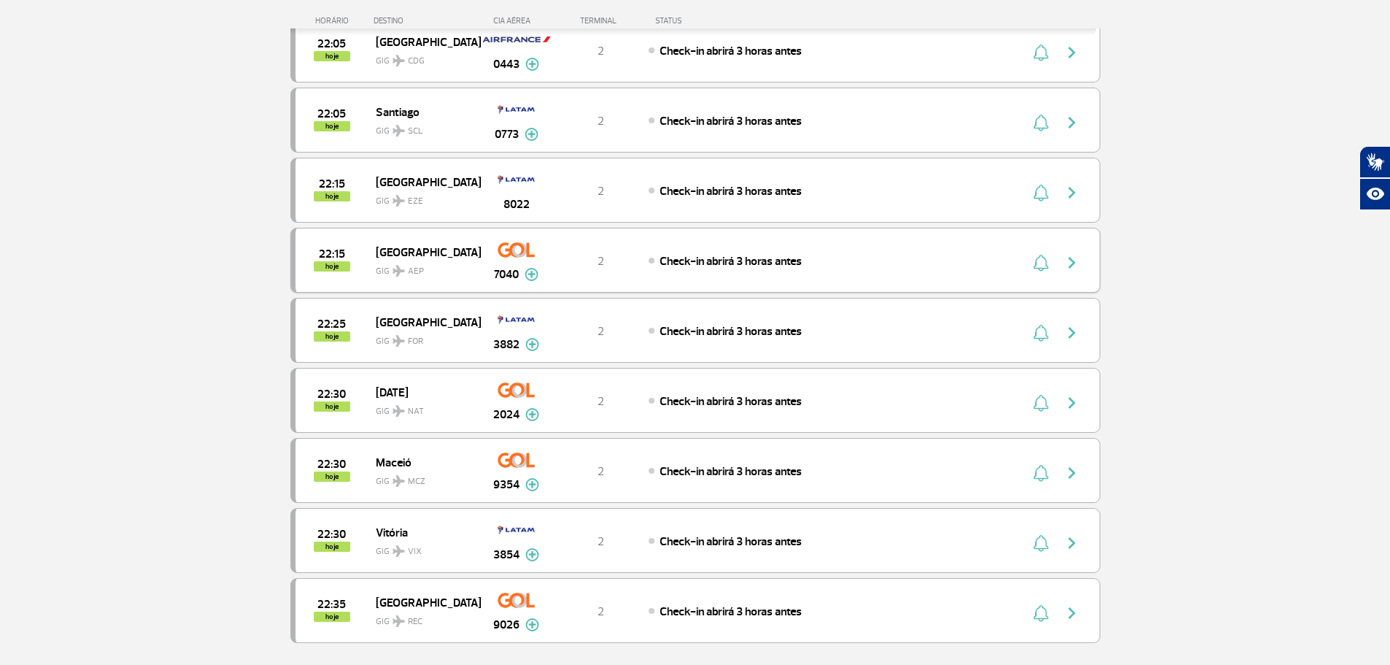
click at [787, 264] on span "Check-in abrirá 3 horas antes" at bounding box center [731, 261] width 142 height 15
click at [822, 258] on div "Check-in abrirá 3 horas antes" at bounding box center [810, 260] width 322 height 16
click at [821, 253] on div "Check-in abrirá 3 horas antes" at bounding box center [810, 260] width 322 height 16
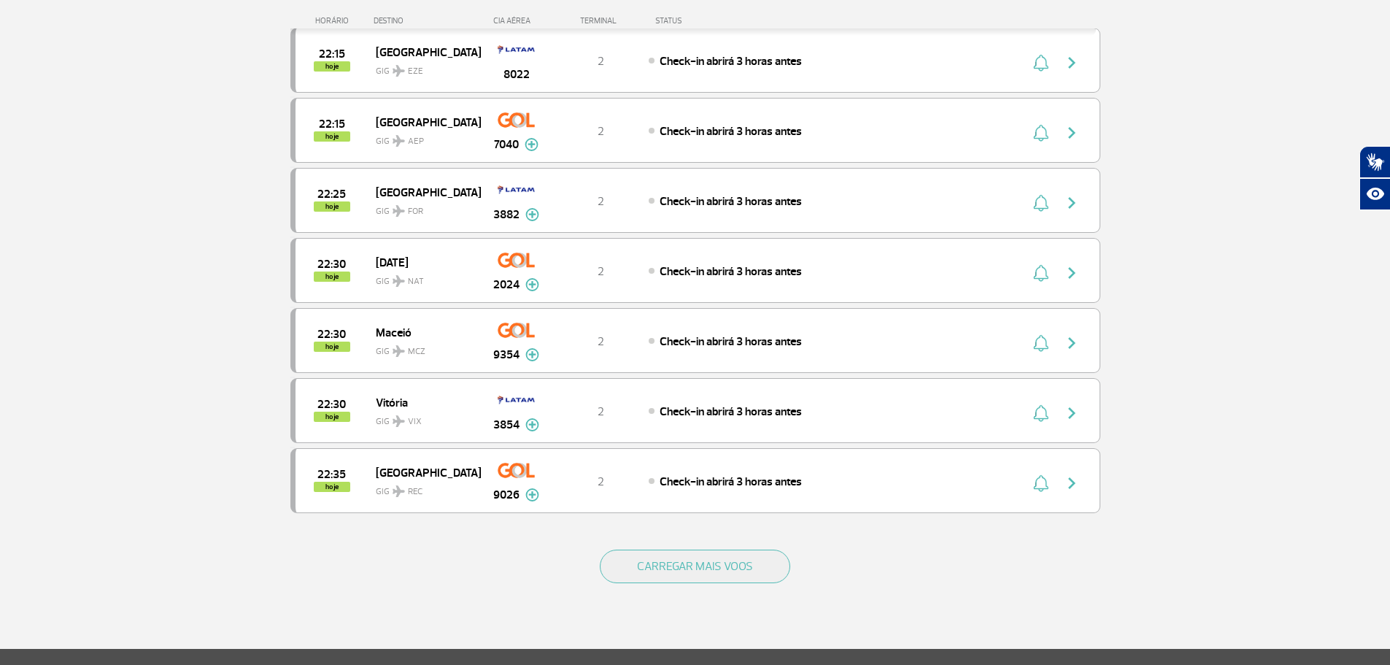
scroll to position [4089, 0]
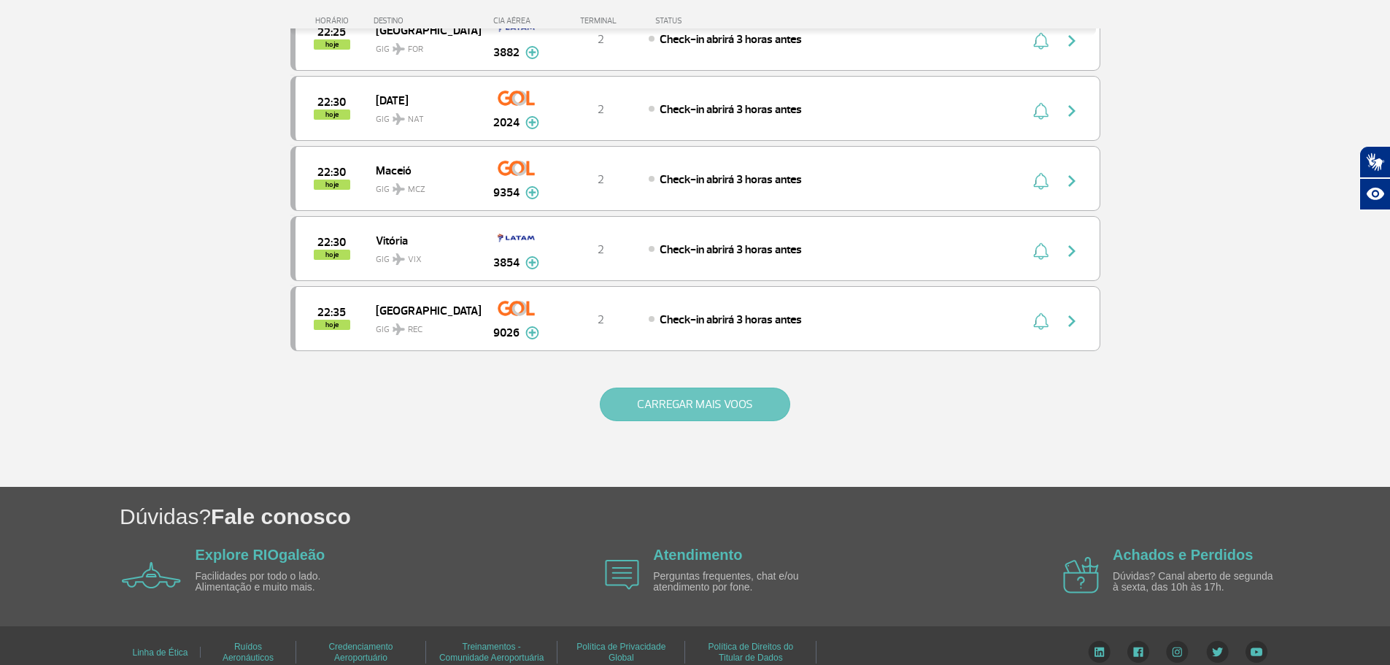
click at [725, 420] on button "CARREGAR MAIS VOOS" at bounding box center [695, 404] width 190 height 34
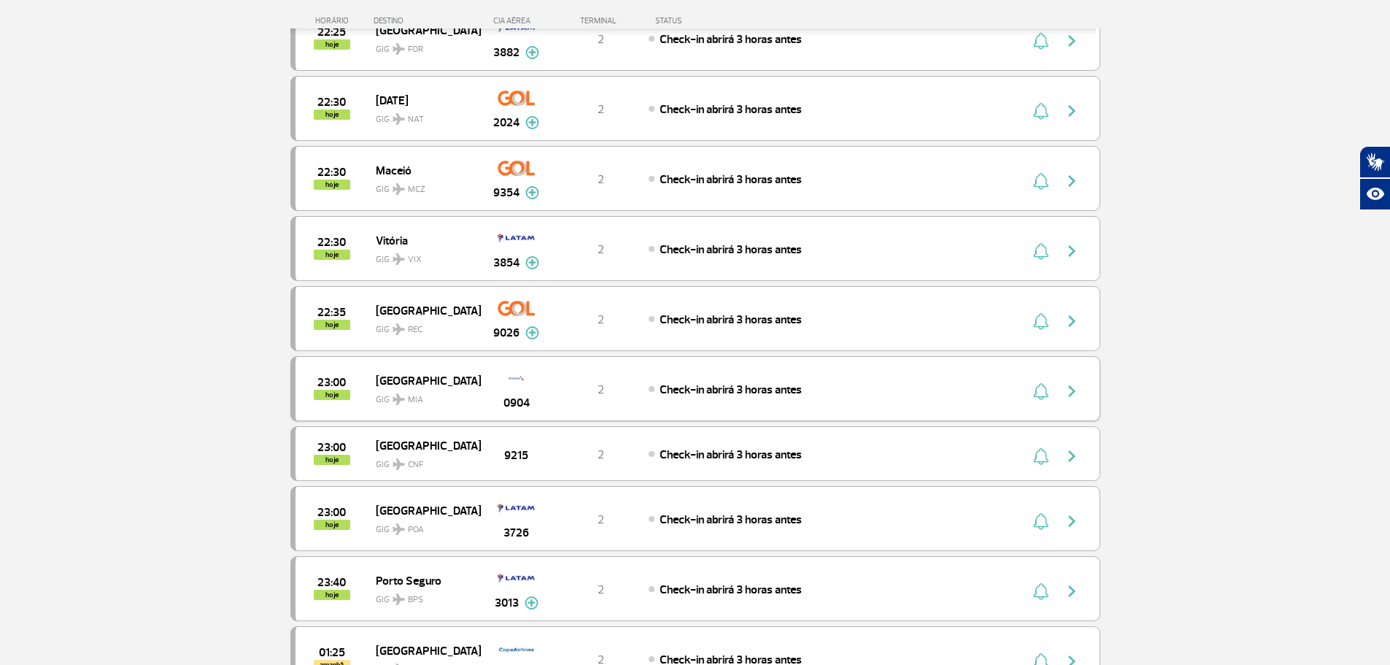
scroll to position [4162, 0]
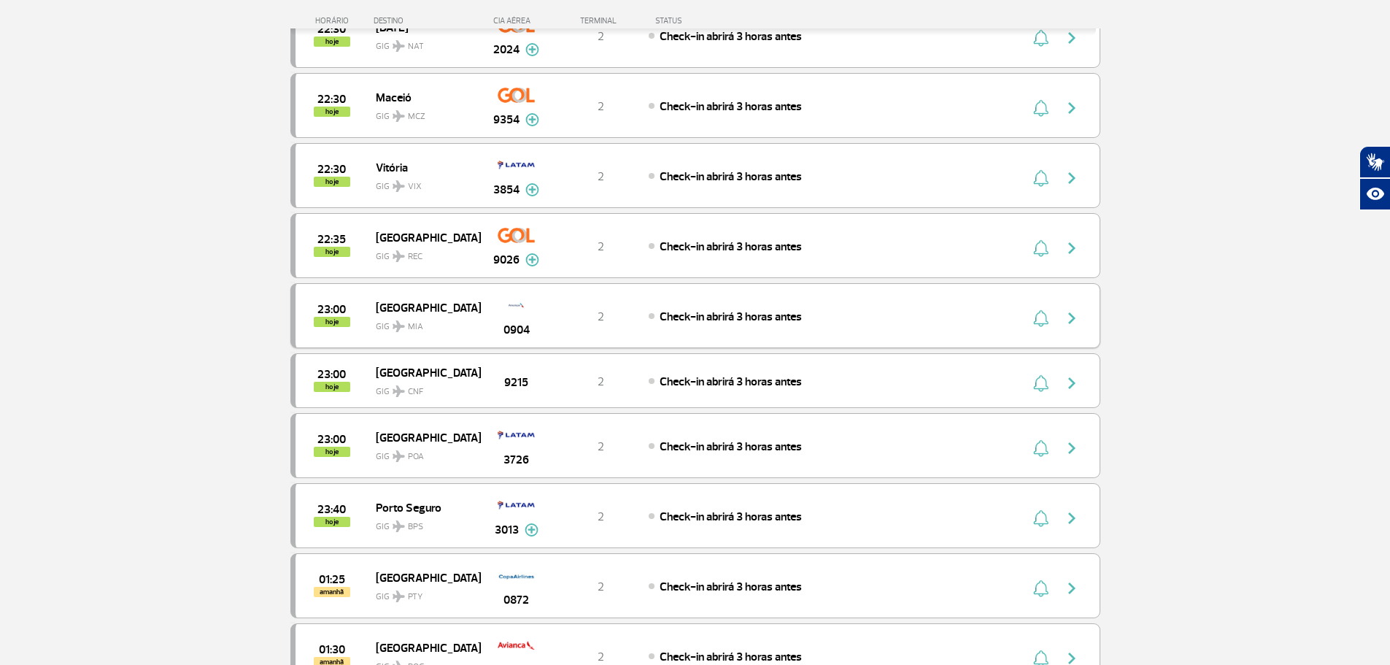
click at [884, 322] on div "Check-in abrirá 3 horas antes" at bounding box center [810, 316] width 322 height 16
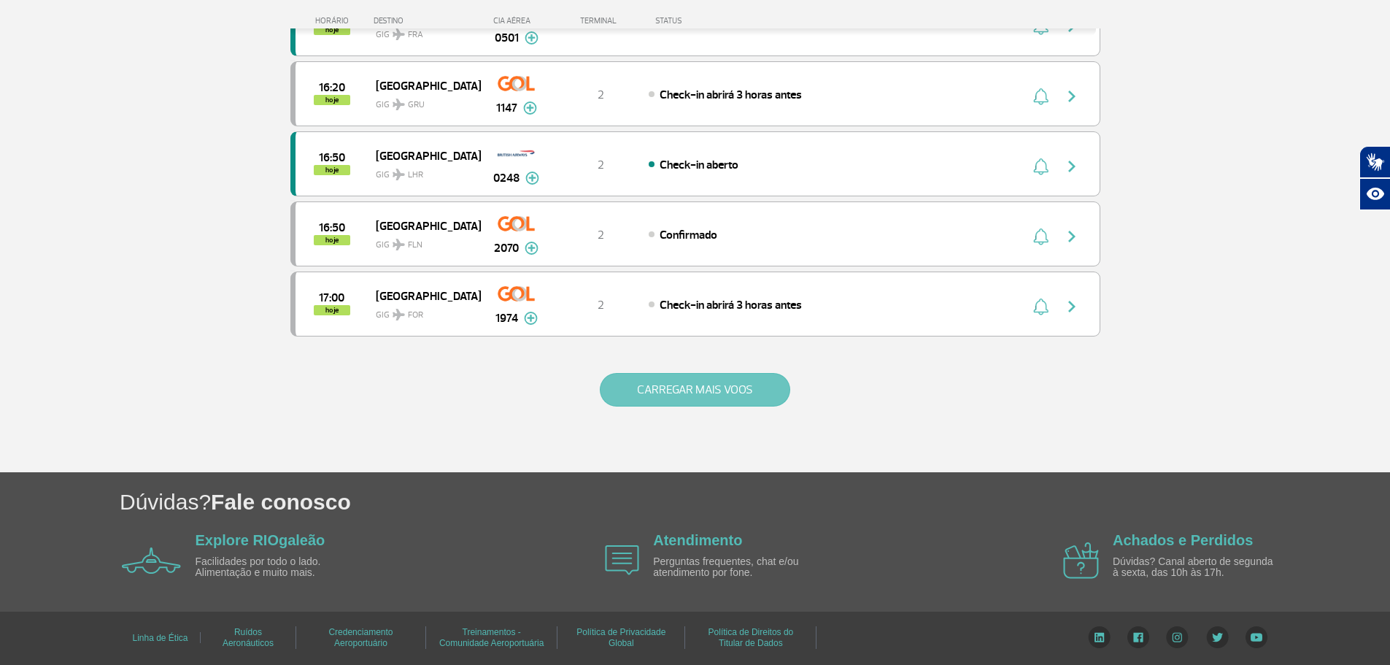
click at [722, 401] on button "CARREGAR MAIS VOOS" at bounding box center [695, 390] width 190 height 34
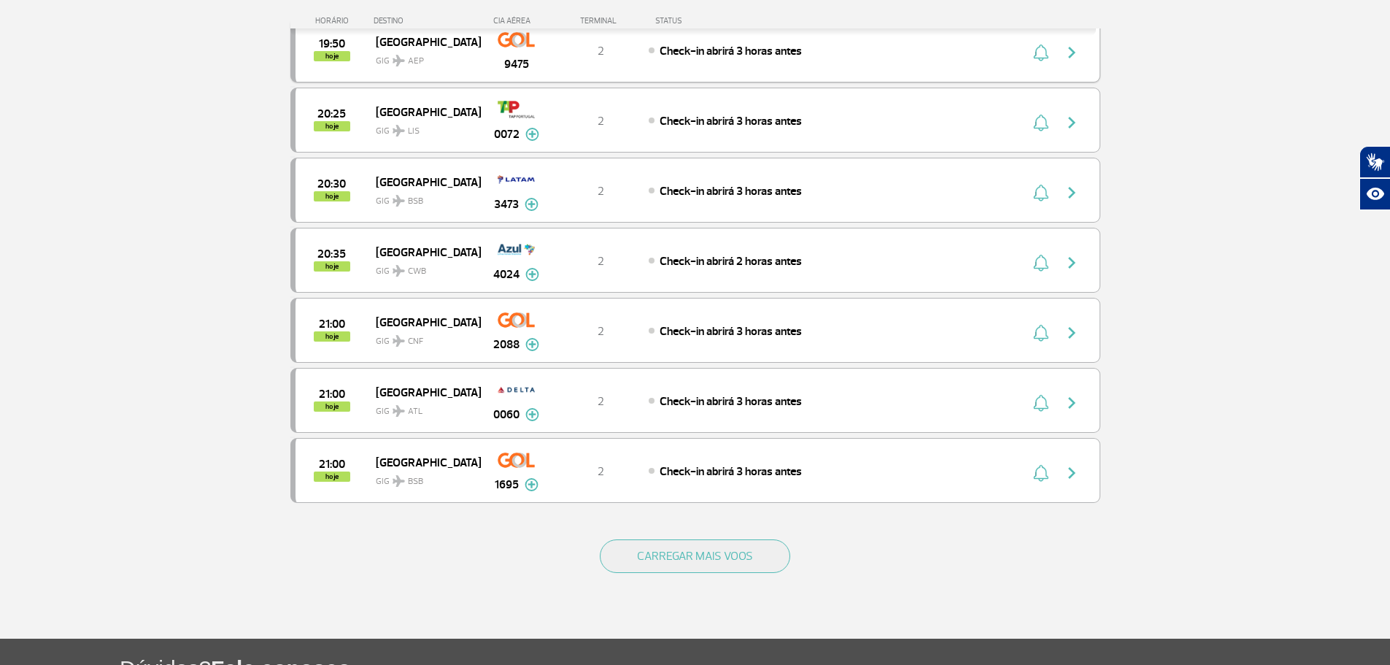
scroll to position [2542, 0]
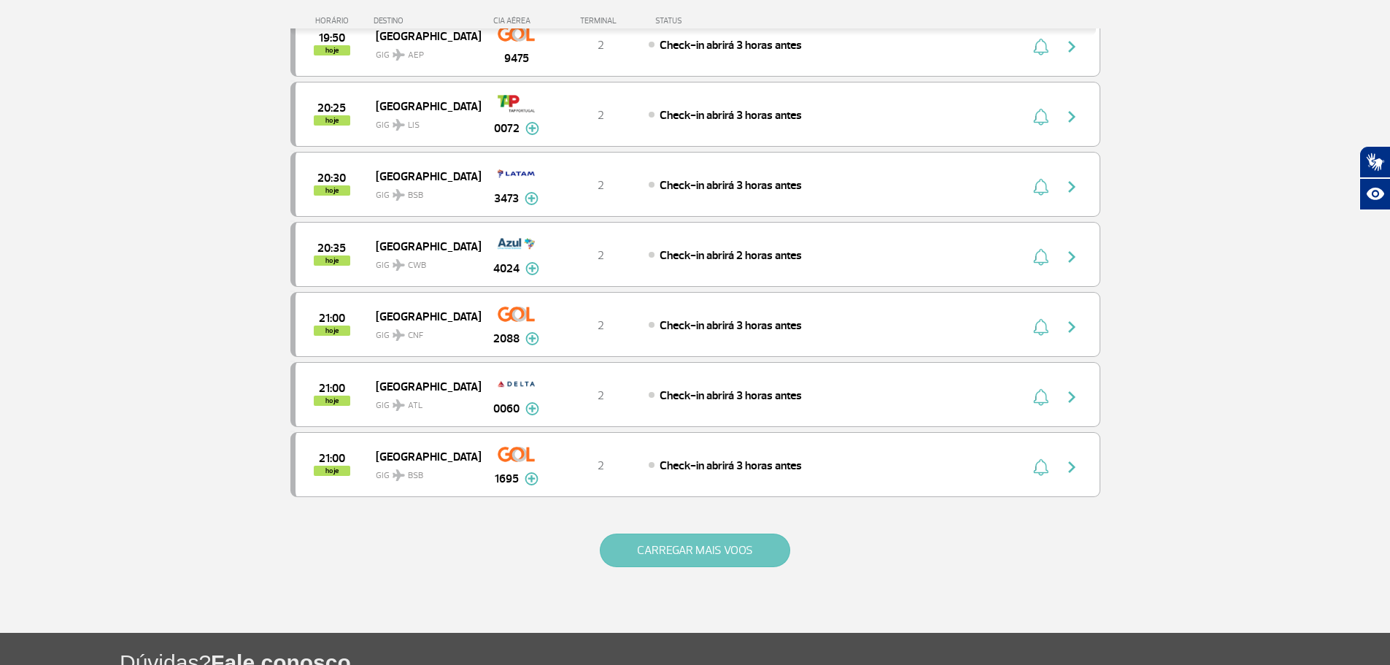
click at [706, 553] on button "CARREGAR MAIS VOOS" at bounding box center [695, 550] width 190 height 34
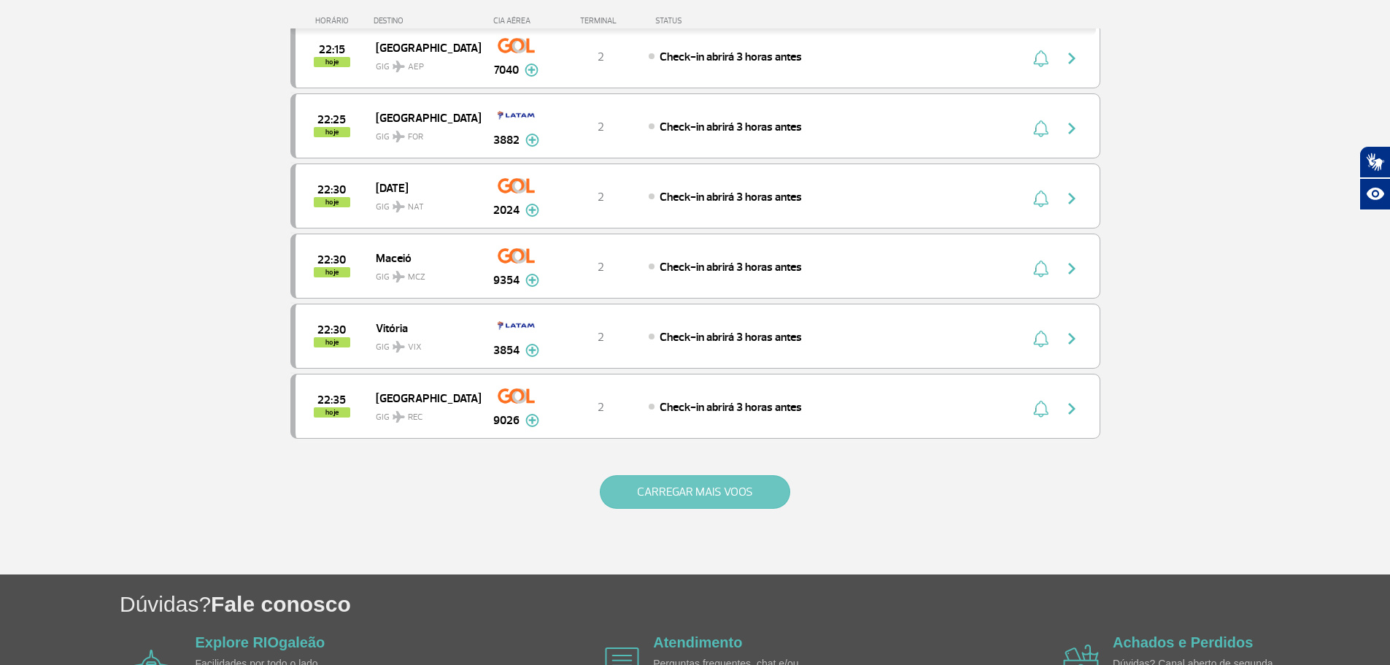
click at [699, 479] on button "CARREGAR MAIS VOOS" at bounding box center [695, 492] width 190 height 34
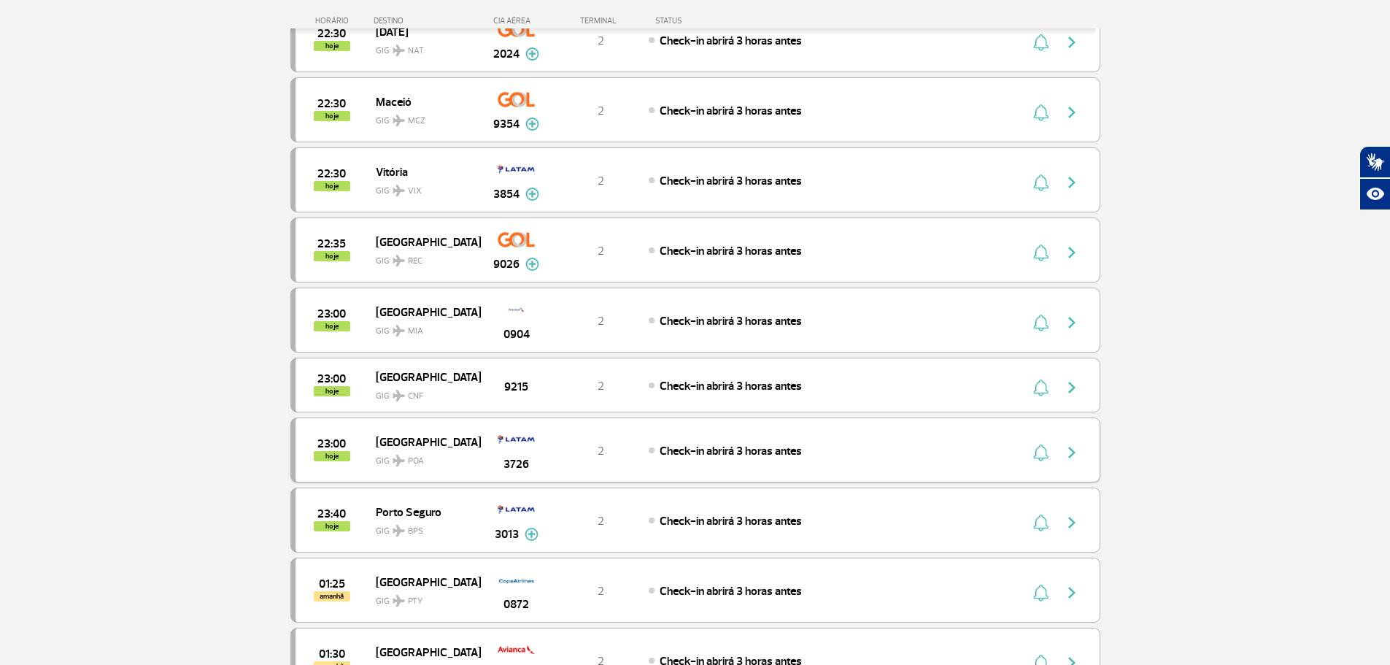
scroll to position [4220, 0]
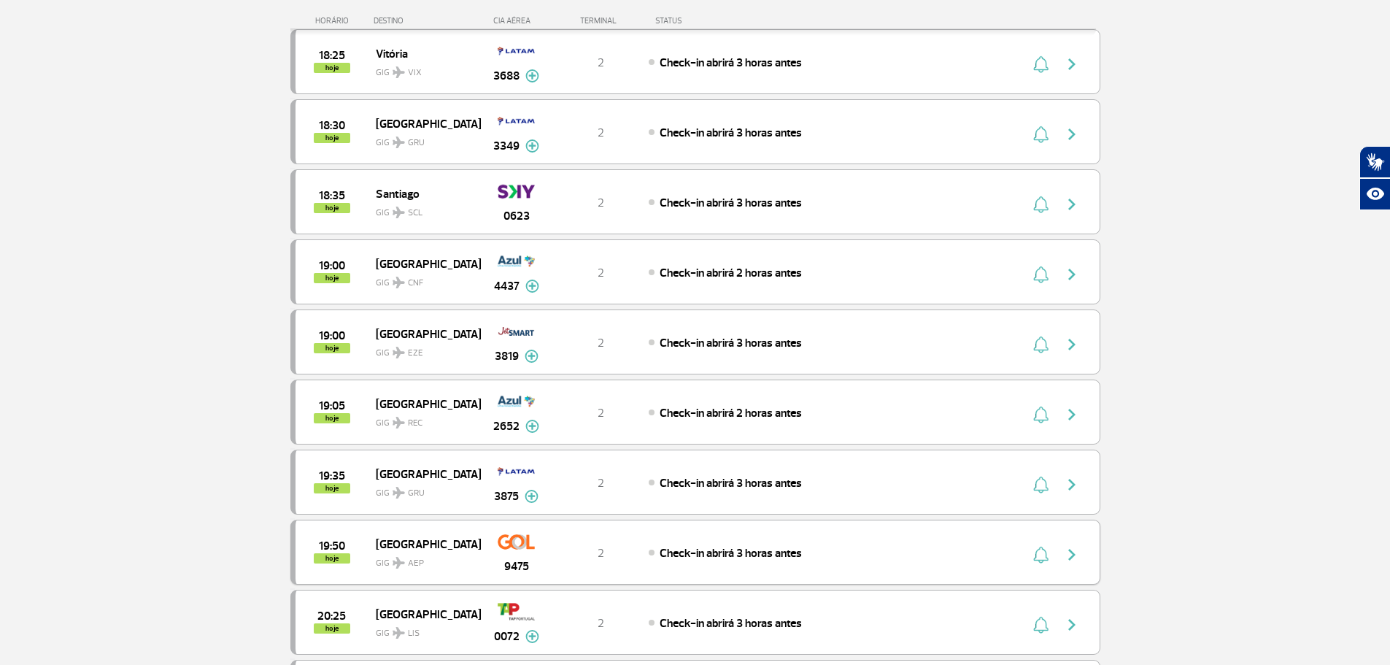
scroll to position [2031, 0]
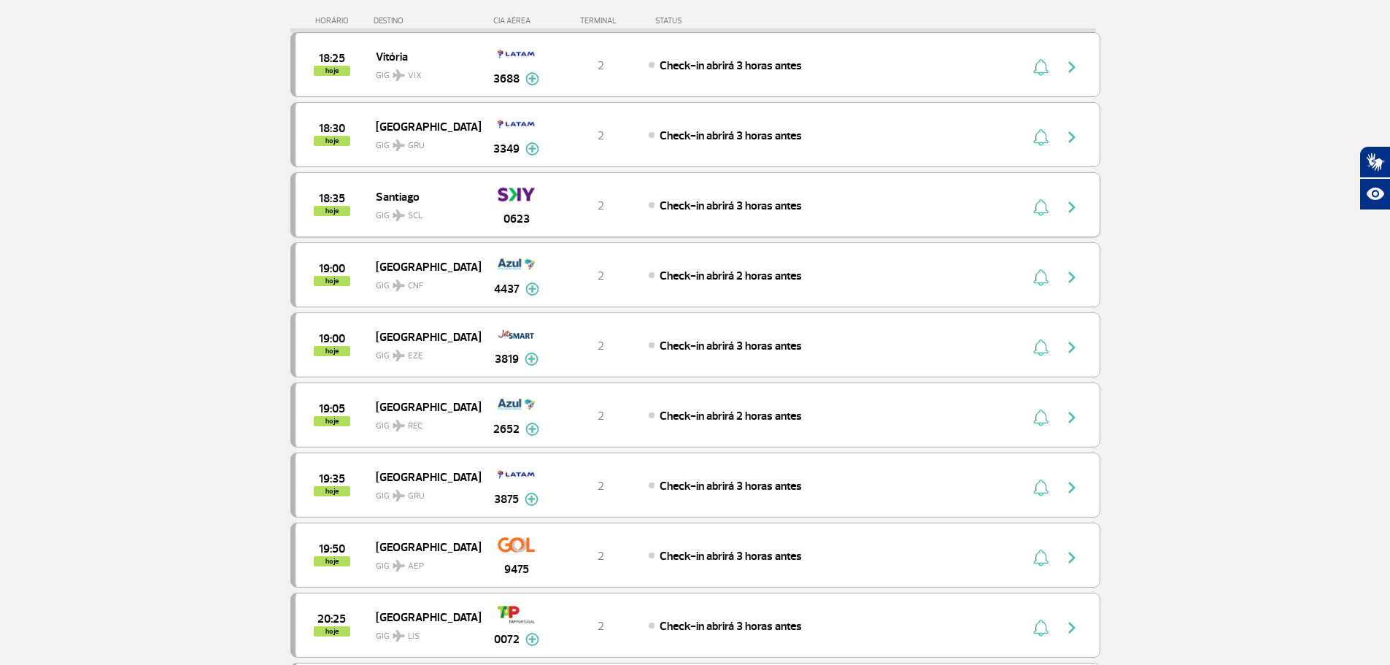
click at [1071, 203] on img "button" at bounding box center [1072, 207] width 18 height 18
